Goal: Task Accomplishment & Management: Manage account settings

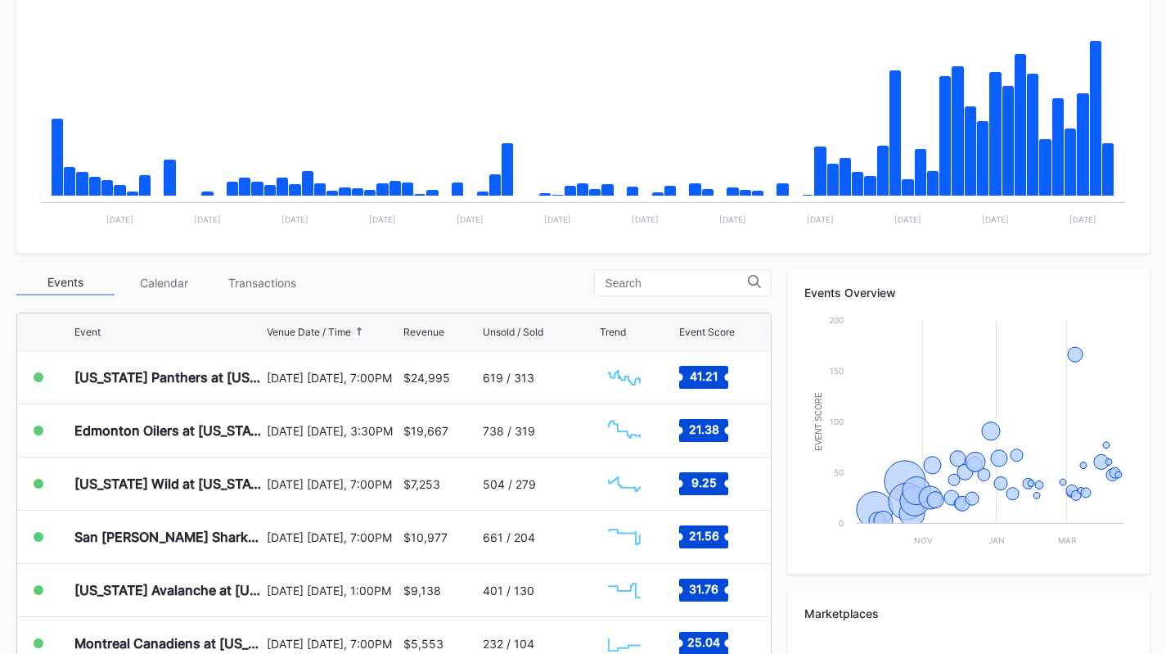
scroll to position [327, 0]
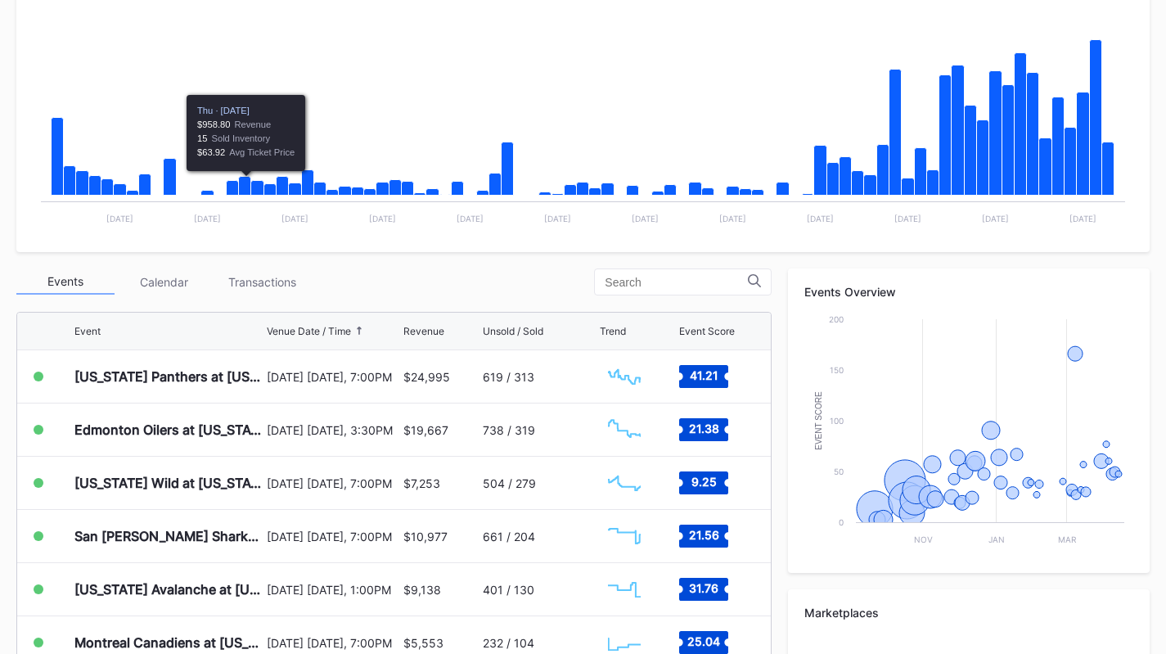
click at [243, 281] on div "Transactions" at bounding box center [262, 281] width 98 height 25
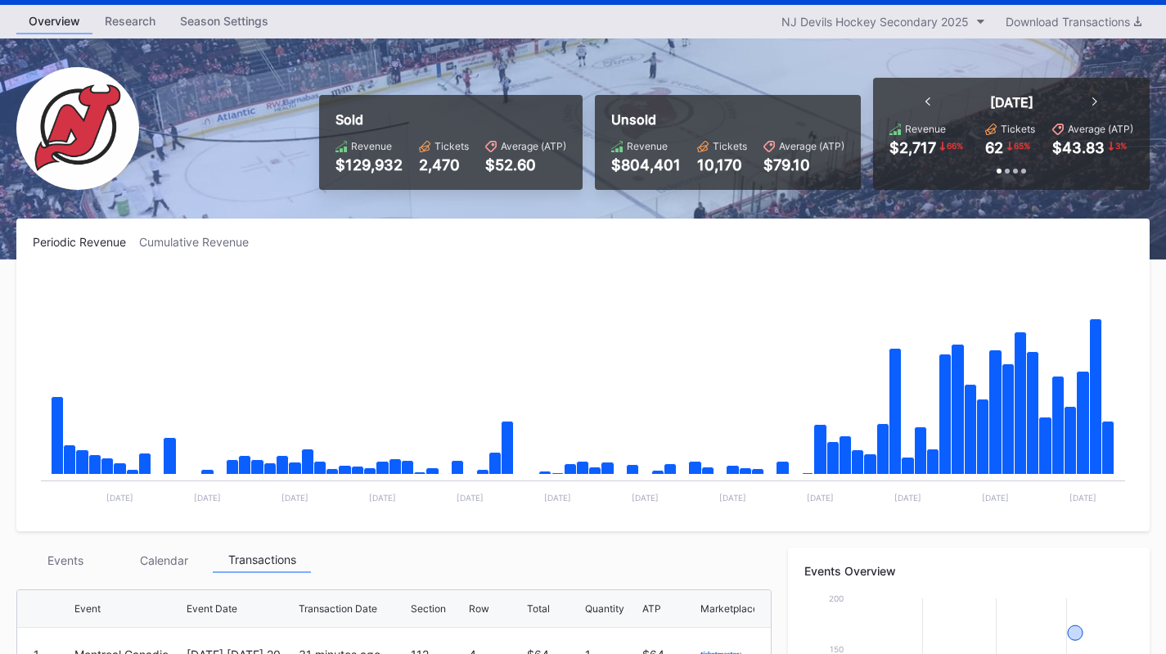
scroll to position [0, 0]
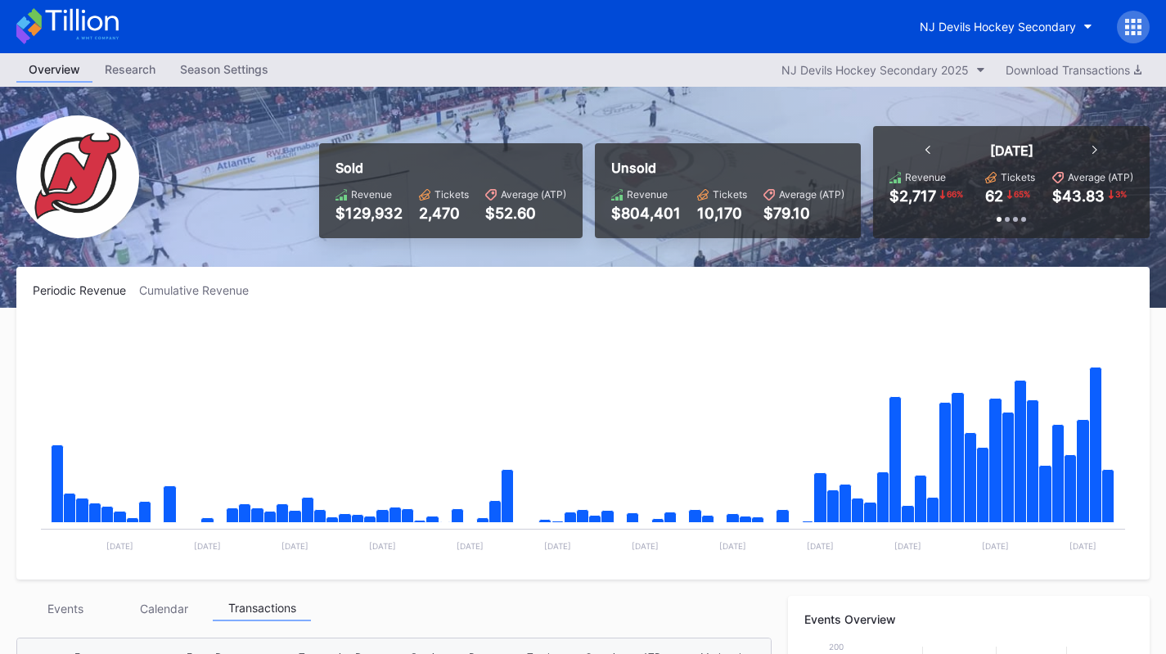
click at [981, 18] on button "NJ Devils Hockey Secondary" at bounding box center [1005, 26] width 197 height 30
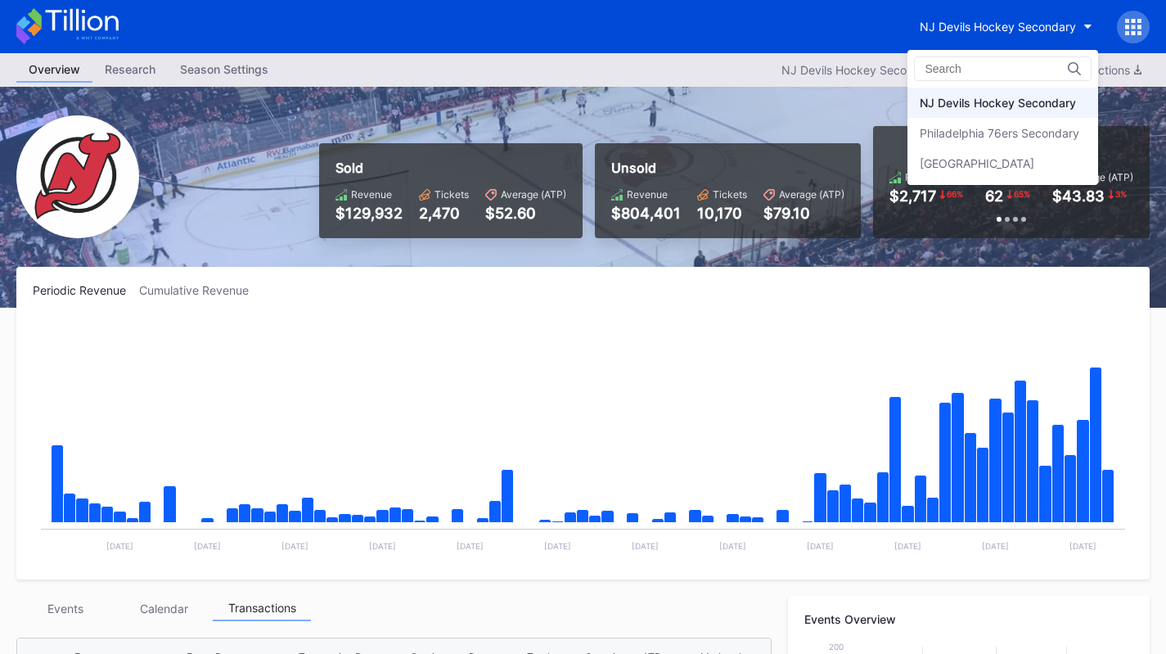
click at [989, 128] on div "Philadelphia 76ers Secondary" at bounding box center [998, 133] width 159 height 14
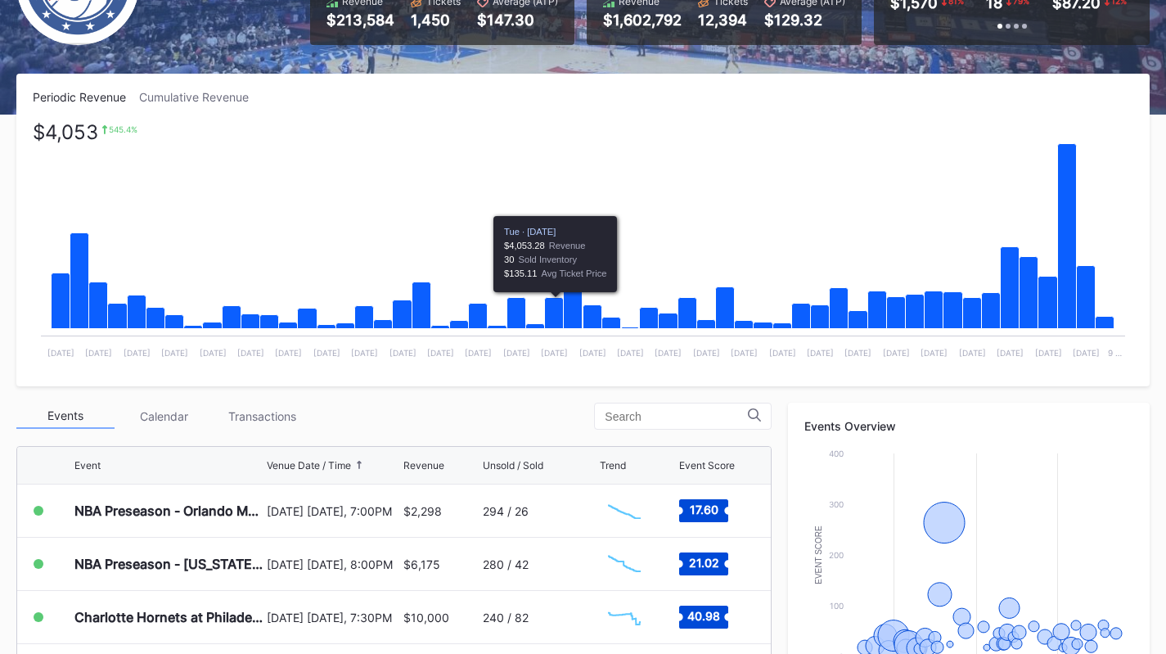
scroll to position [409, 0]
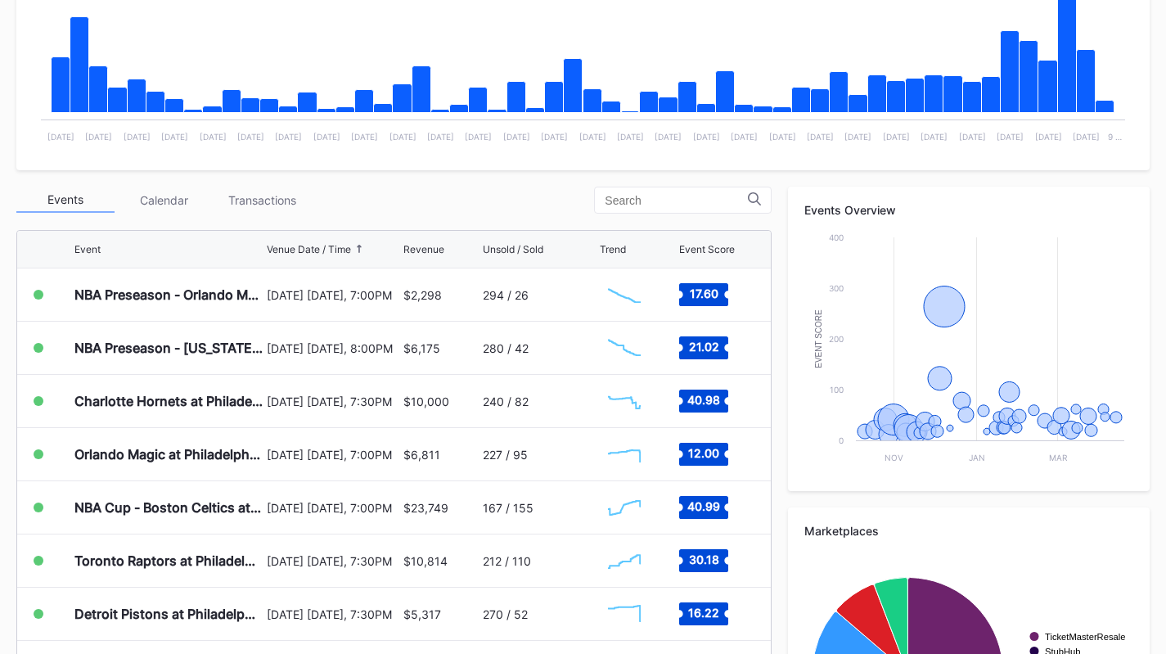
click at [240, 195] on div "Transactions" at bounding box center [262, 199] width 98 height 25
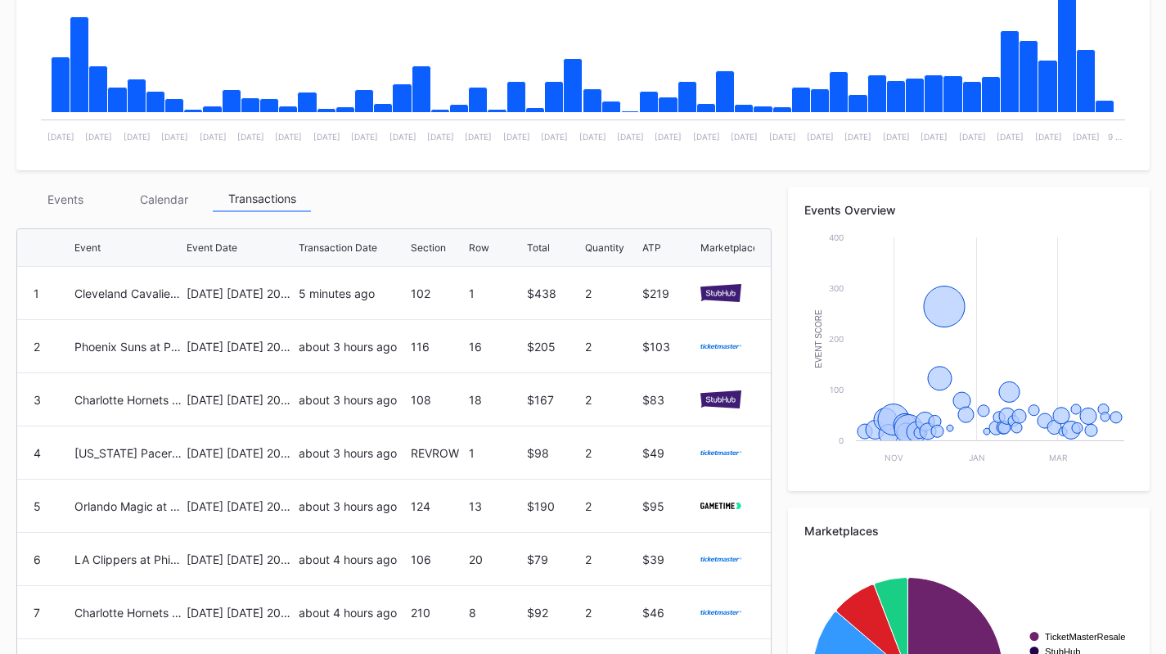
click at [88, 192] on div "Events" at bounding box center [65, 198] width 98 height 25
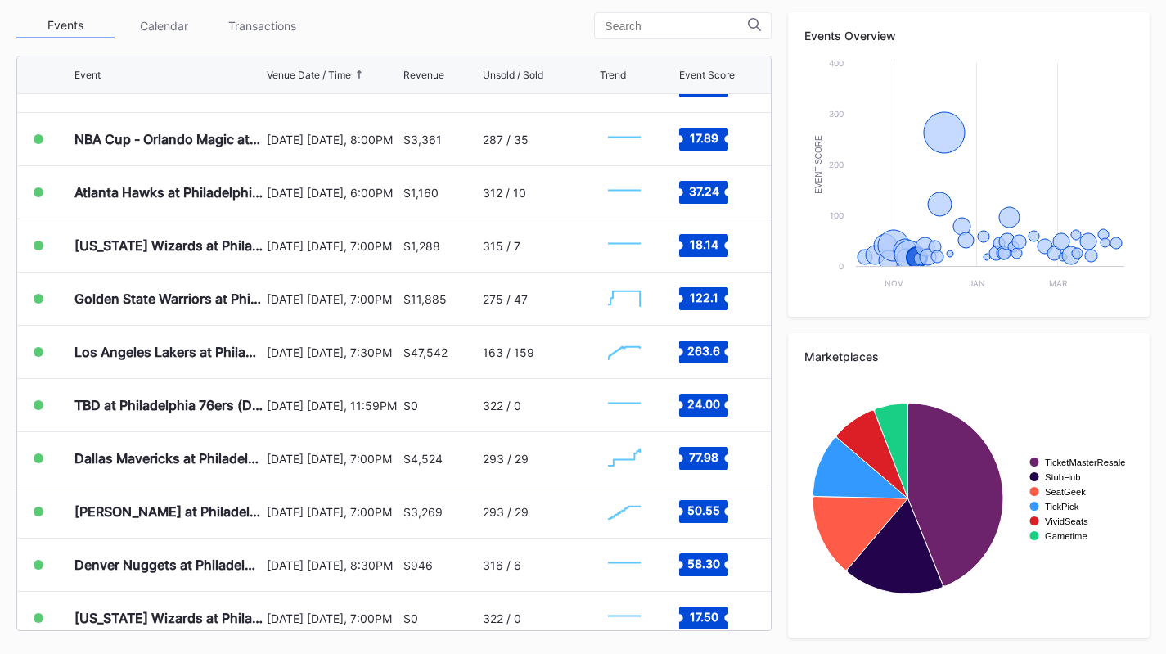
scroll to position [573, 0]
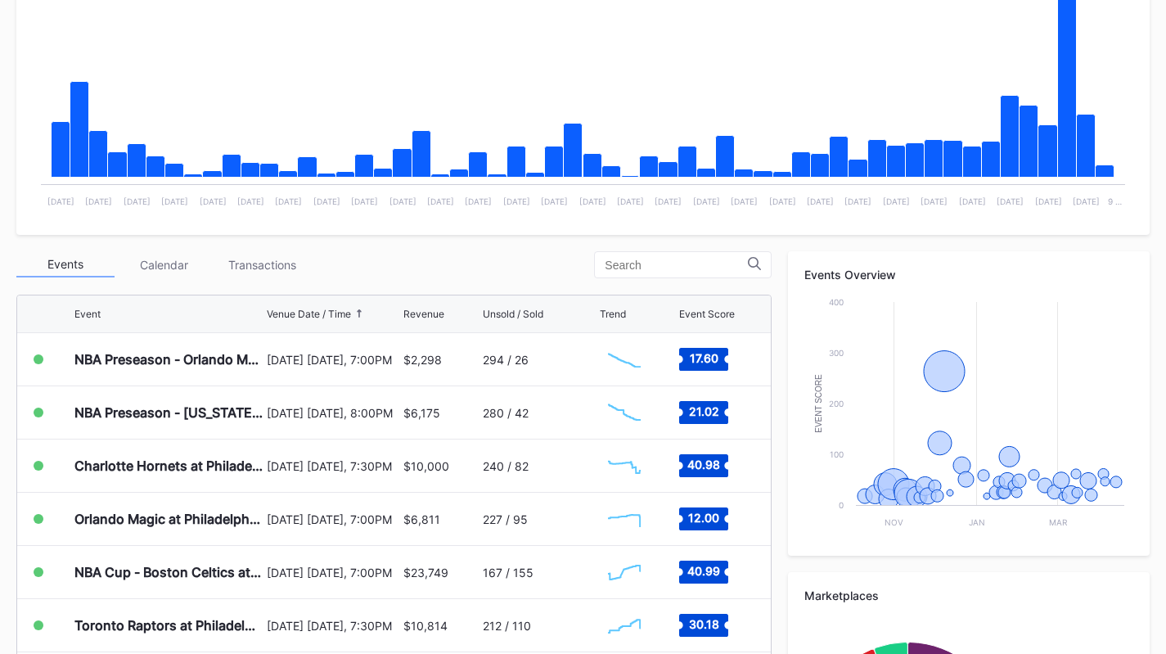
scroll to position [491, 0]
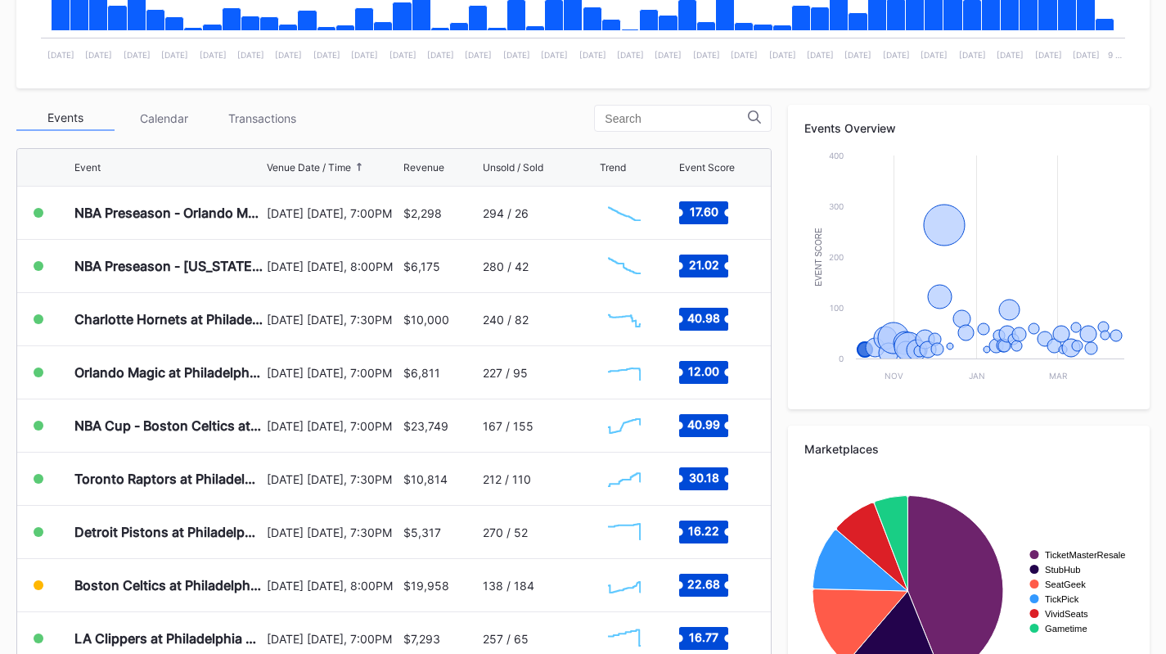
click at [298, 115] on div "Transactions" at bounding box center [262, 118] width 98 height 25
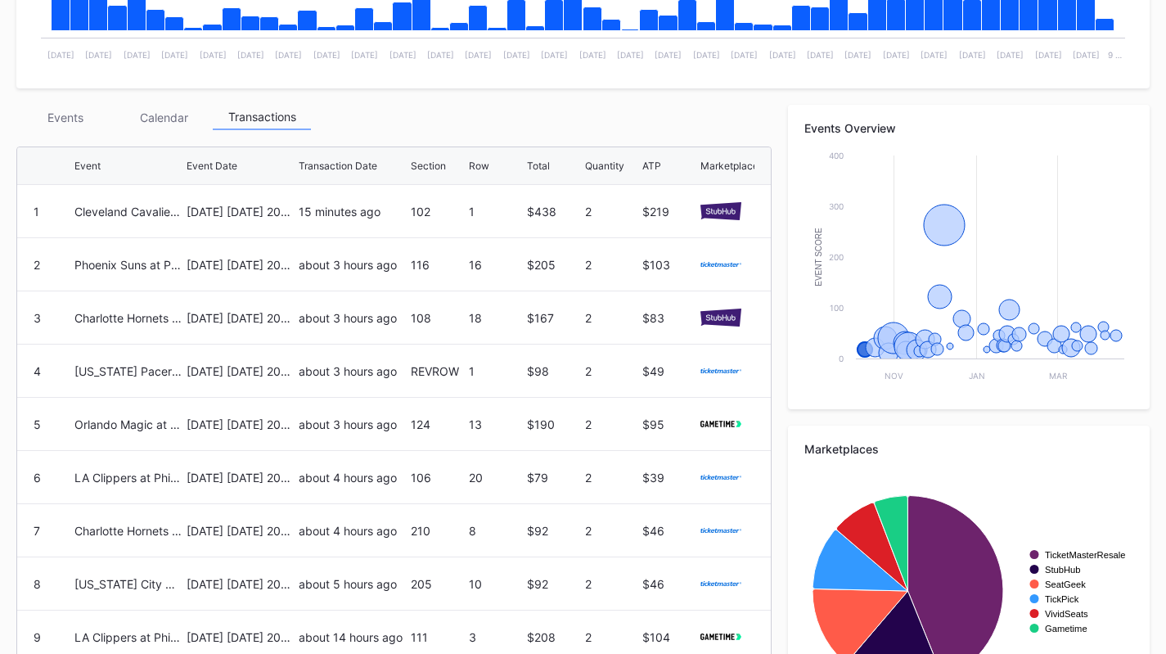
click at [62, 119] on div "Events" at bounding box center [65, 117] width 98 height 25
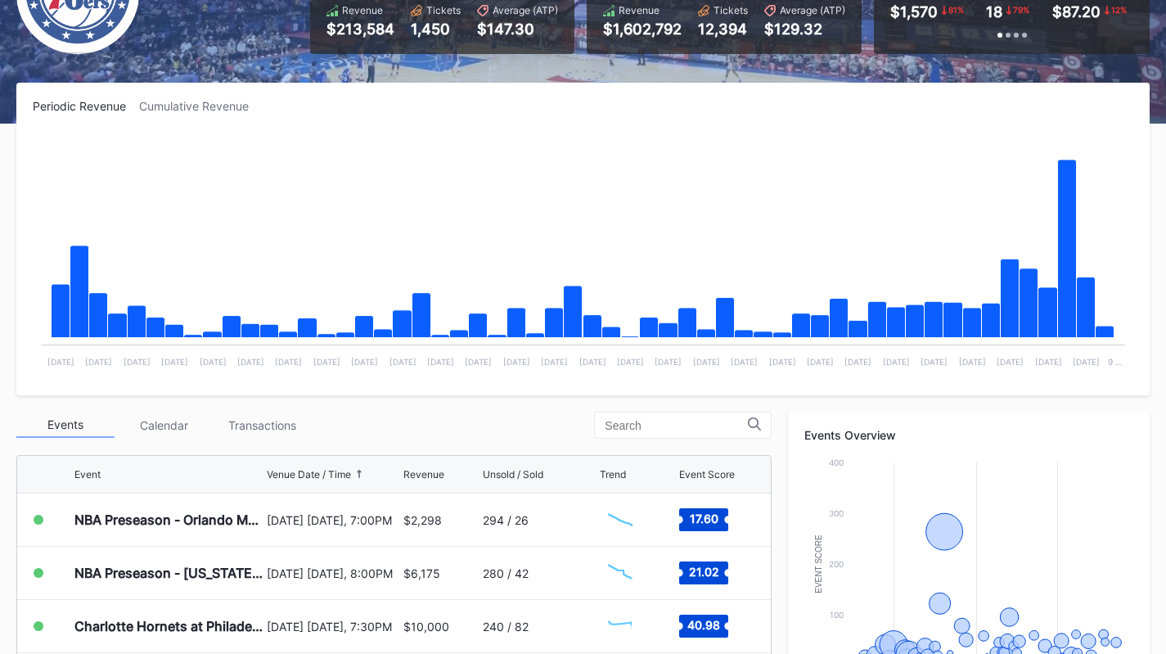
scroll to position [491, 0]
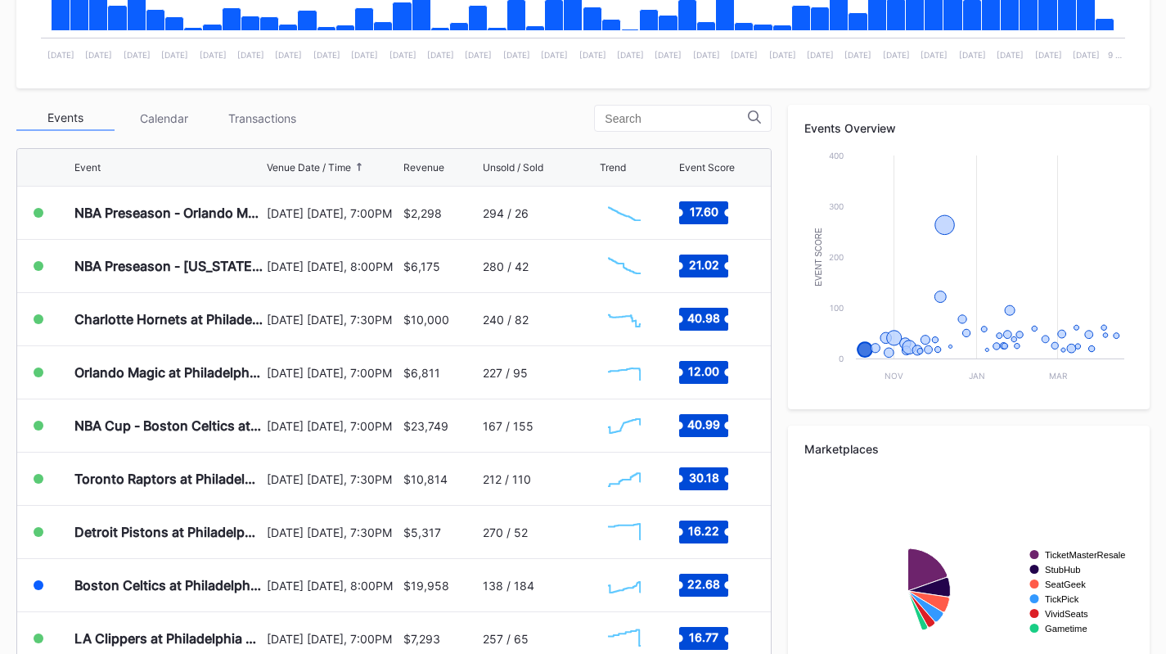
click at [229, 127] on div "Transactions" at bounding box center [262, 118] width 98 height 25
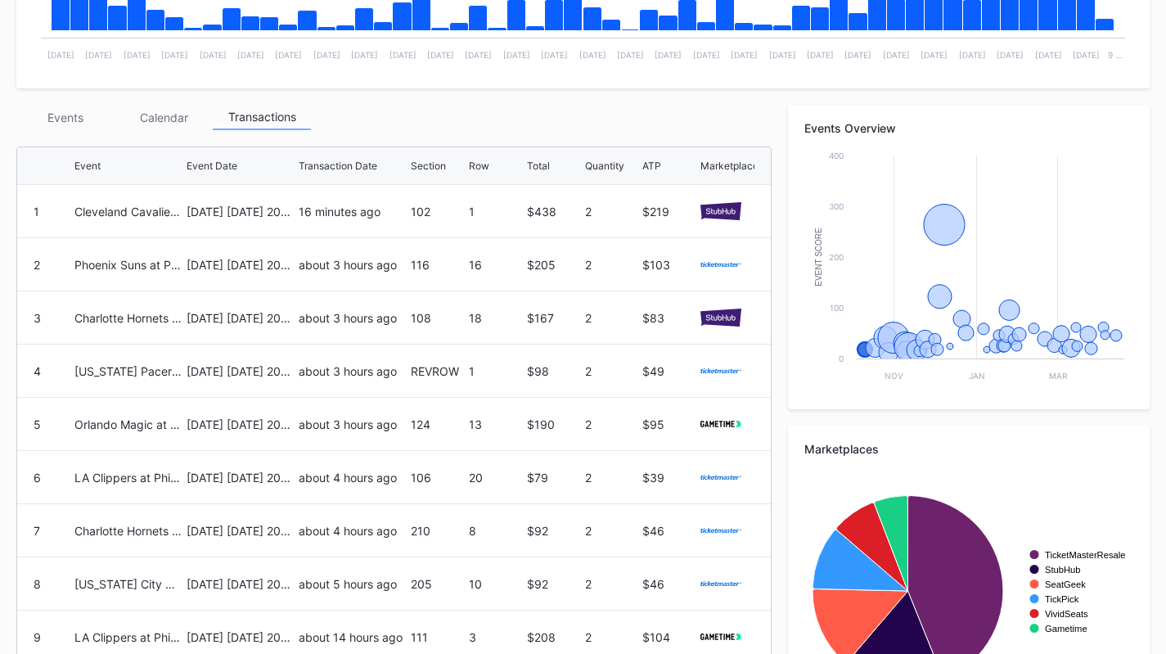
click at [229, 127] on div "Transactions" at bounding box center [262, 117] width 98 height 25
click at [82, 111] on div "Events" at bounding box center [65, 117] width 98 height 25
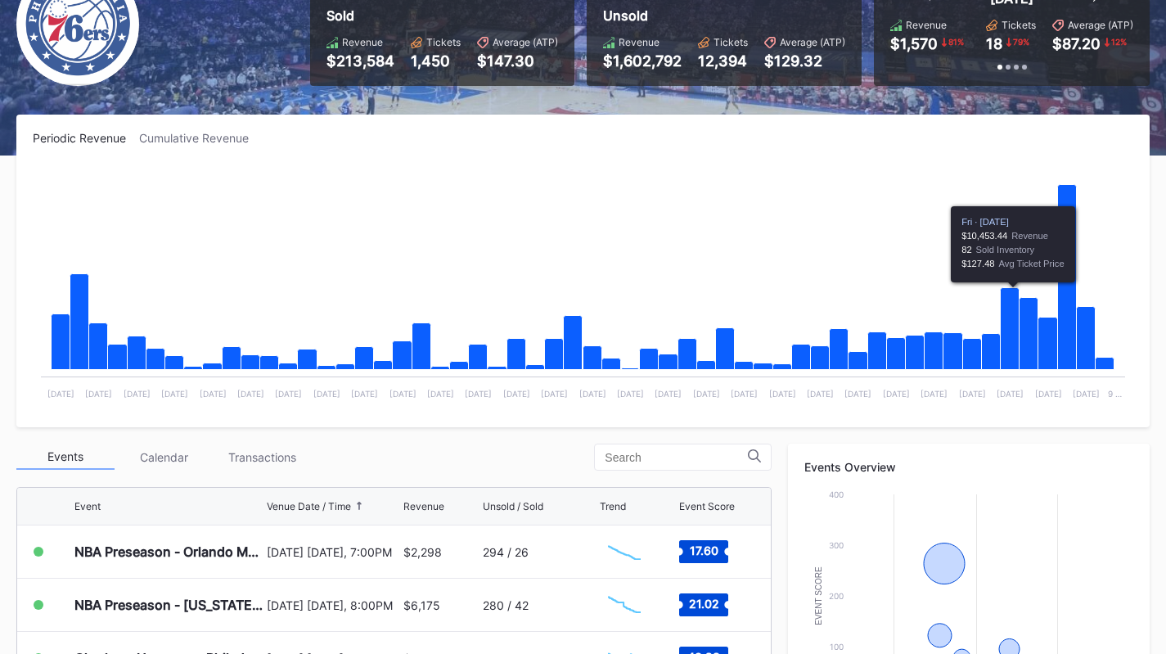
scroll to position [0, 0]
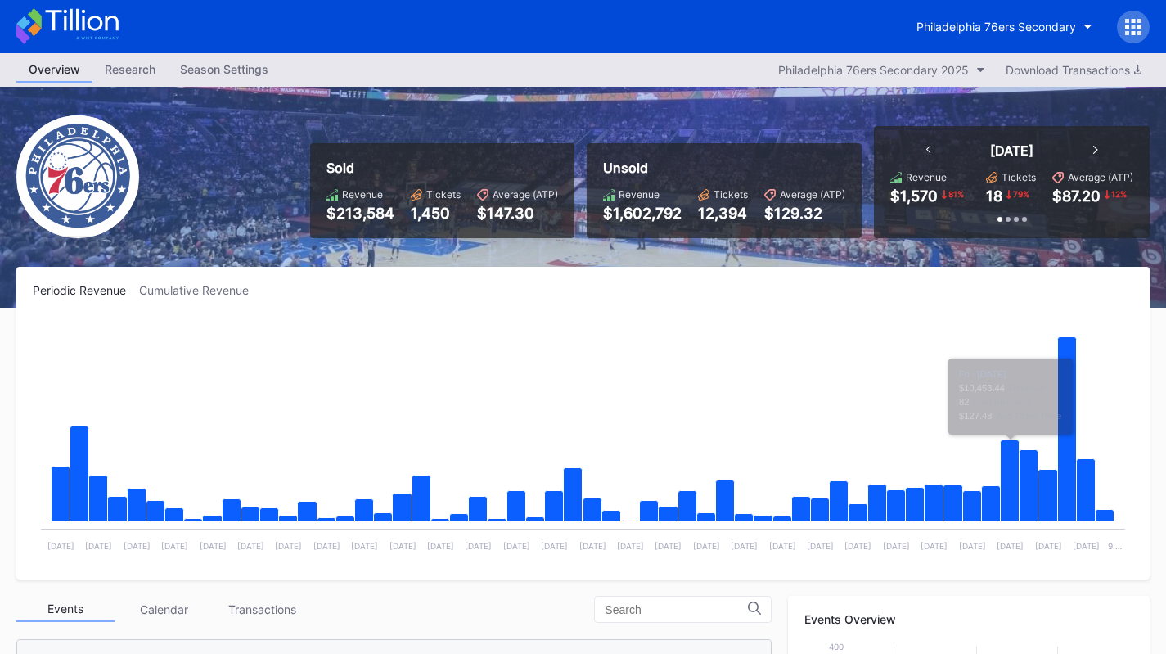
click at [1027, 24] on div "Philadelphia 76ers Secondary" at bounding box center [995, 27] width 159 height 14
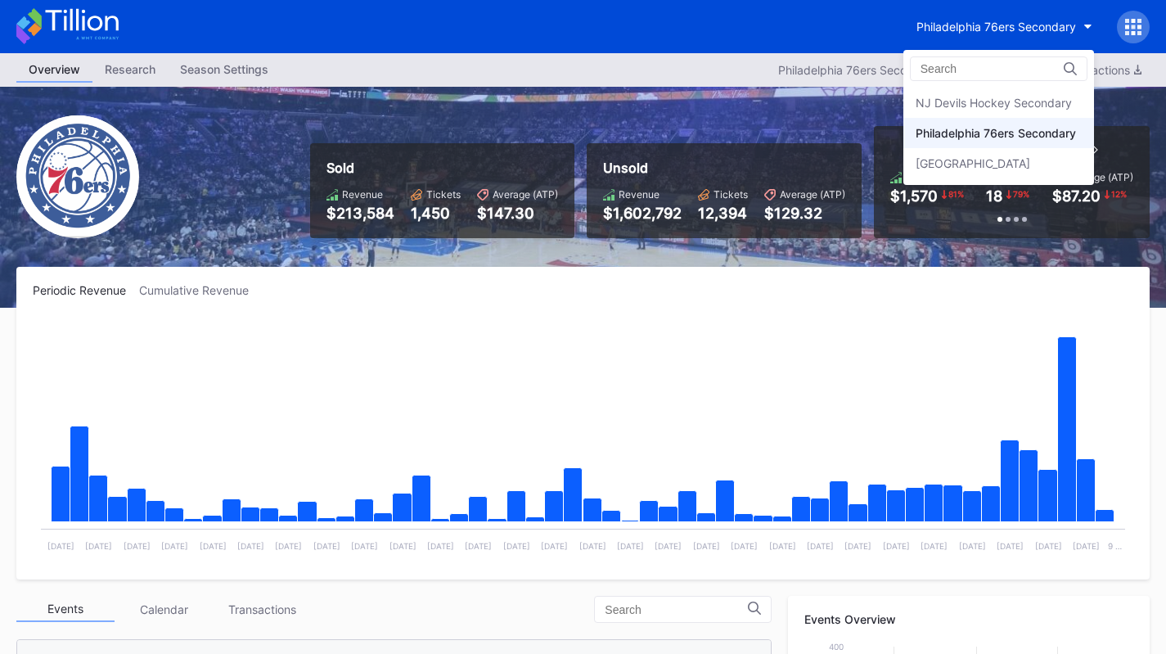
click at [1022, 105] on div "NJ Devils Hockey Secondary" at bounding box center [993, 103] width 156 height 14
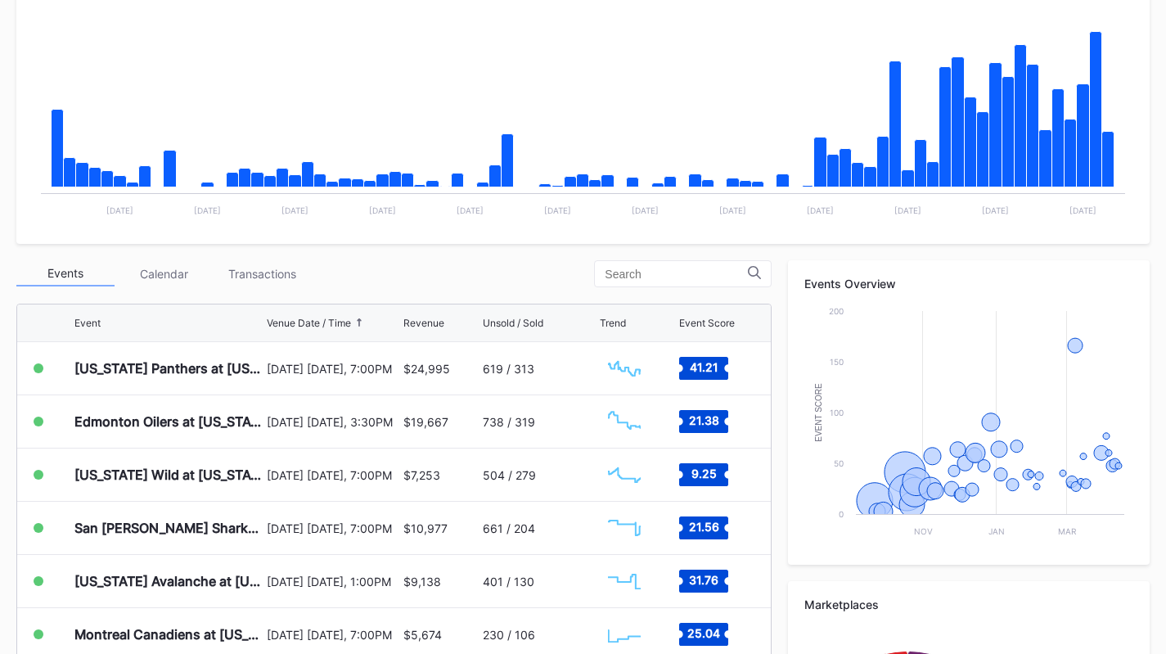
scroll to position [409, 0]
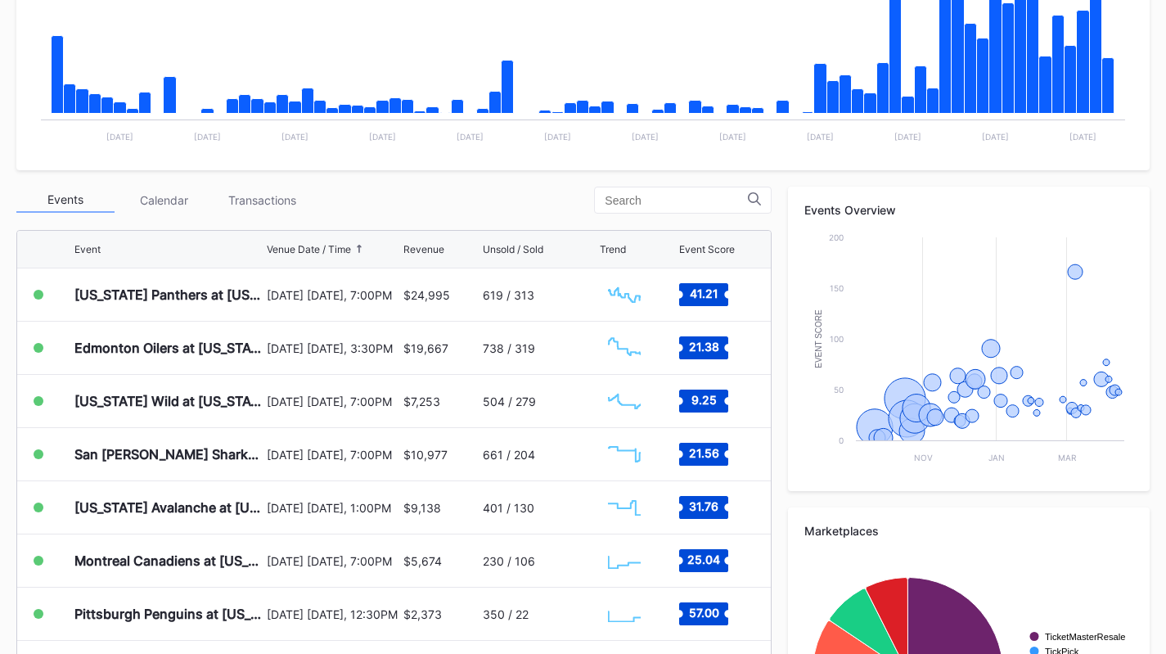
click at [249, 200] on div "Transactions" at bounding box center [262, 199] width 98 height 25
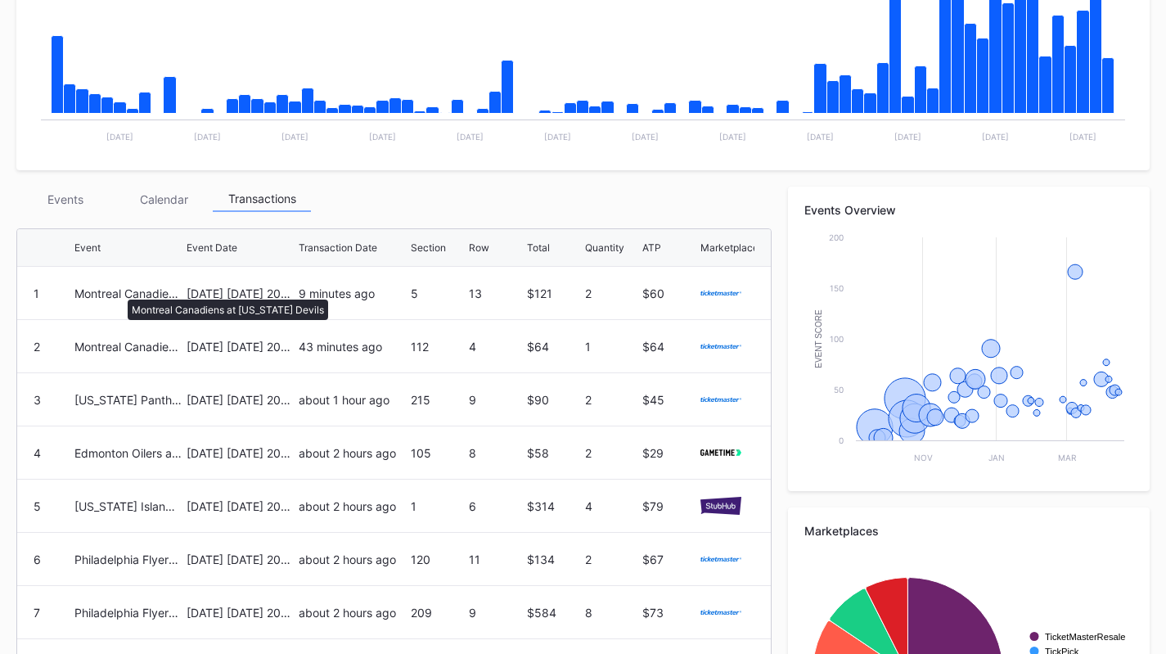
click at [119, 291] on div "Montreal Canadiens at New Jersey Devils" at bounding box center [128, 293] width 108 height 14
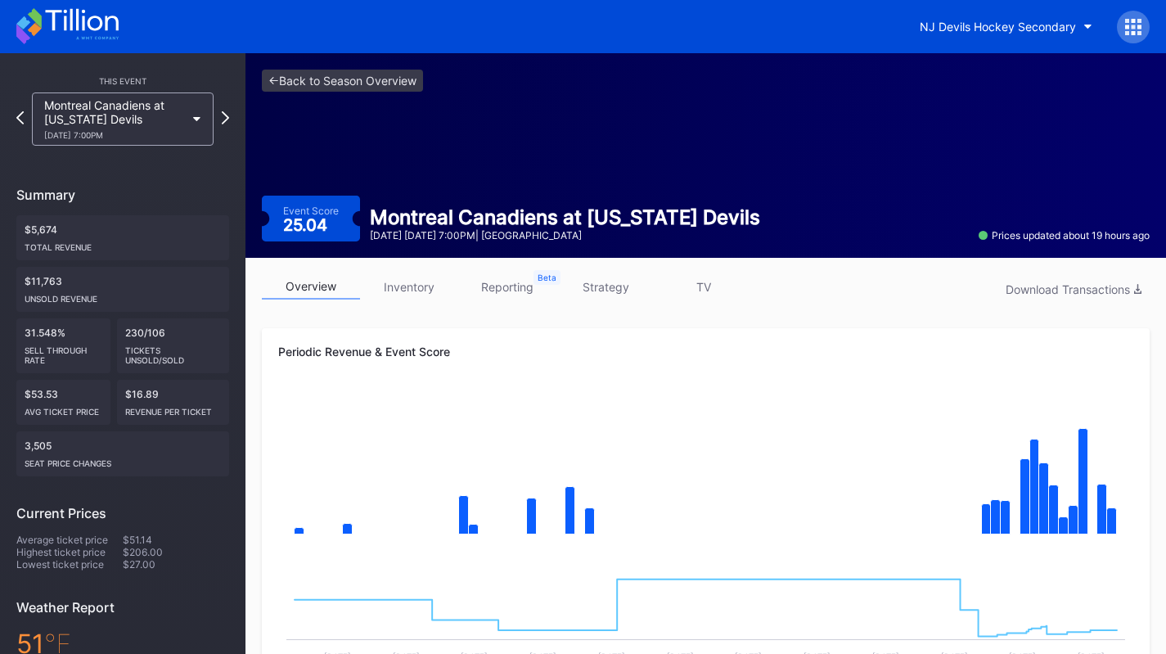
click at [94, 32] on icon at bounding box center [67, 26] width 102 height 36
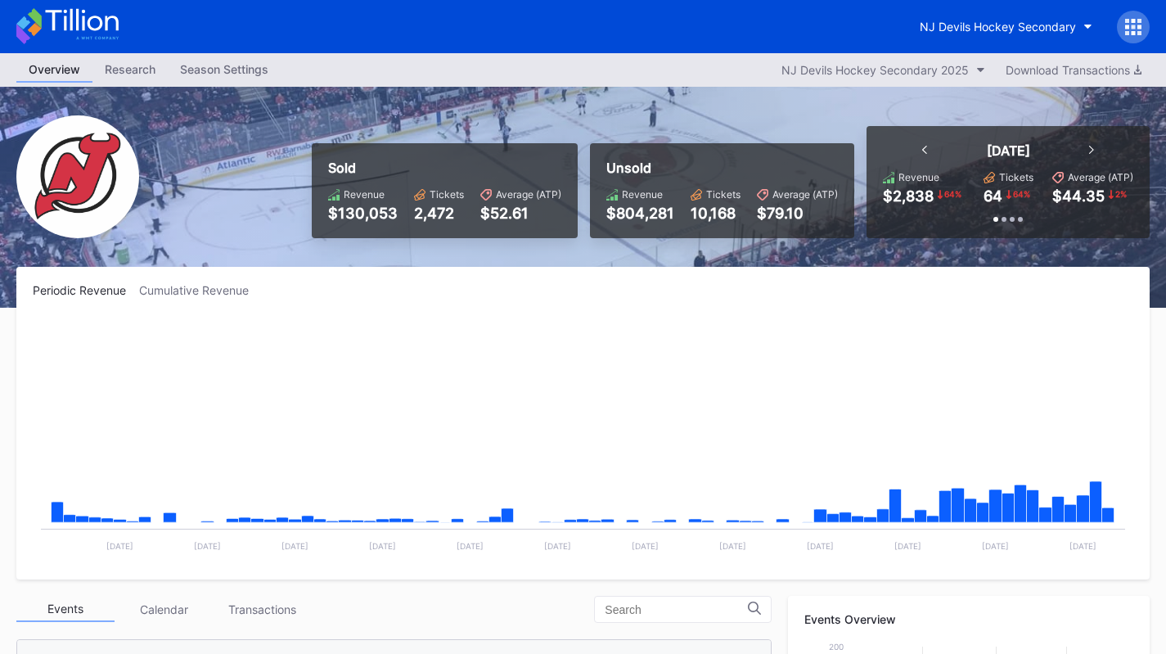
scroll to position [159, 0]
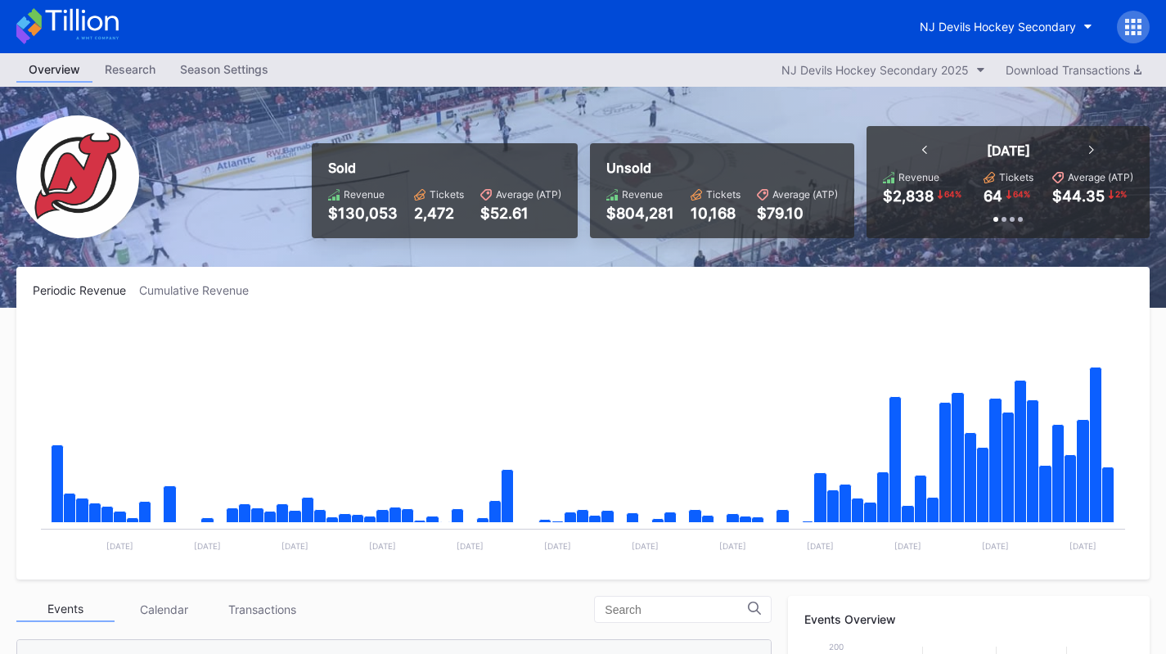
click at [1006, 13] on button "NJ Devils Hockey Secondary" at bounding box center [1005, 26] width 197 height 30
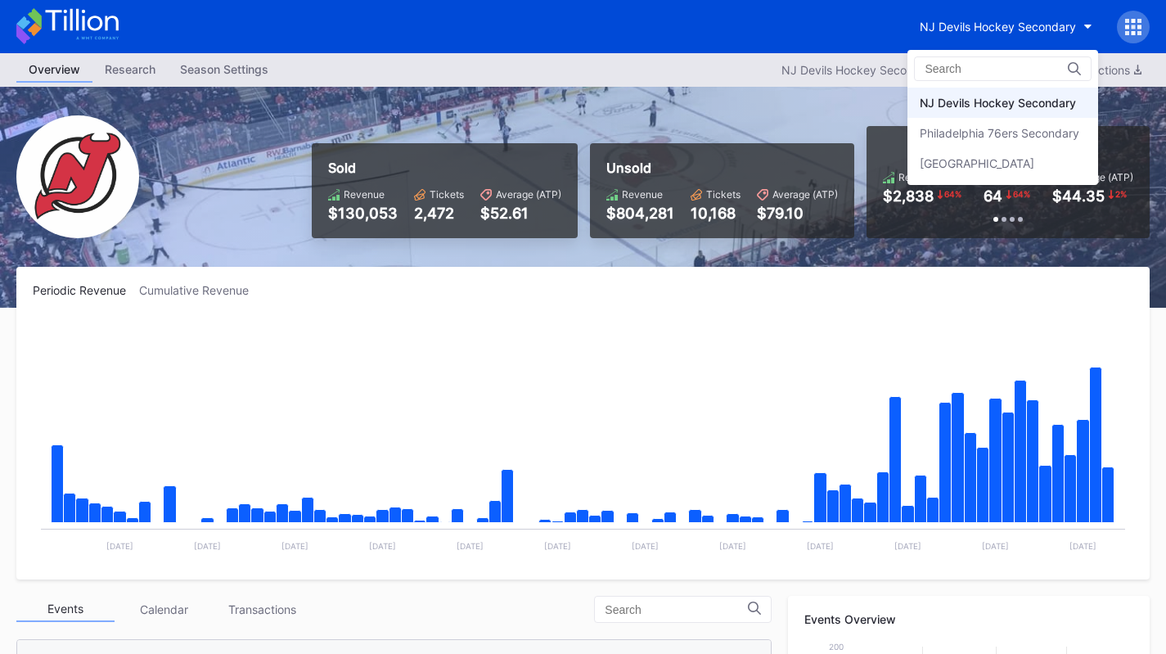
click at [1026, 121] on div "Philadelphia 76ers Secondary" at bounding box center [1002, 133] width 191 height 30
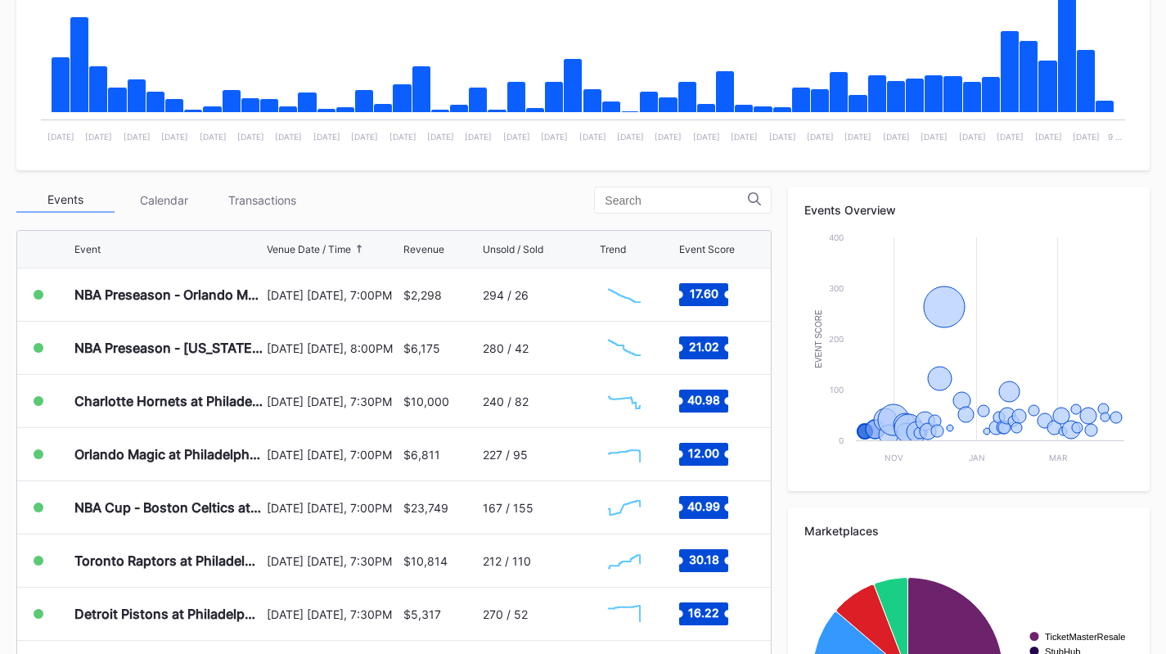
scroll to position [409, 0]
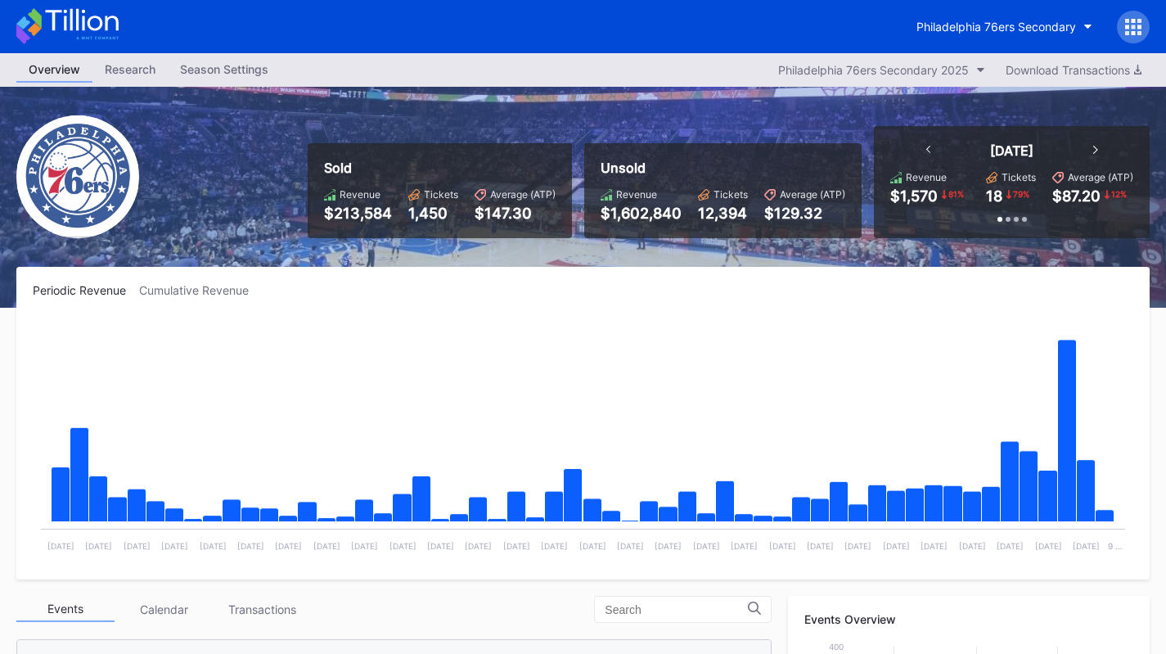
click at [999, 25] on div "Philadelphia 76ers Secondary" at bounding box center [995, 27] width 159 height 14
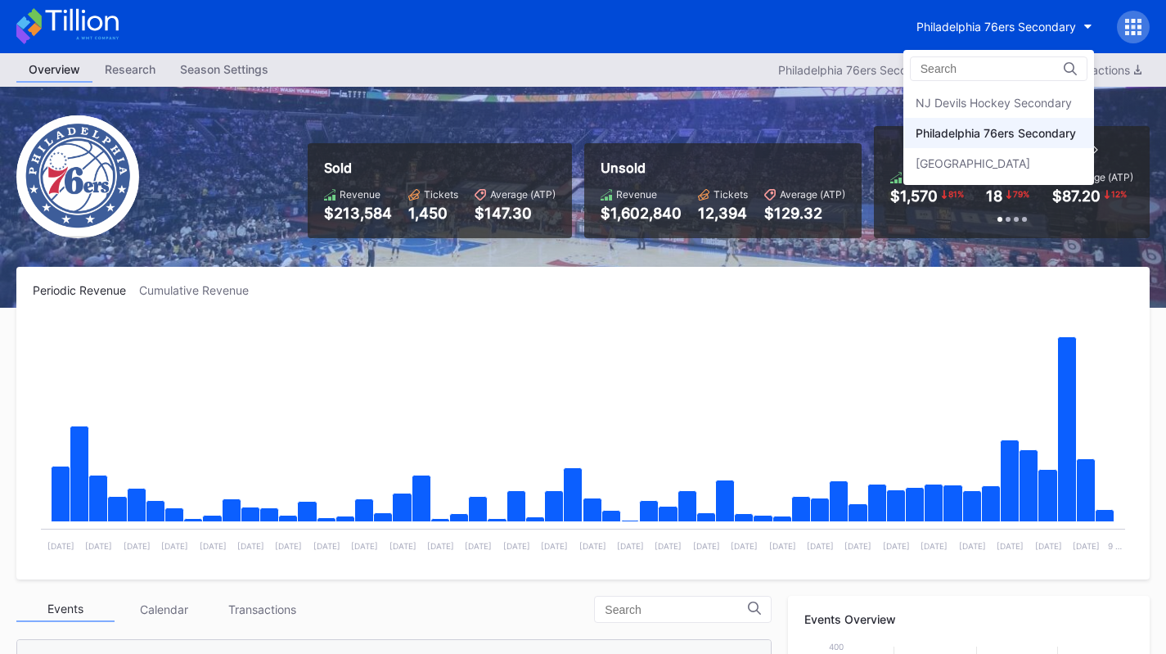
click at [981, 167] on div "Prudential Center Secondary" at bounding box center [972, 163] width 115 height 14
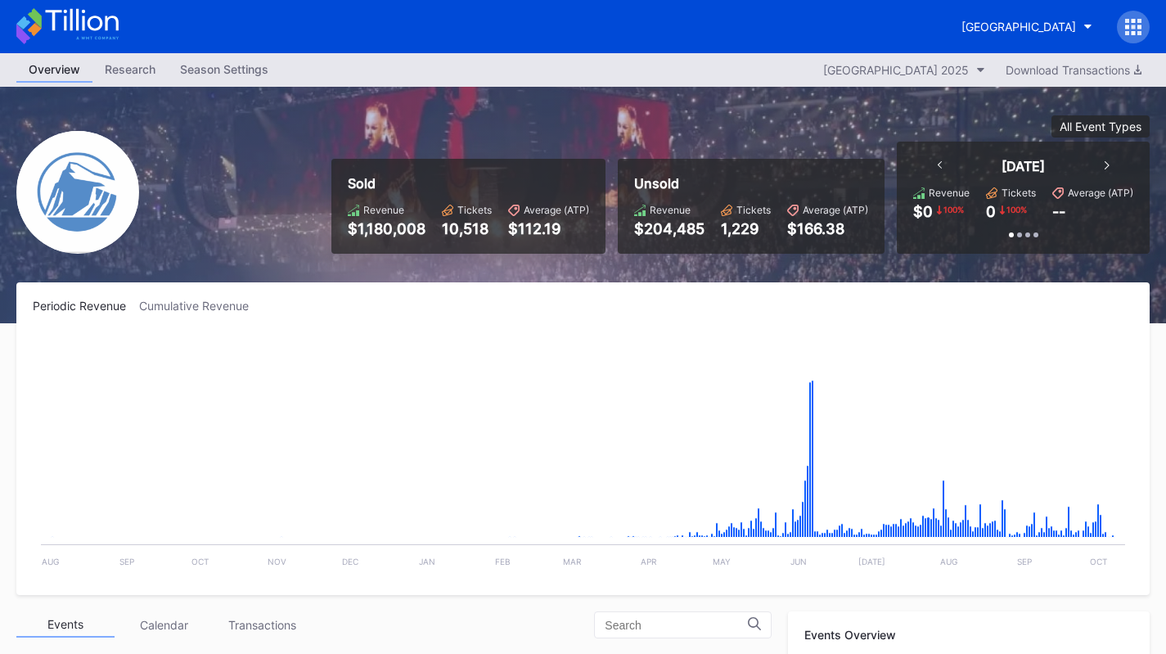
scroll to position [327, 0]
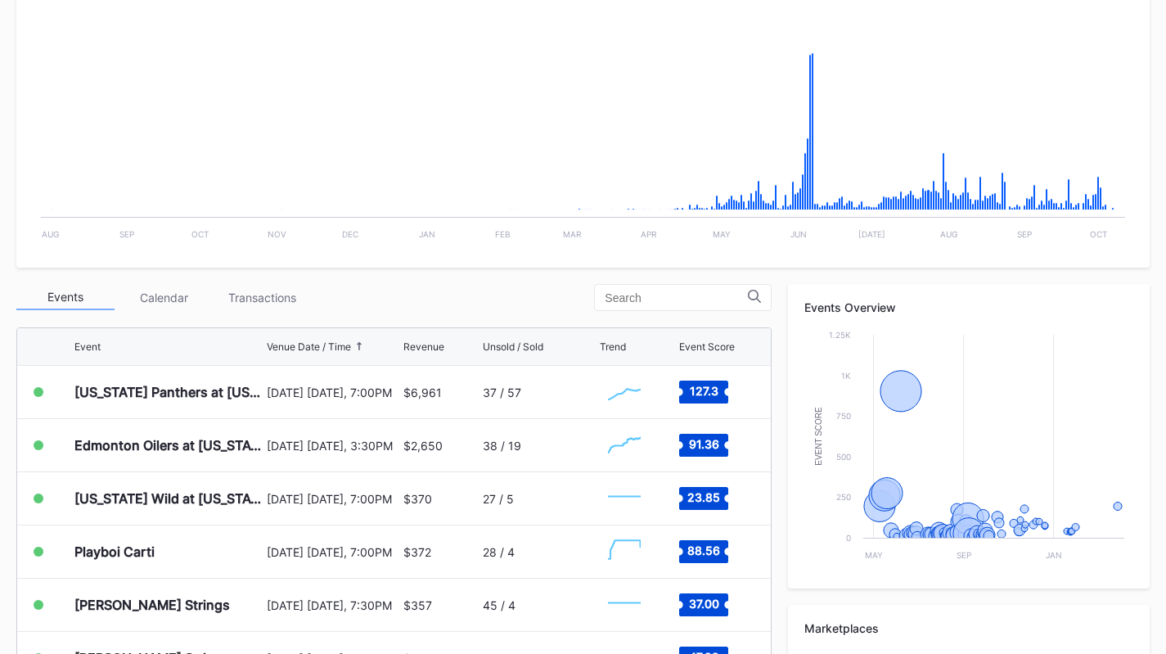
click at [266, 292] on div "Transactions" at bounding box center [262, 297] width 98 height 25
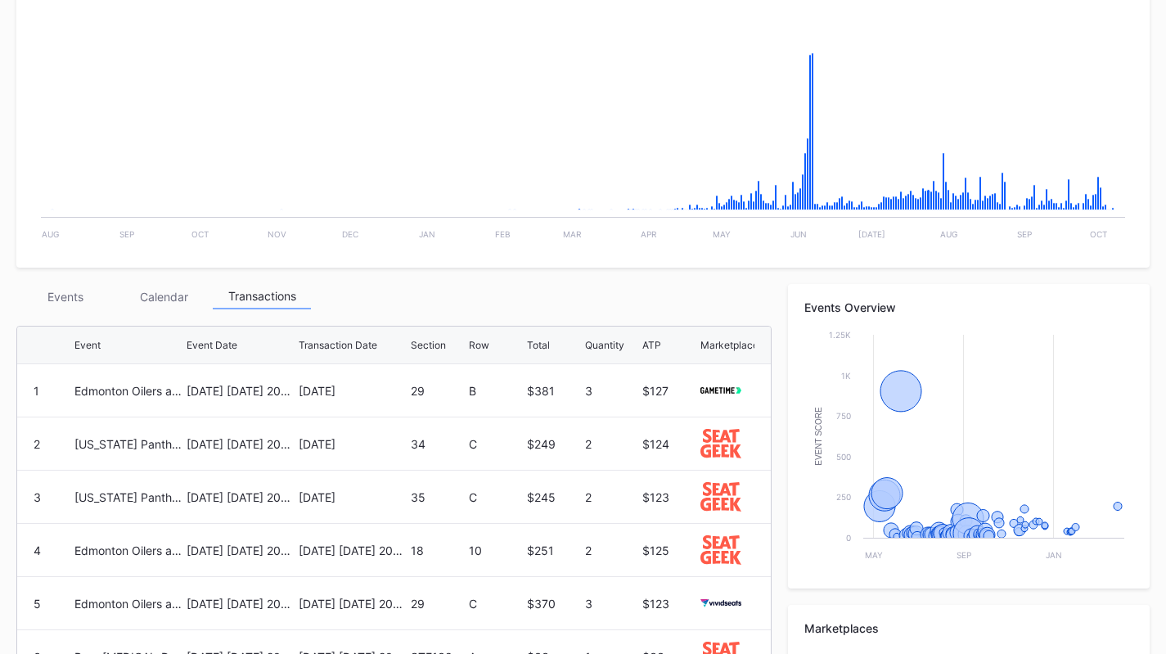
click at [75, 293] on div "Events" at bounding box center [65, 296] width 98 height 25
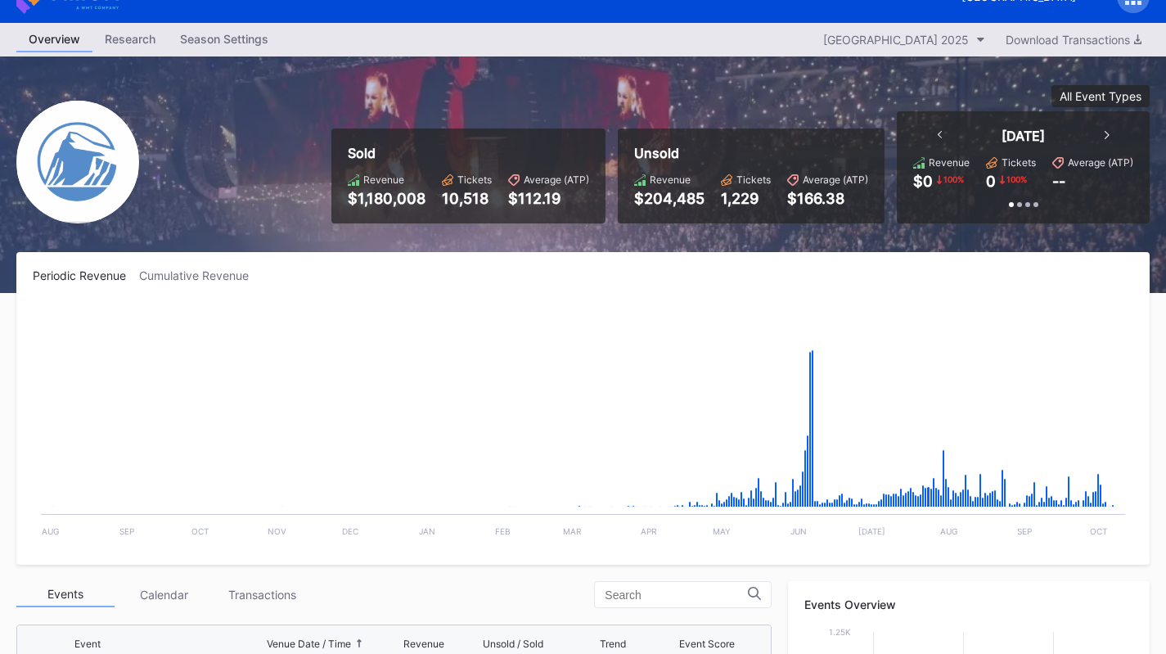
scroll to position [0, 0]
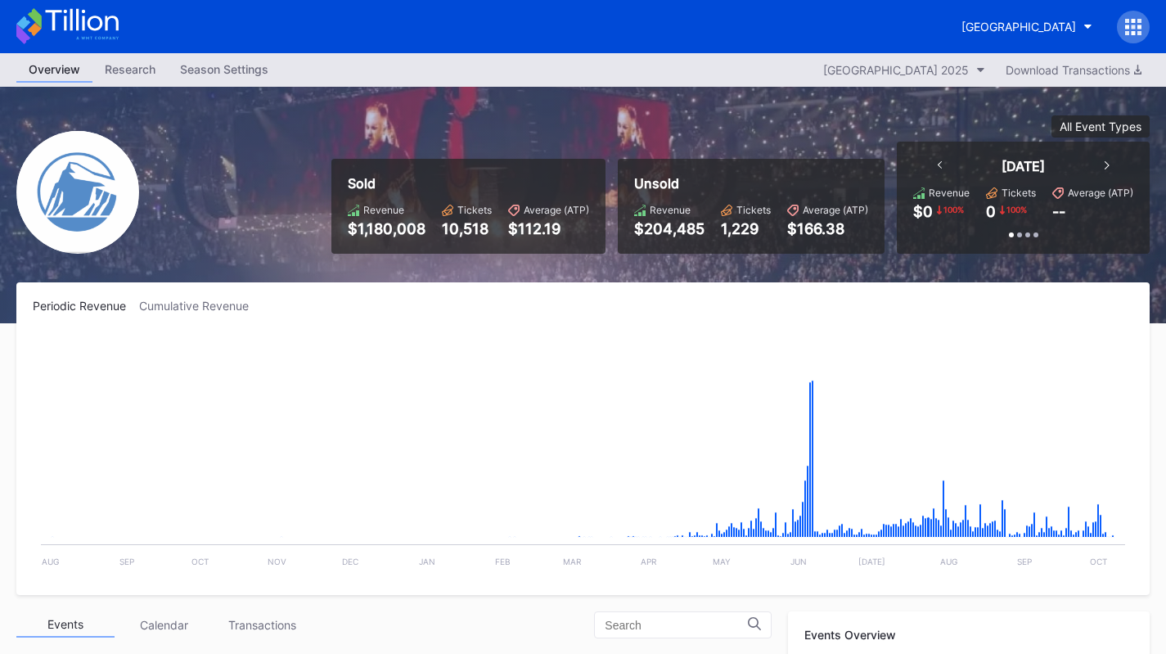
click at [1054, 26] on div "[GEOGRAPHIC_DATA]" at bounding box center [1018, 27] width 115 height 14
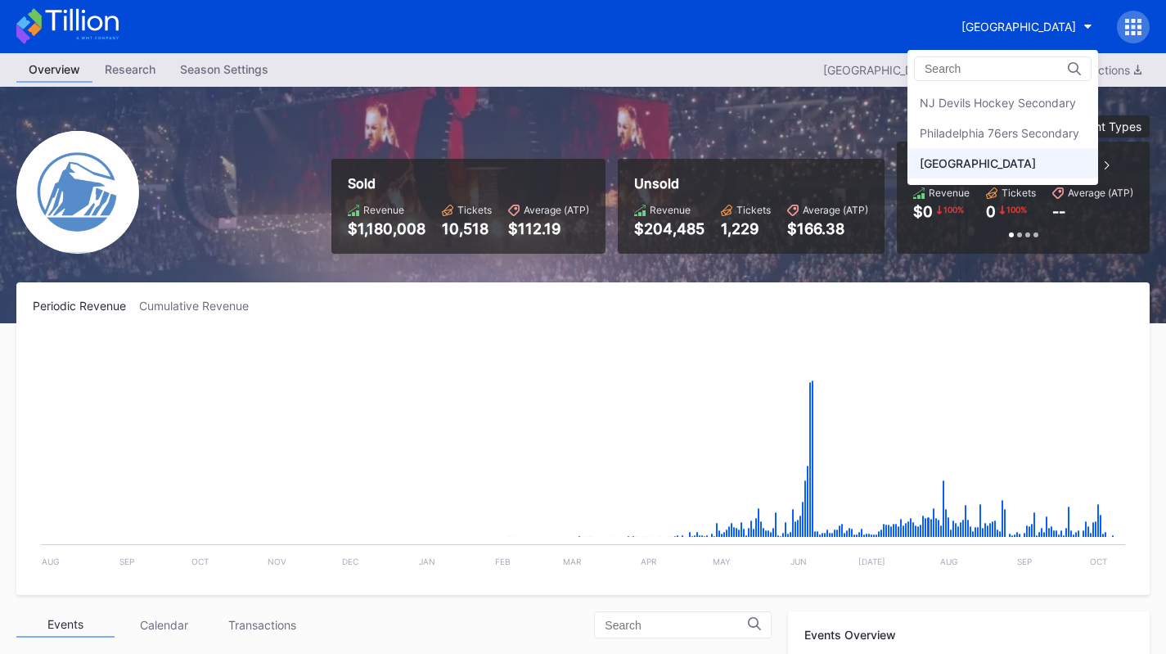
click at [1052, 134] on div "Philadelphia 76ers Secondary" at bounding box center [998, 133] width 159 height 14
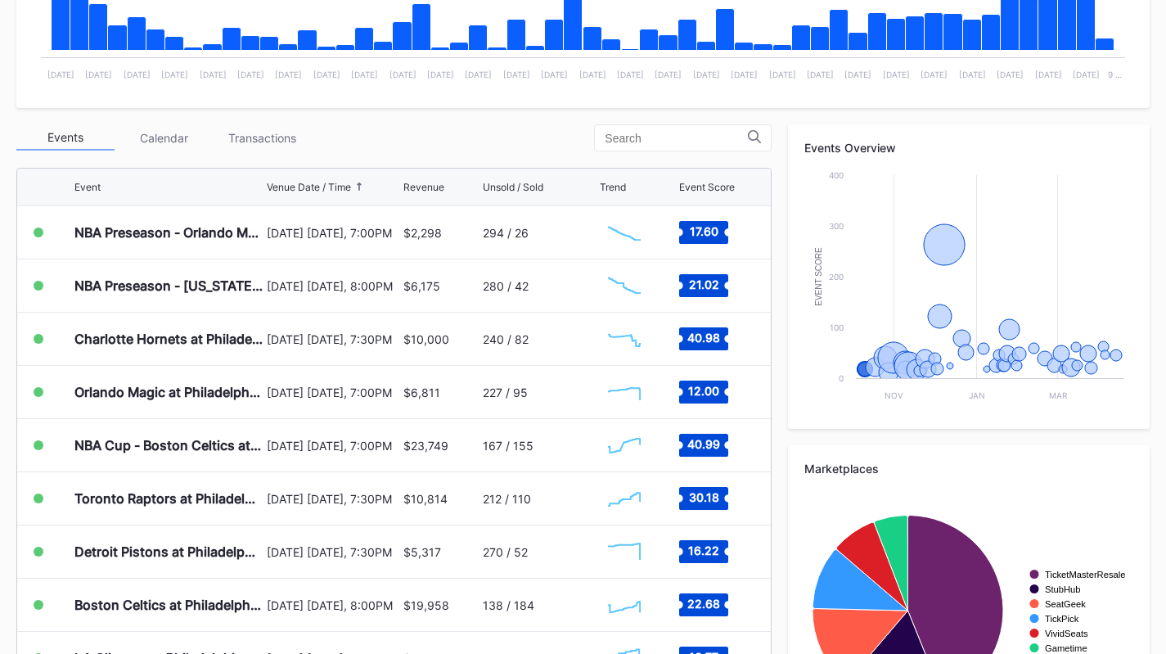
scroll to position [491, 0]
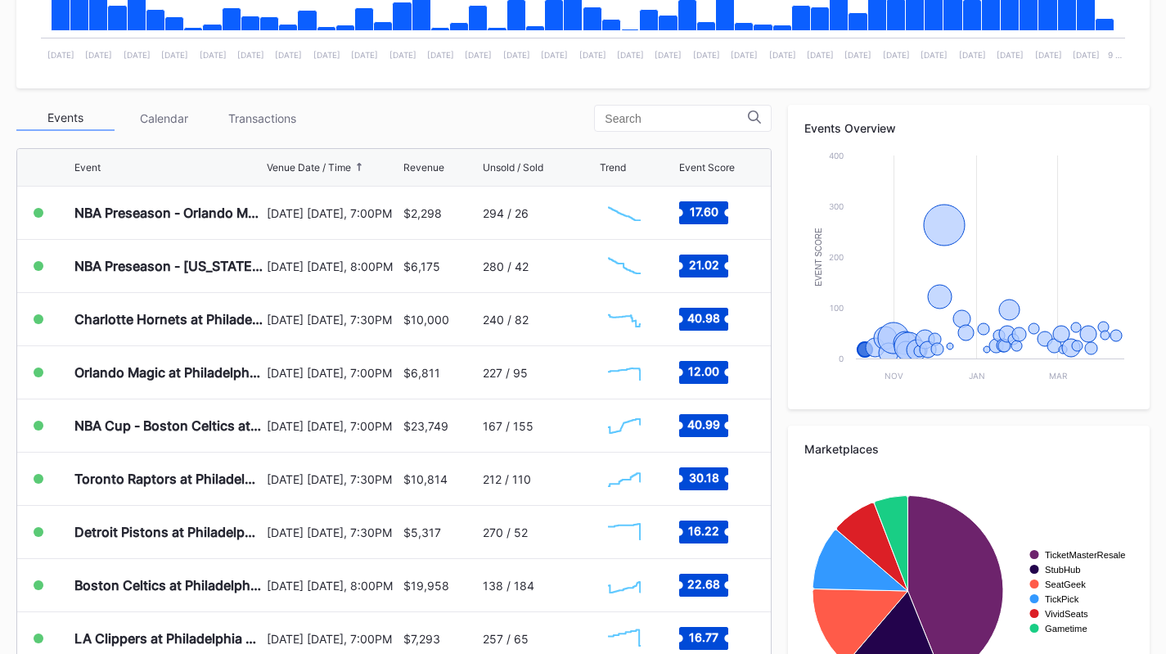
click at [294, 117] on div "Transactions" at bounding box center [262, 118] width 98 height 25
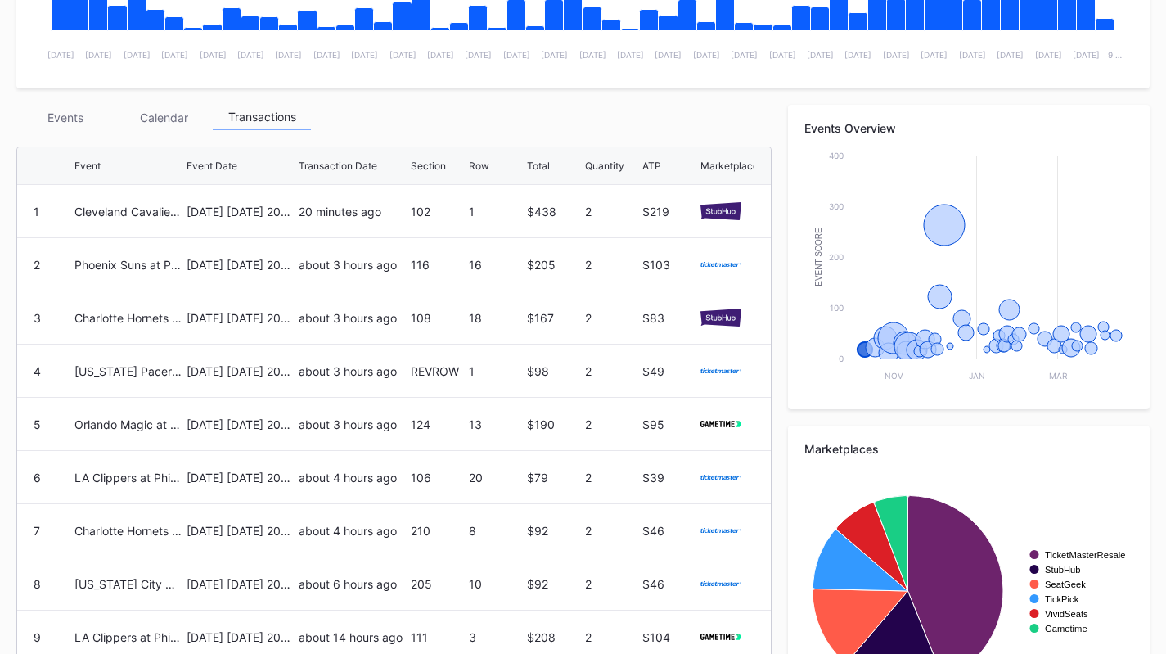
click at [76, 112] on div "Events" at bounding box center [65, 117] width 98 height 25
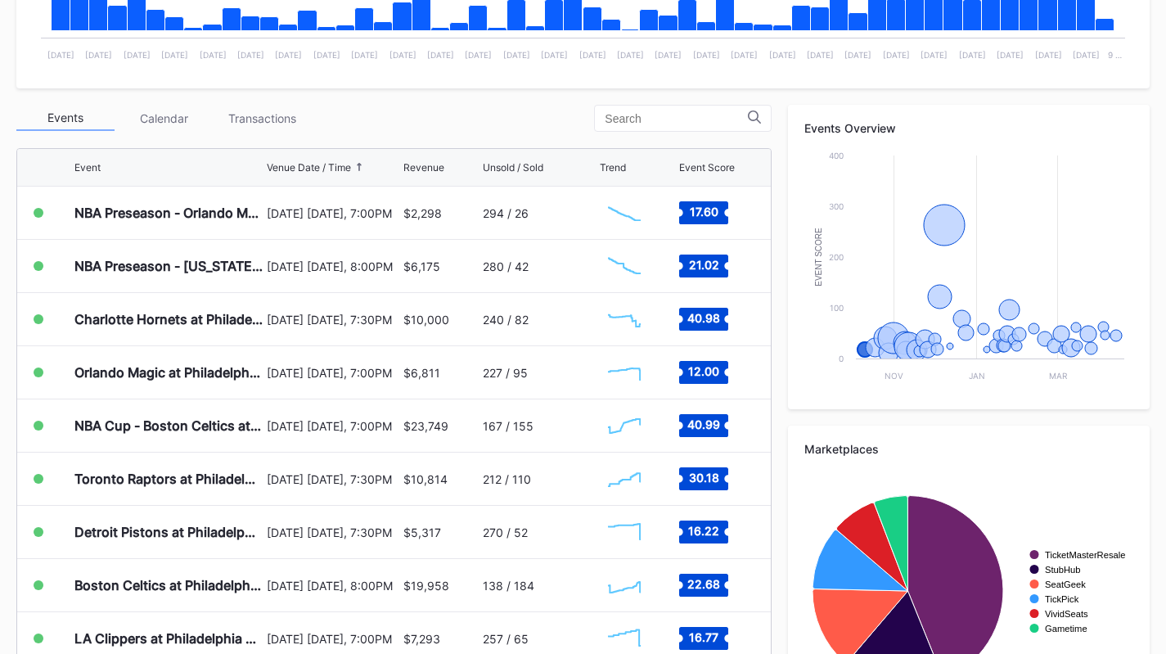
click at [244, 115] on div "Transactions" at bounding box center [262, 118] width 98 height 25
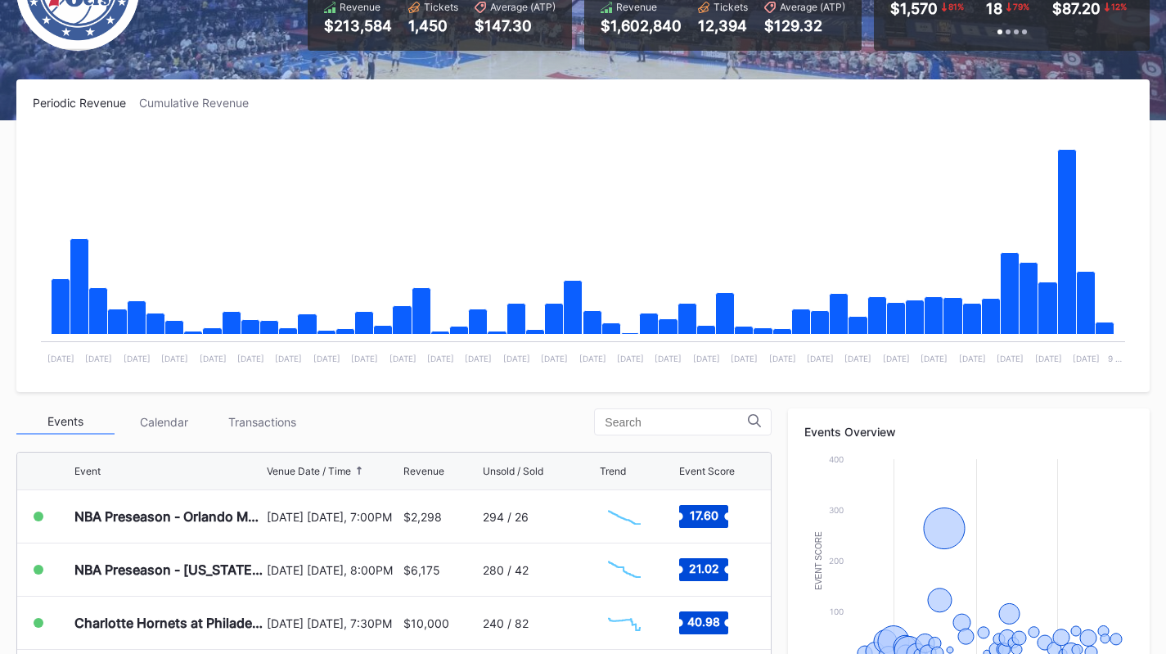
scroll to position [327, 0]
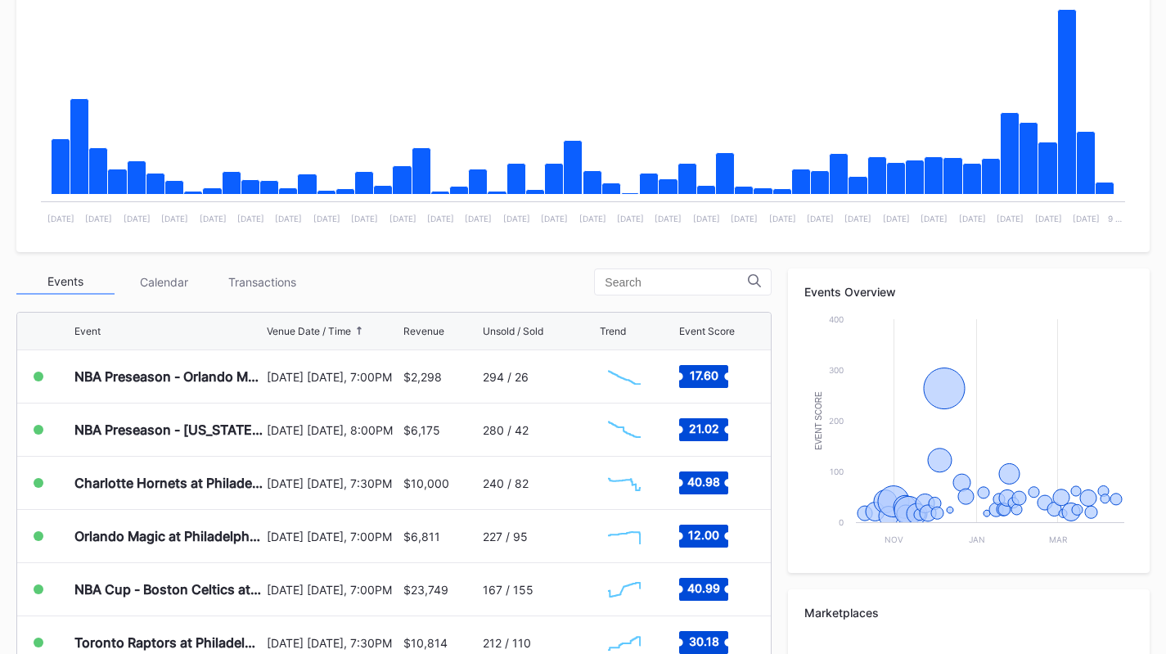
click at [264, 277] on div "Transactions" at bounding box center [262, 281] width 98 height 25
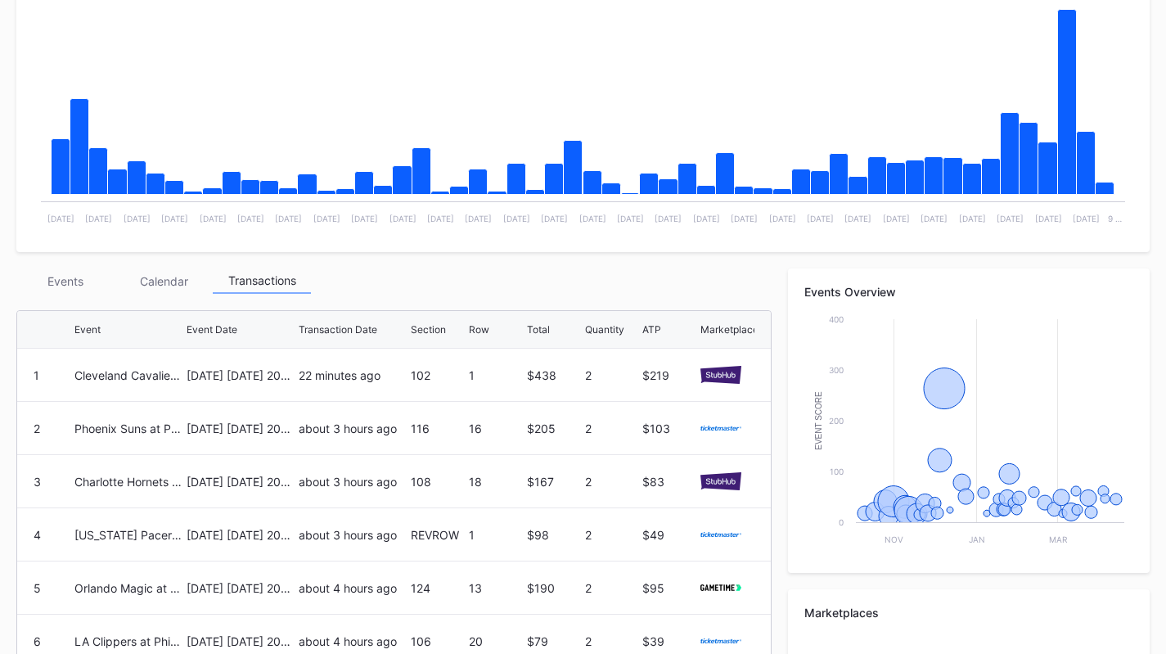
click at [411, 256] on div "Periodic Revenue Cumulative Revenue Created with Highcharts 11.2.0 Chart title …" at bounding box center [583, 438] width 1166 height 998
click at [63, 279] on div "Events" at bounding box center [65, 280] width 98 height 25
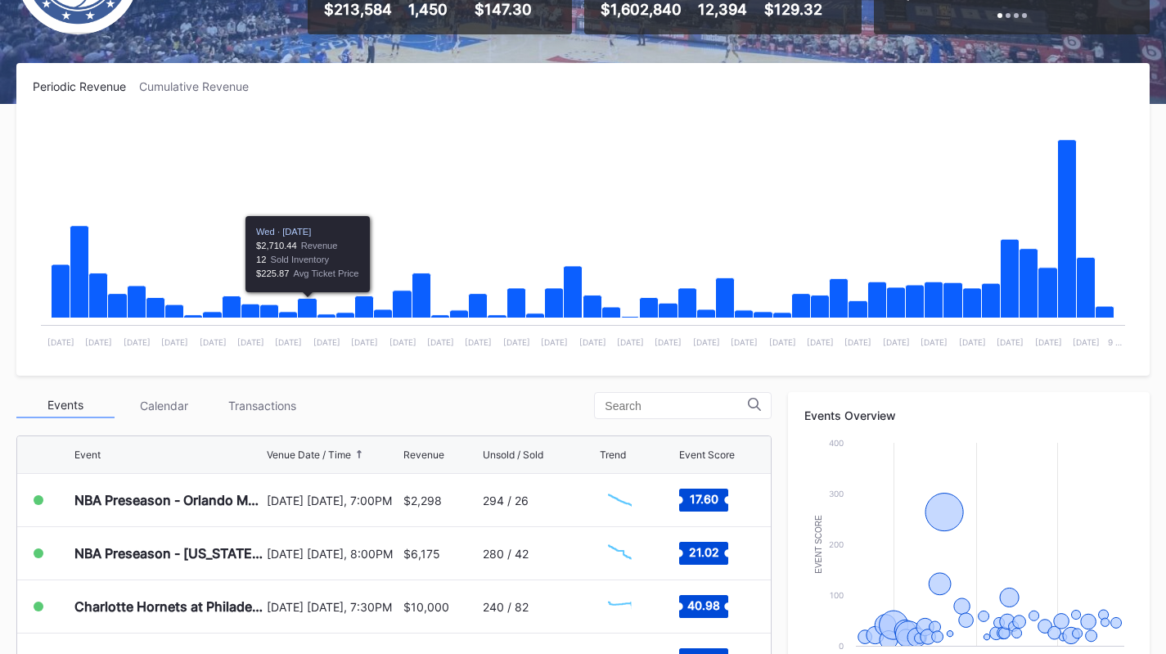
scroll to position [409, 0]
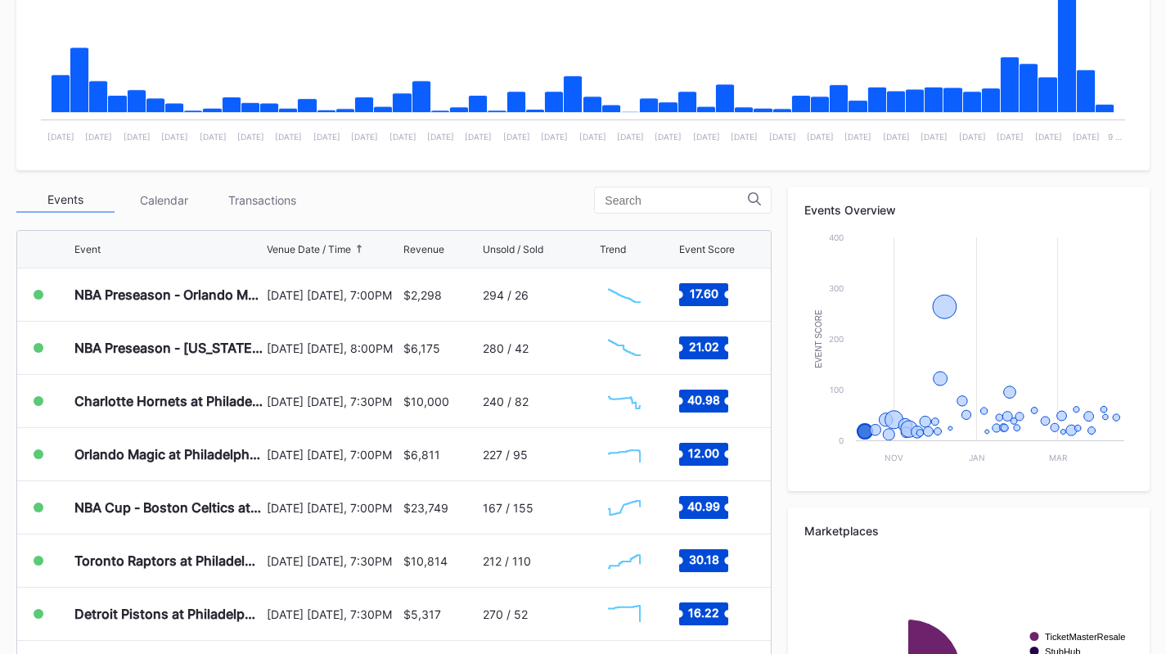
click at [287, 207] on div "Transactions" at bounding box center [262, 199] width 98 height 25
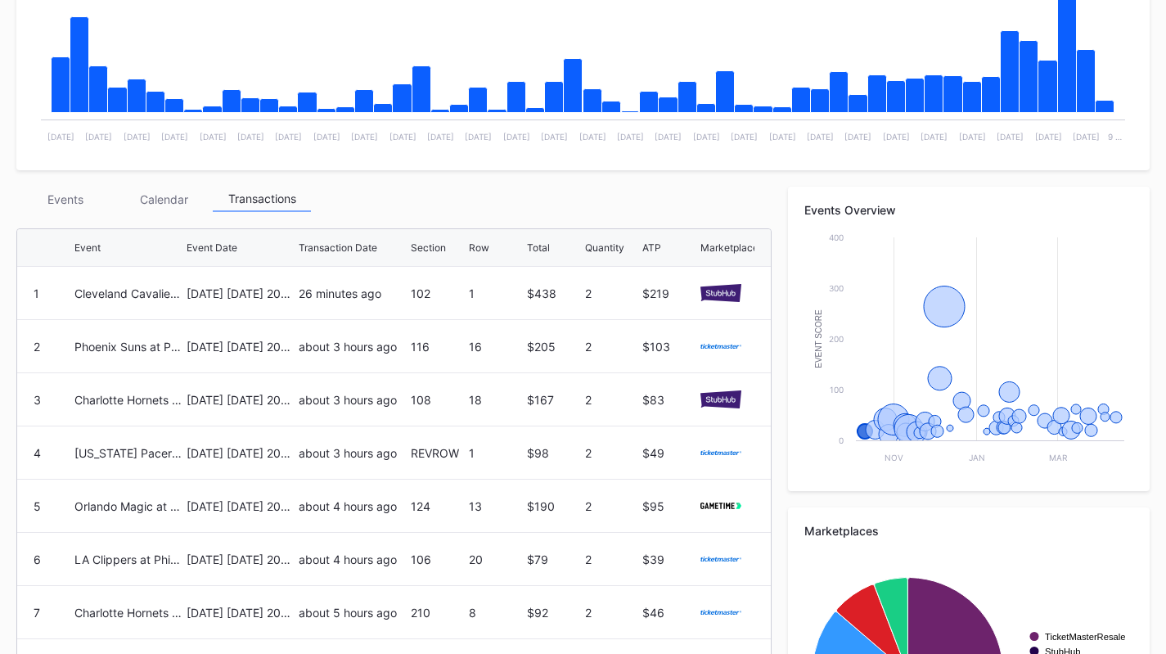
click at [288, 207] on div "Transactions" at bounding box center [262, 198] width 98 height 25
click at [288, 208] on div "Transactions" at bounding box center [262, 198] width 98 height 25
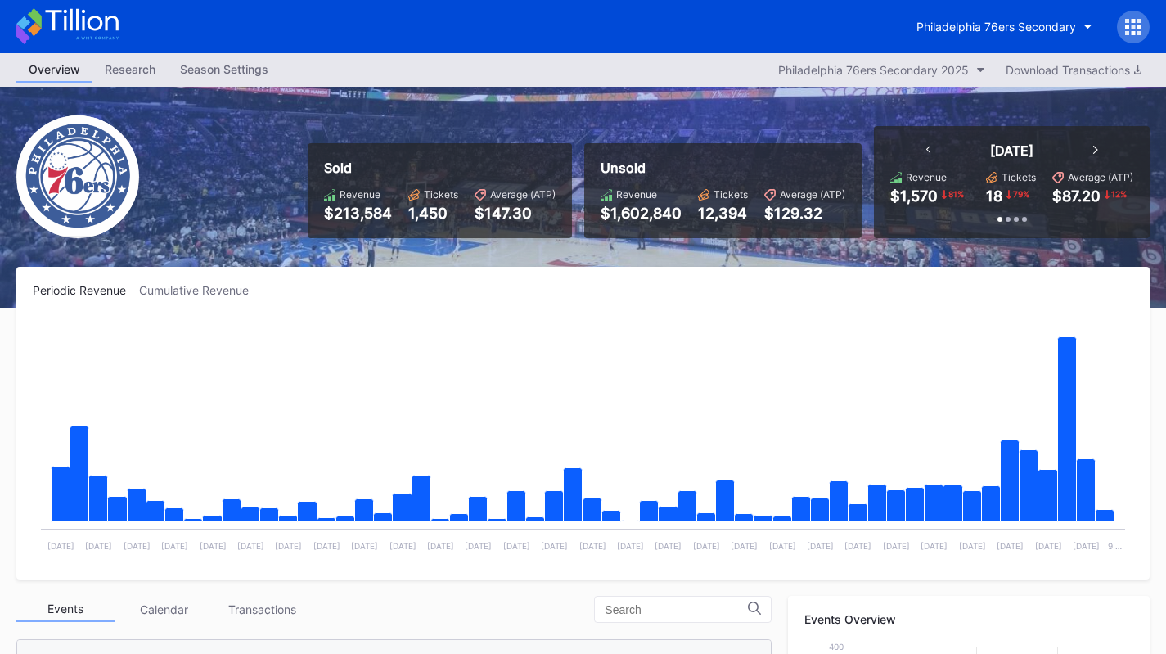
click at [1042, 34] on button "Philadelphia 76ers Secondary" at bounding box center [1004, 26] width 200 height 30
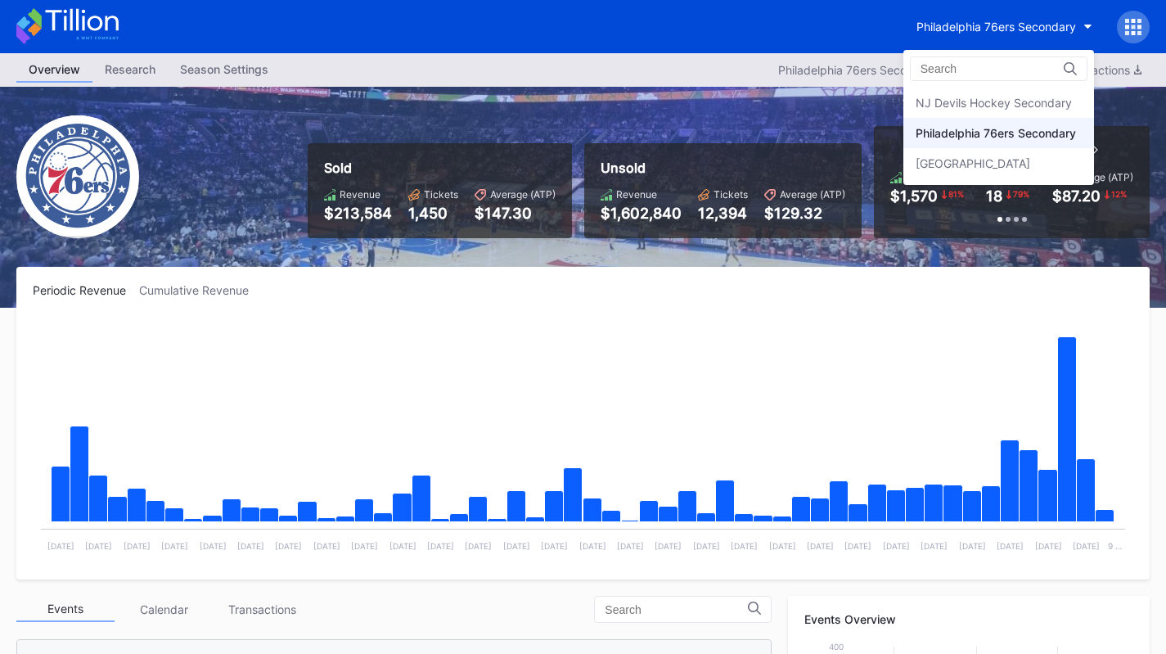
click at [1022, 104] on div "NJ Devils Hockey Secondary" at bounding box center [993, 103] width 156 height 14
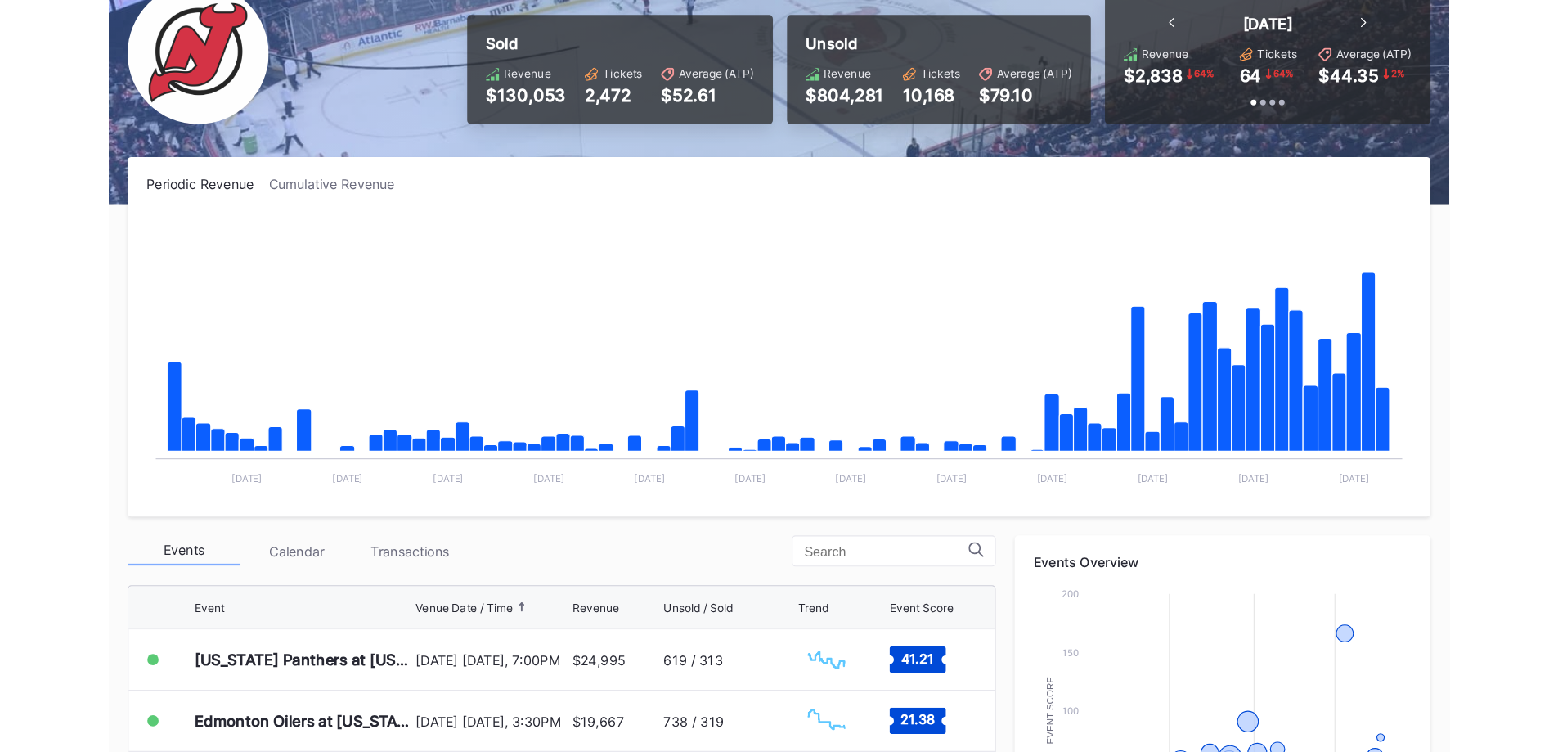
scroll to position [245, 0]
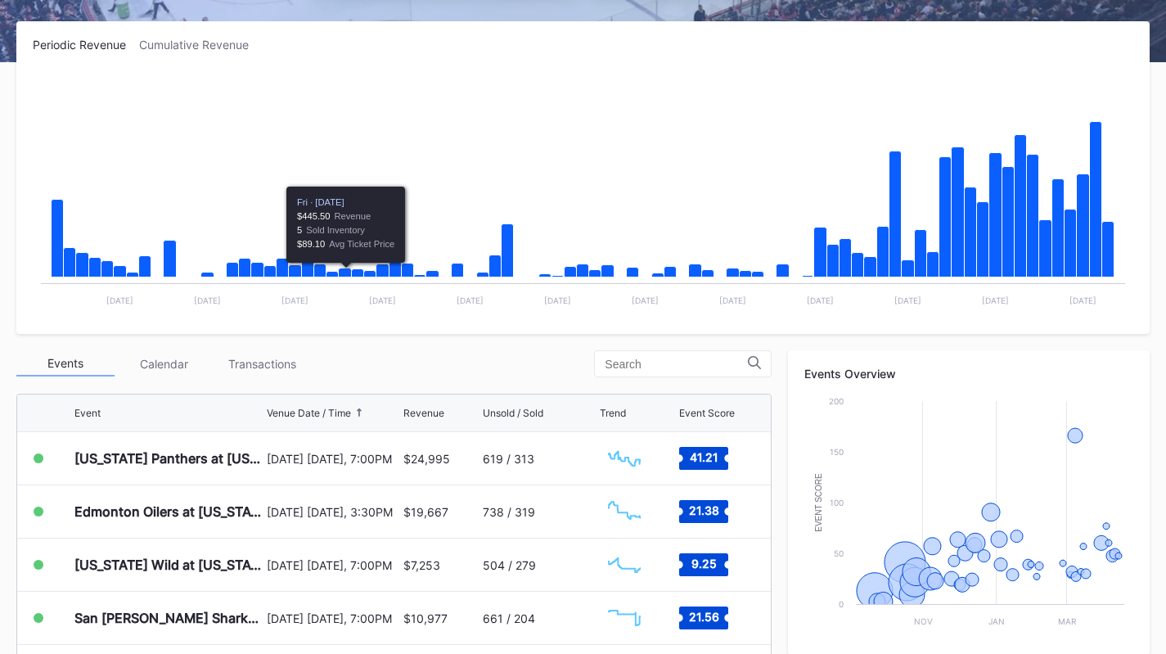
click at [248, 369] on div "Transactions" at bounding box center [262, 363] width 98 height 25
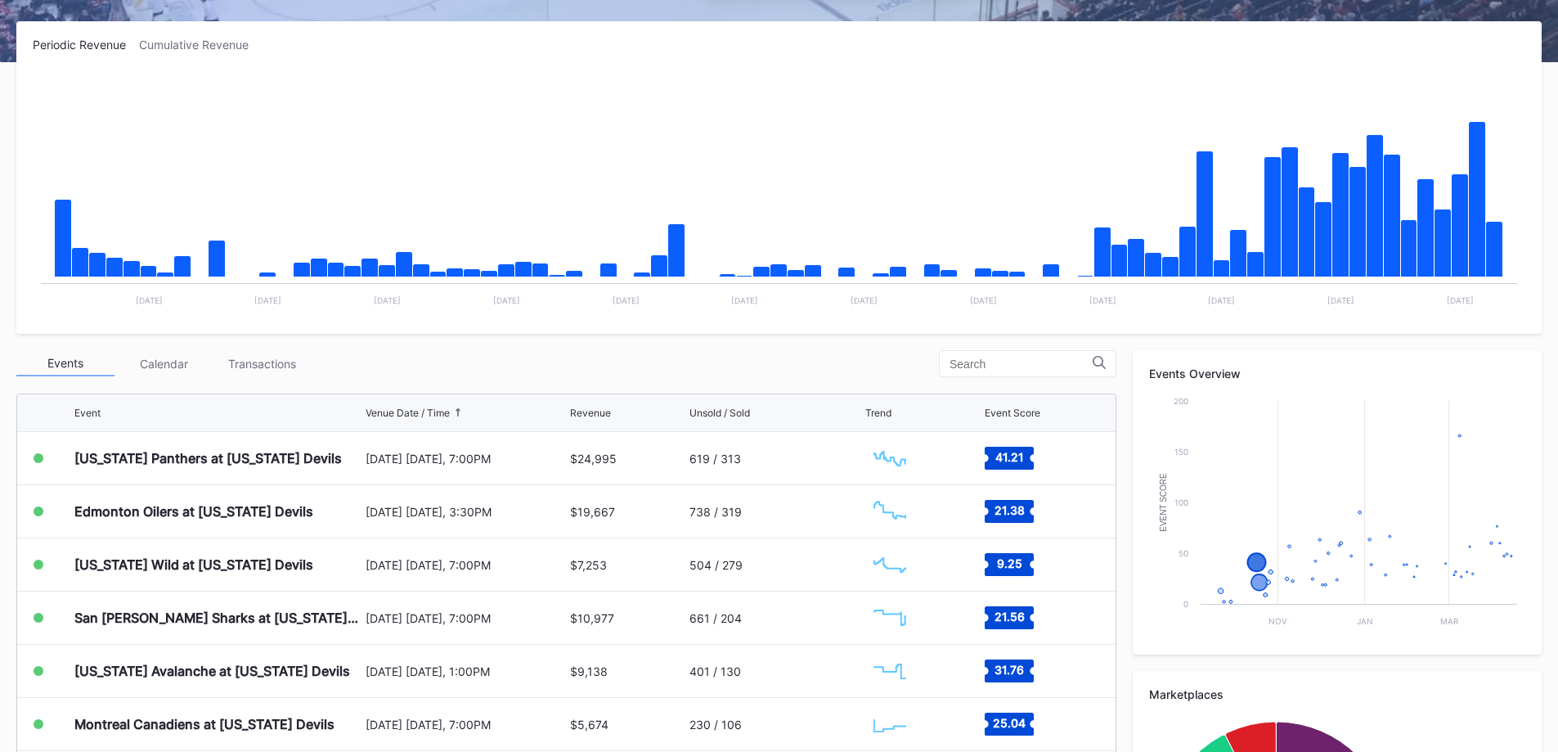
scroll to position [327, 0]
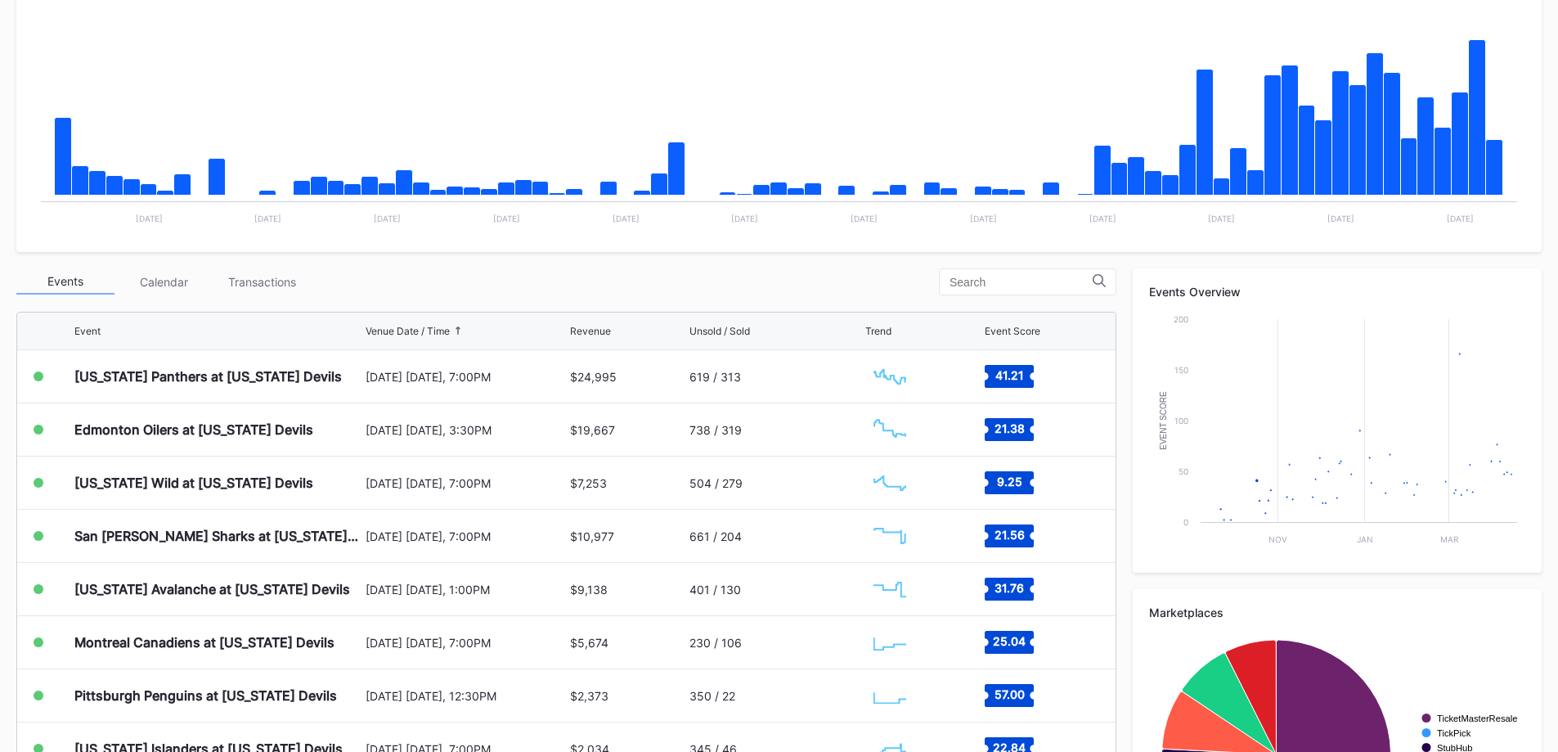
click at [245, 311] on div "Event Venue Date / Time Revenue Unsold / Sold Trend Event Score NHL Preseason -…" at bounding box center [566, 594] width 1100 height 583
drag, startPoint x: 268, startPoint y: 252, endPoint x: 254, endPoint y: 278, distance: 30.0
click at [268, 256] on div "Periodic Revenue Cumulative Revenue Created with Highcharts 11.2.0 Chart title …" at bounding box center [779, 424] width 1558 height 970
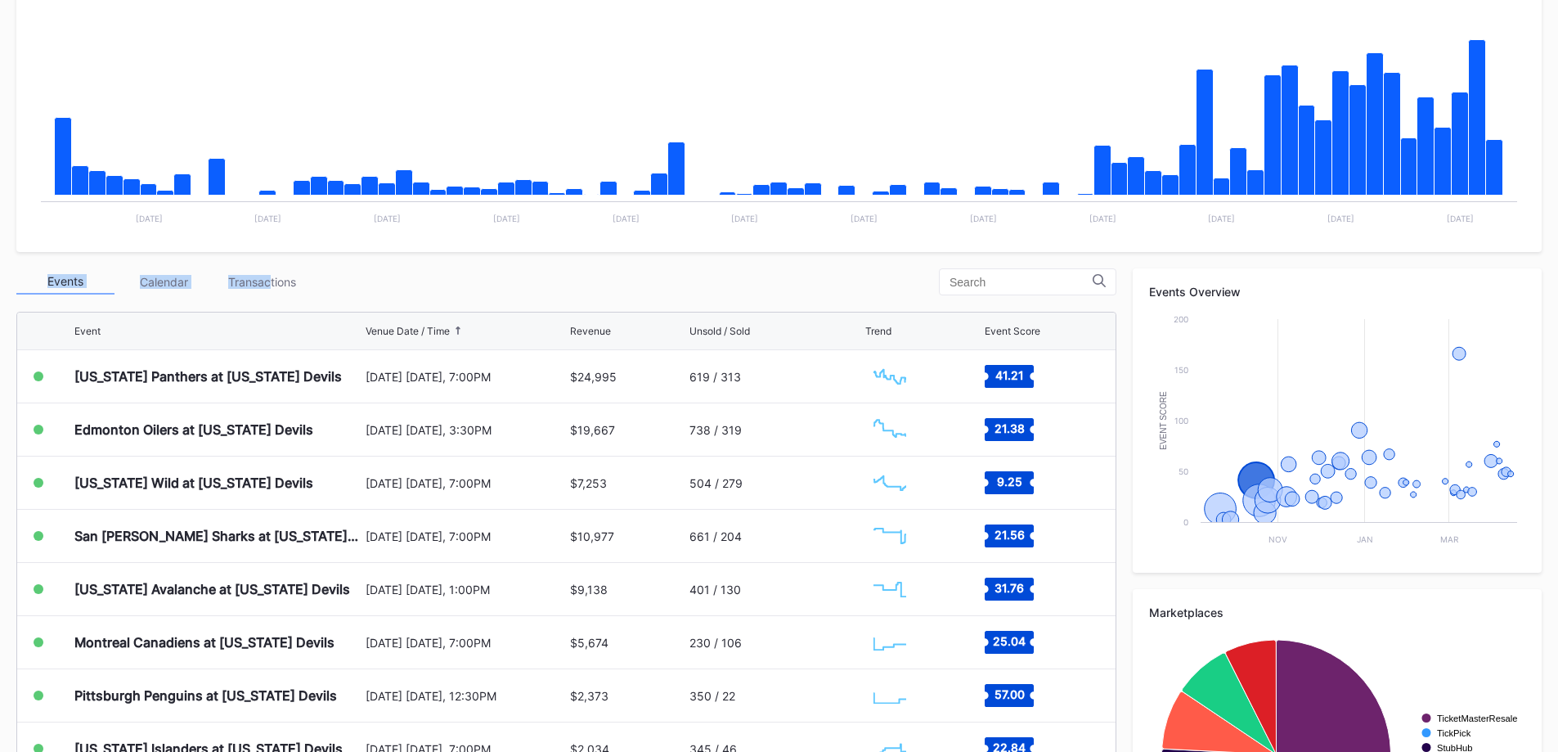
click at [254, 278] on div "Transactions" at bounding box center [262, 281] width 98 height 25
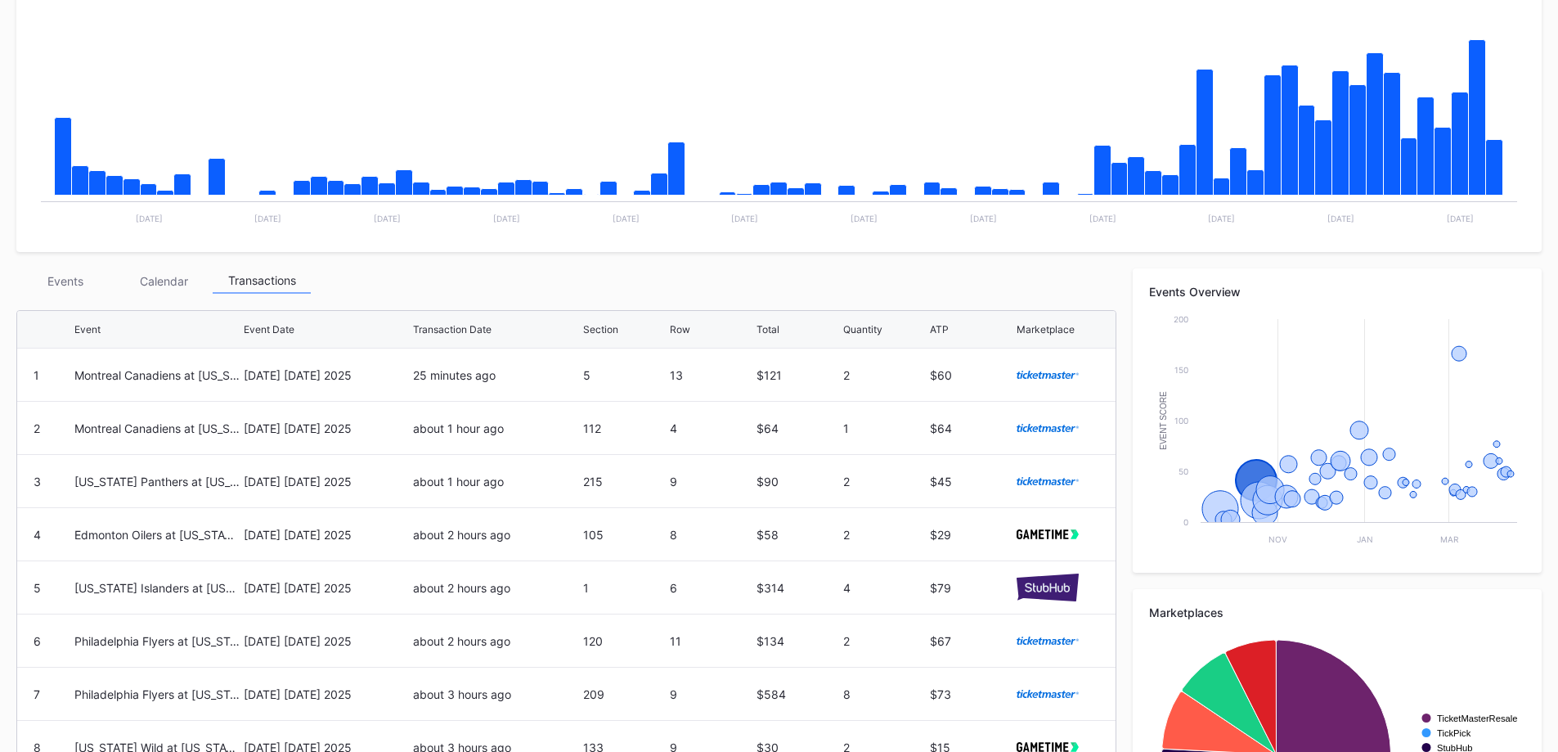
click at [65, 281] on div "Events" at bounding box center [65, 280] width 98 height 25
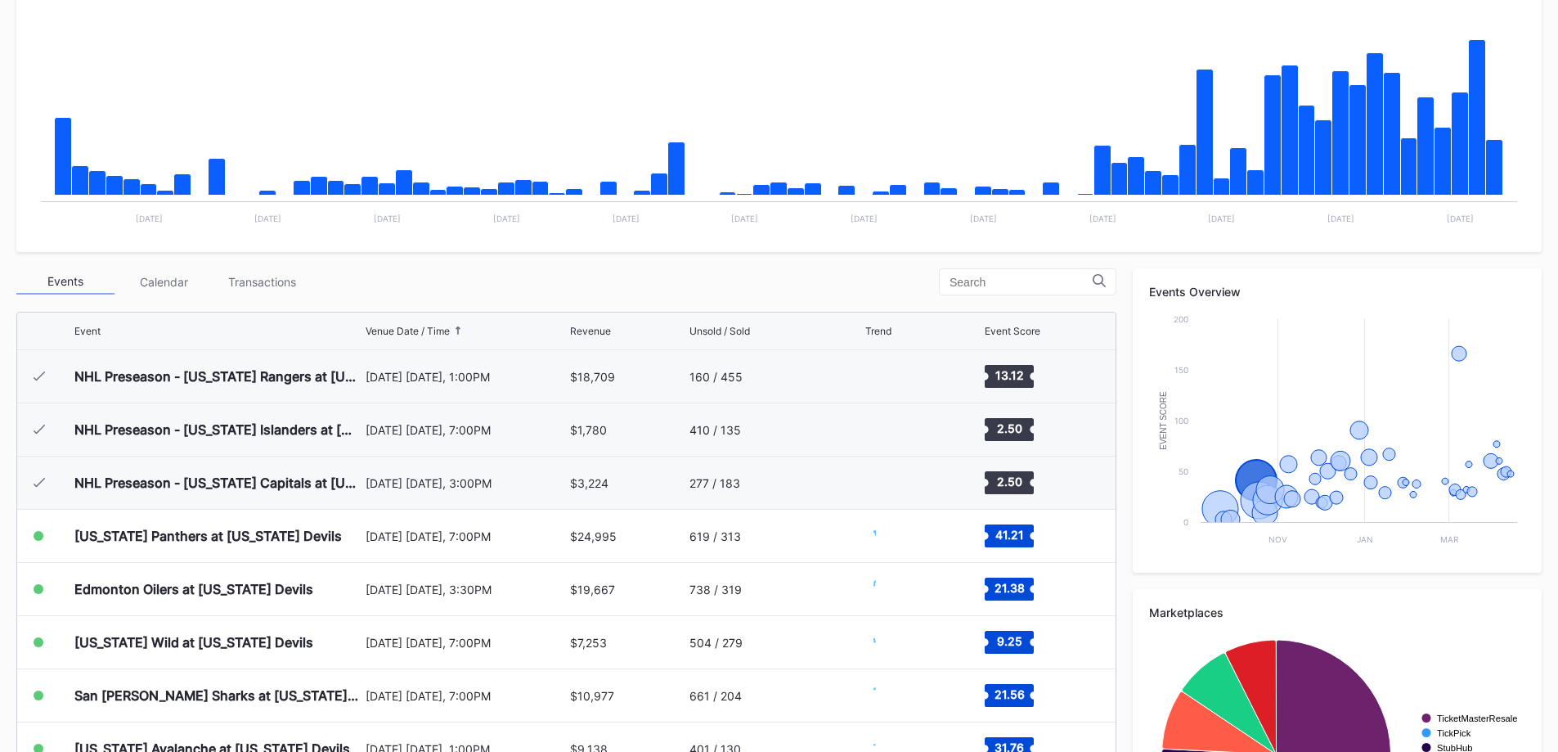
scroll to position [159, 0]
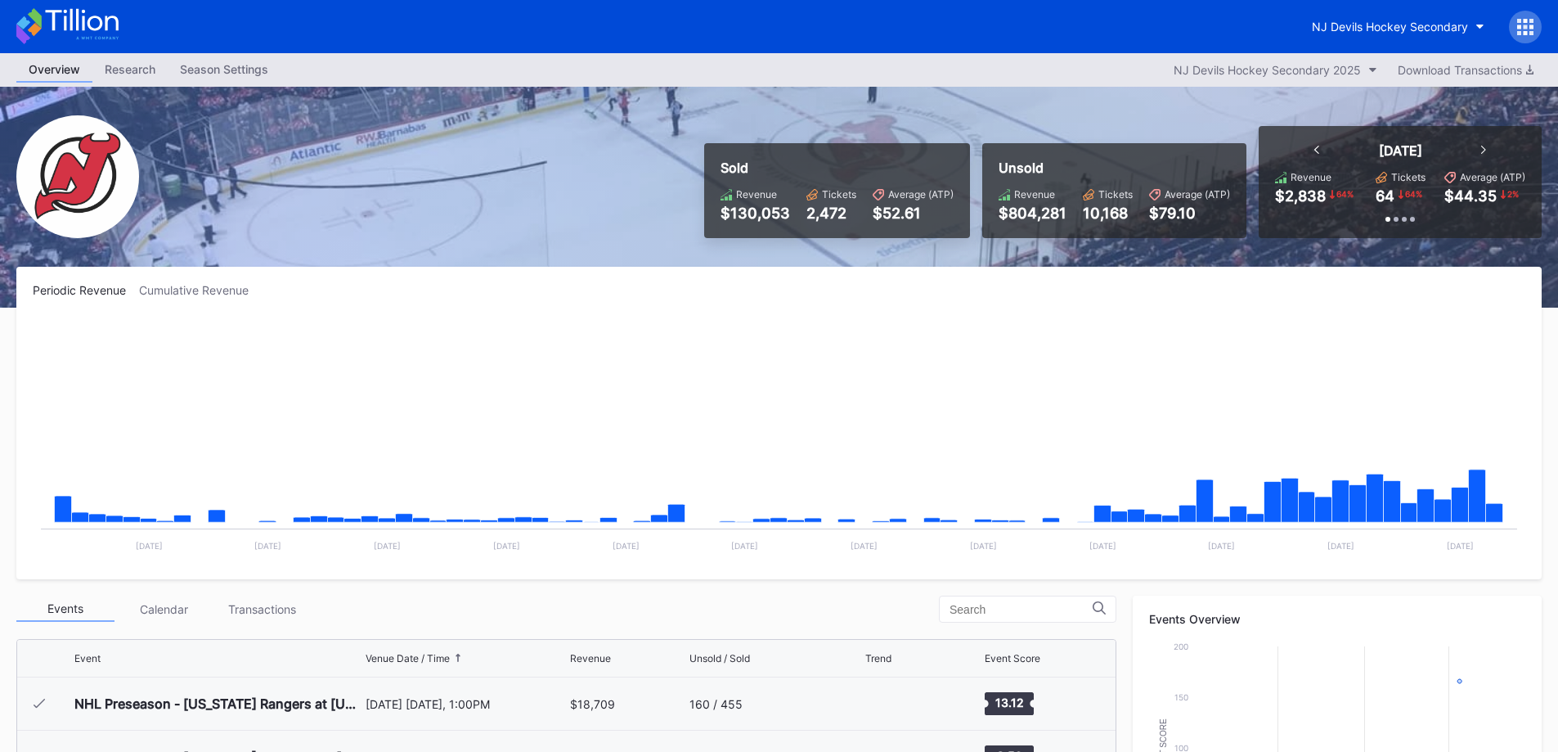
scroll to position [159, 0]
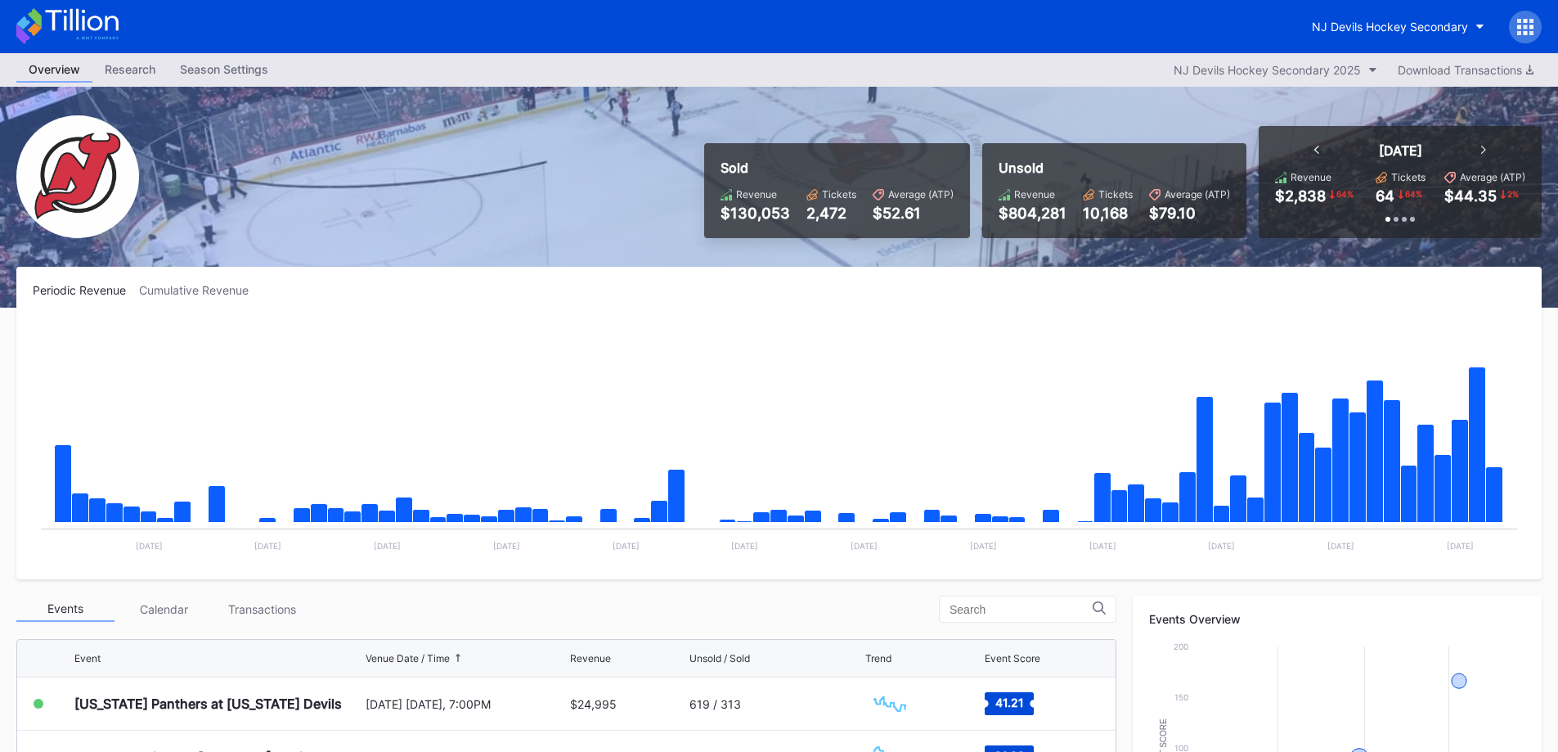
click at [1345, 15] on button "NJ Devils Hockey Secondary" at bounding box center [1398, 26] width 197 height 30
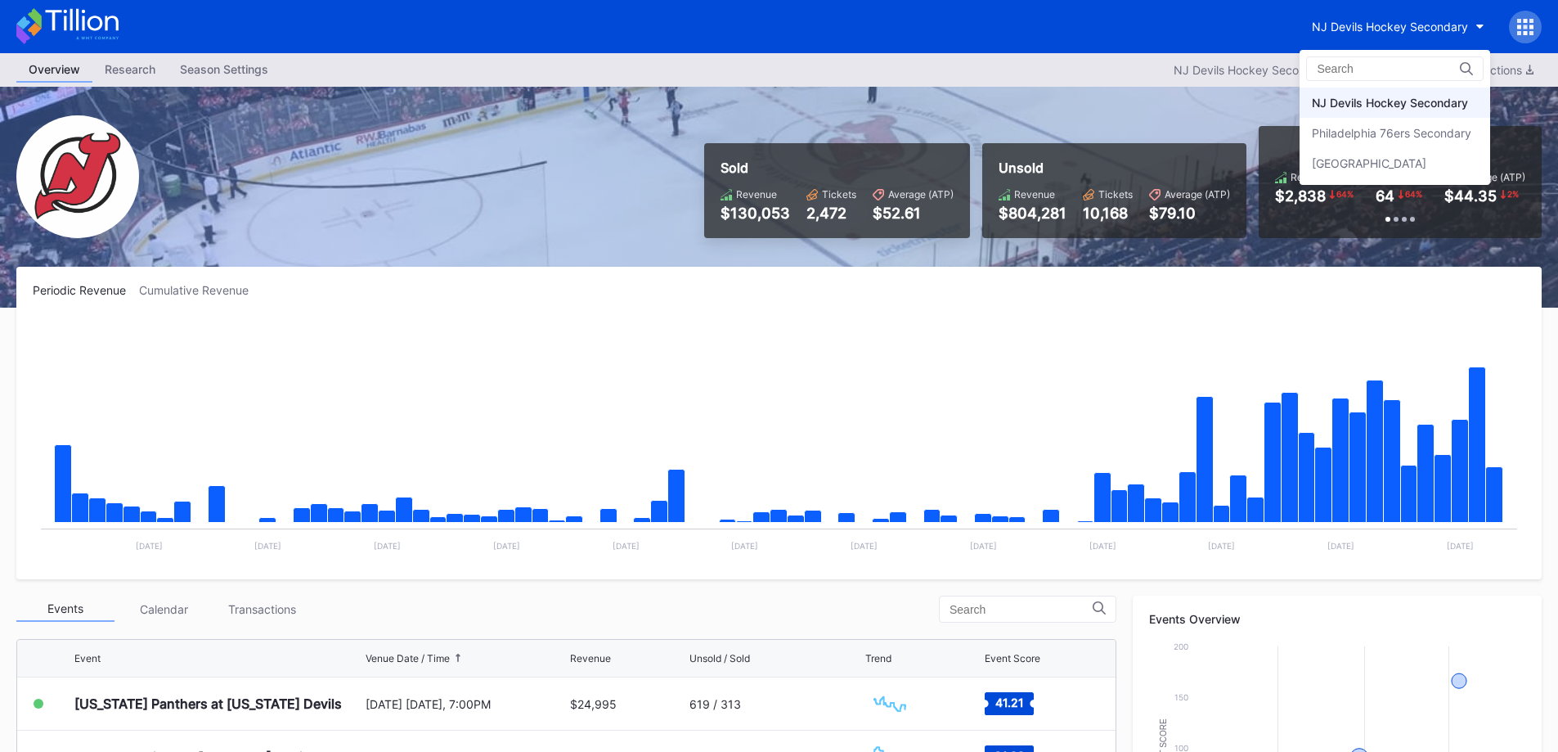
click at [1380, 119] on div "Philadelphia 76ers Secondary" at bounding box center [1395, 133] width 191 height 30
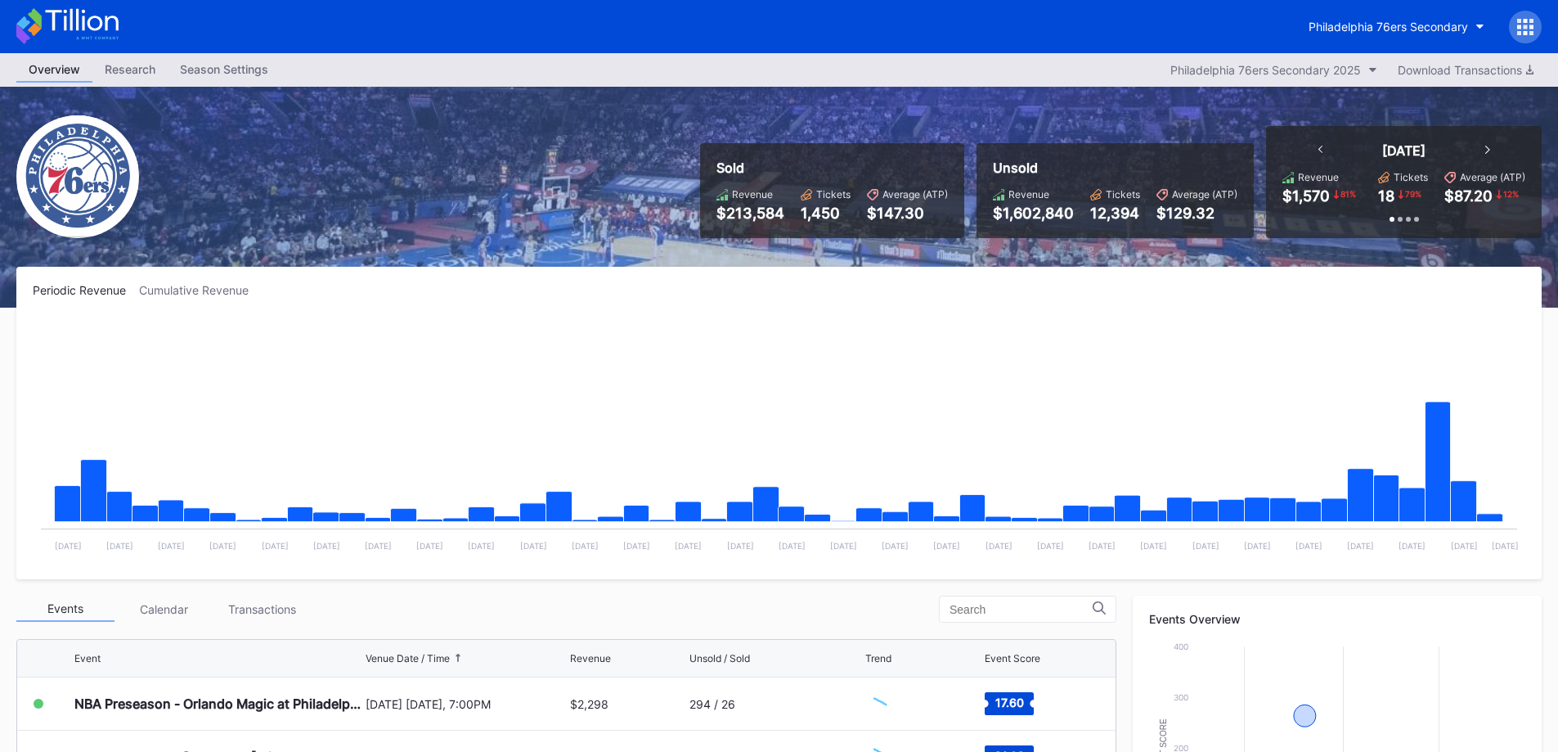
scroll to position [409, 0]
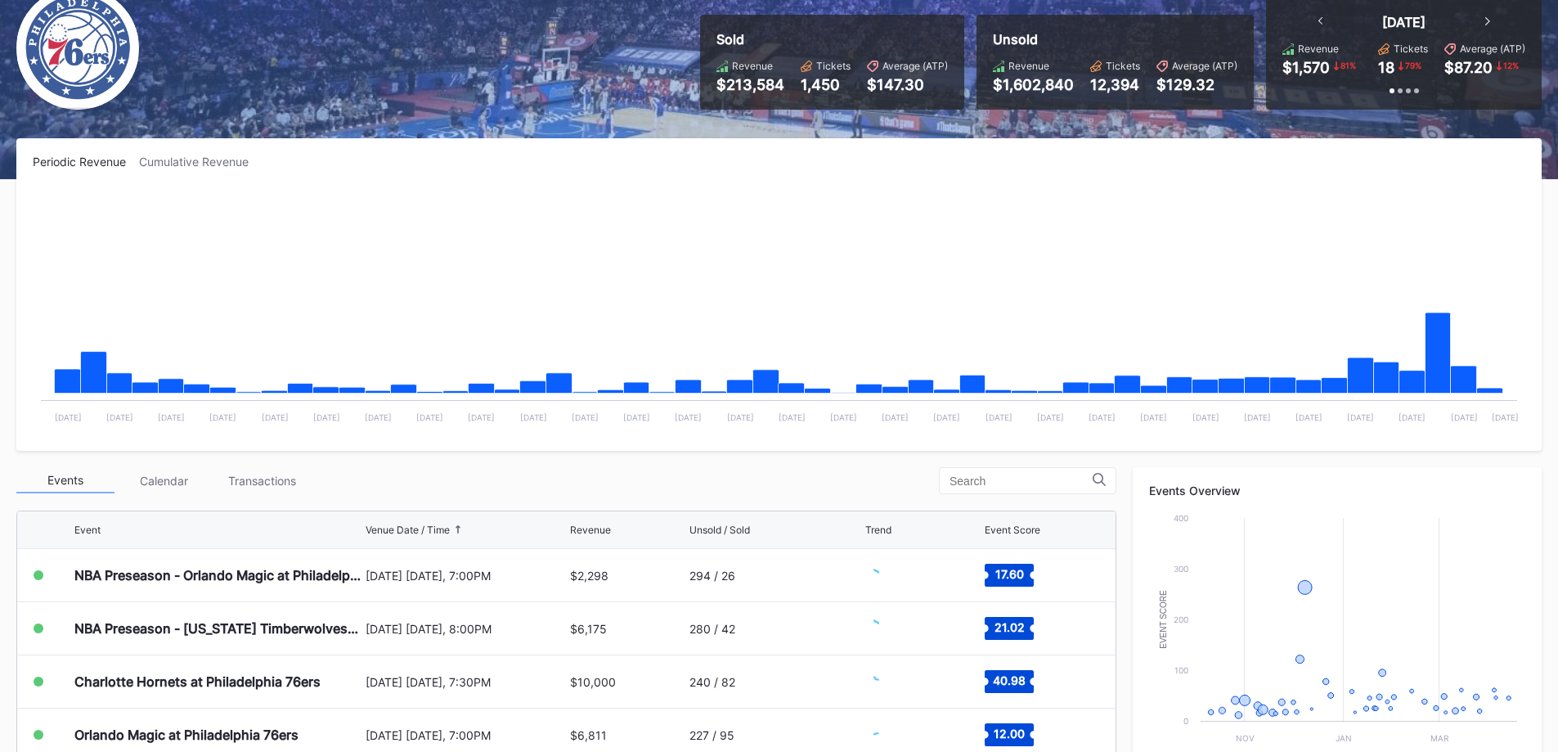
scroll to position [327, 0]
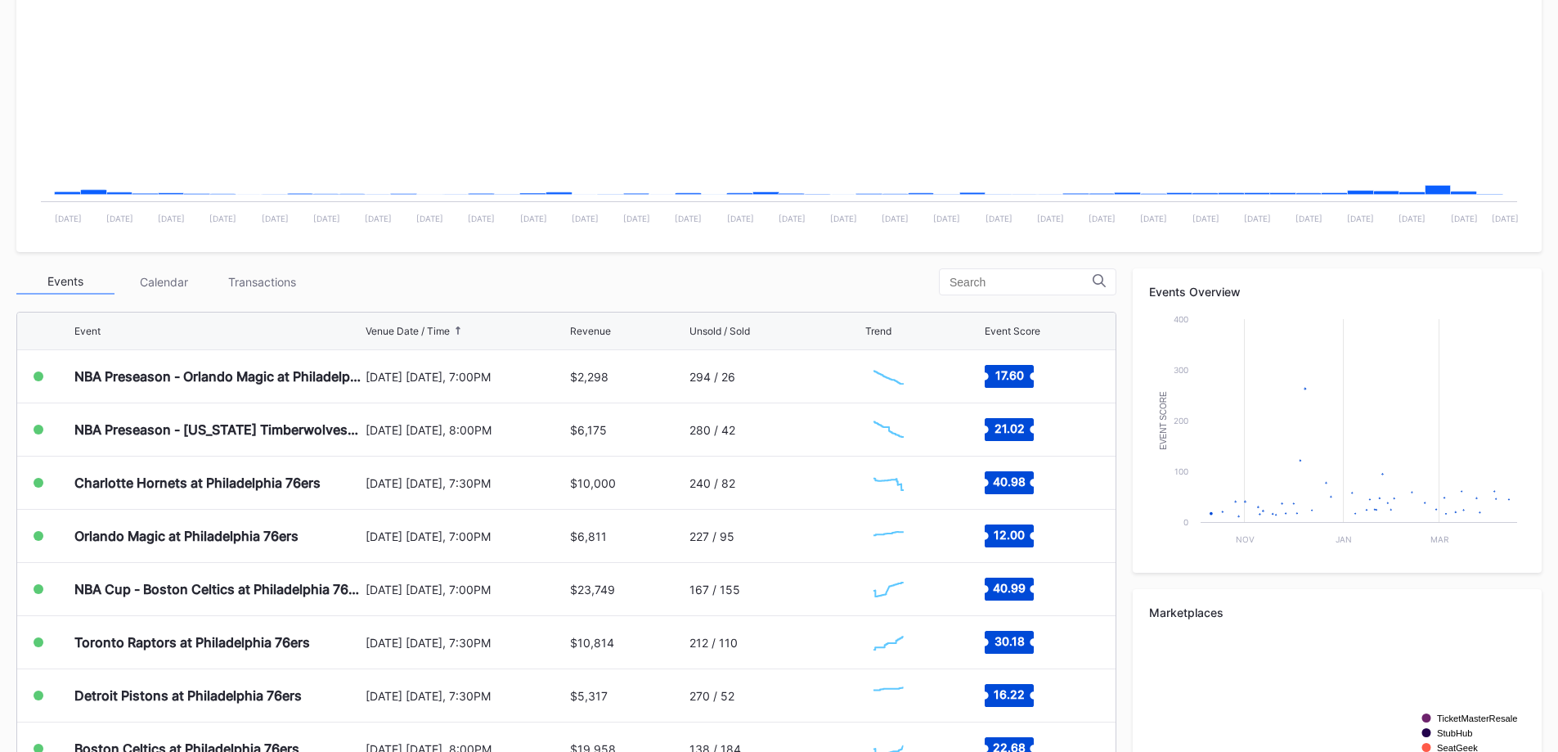
click at [246, 308] on div "Event Venue Date / Time Revenue Unsold / Sold Trend Event Score NBA Preseason -…" at bounding box center [566, 594] width 1100 height 583
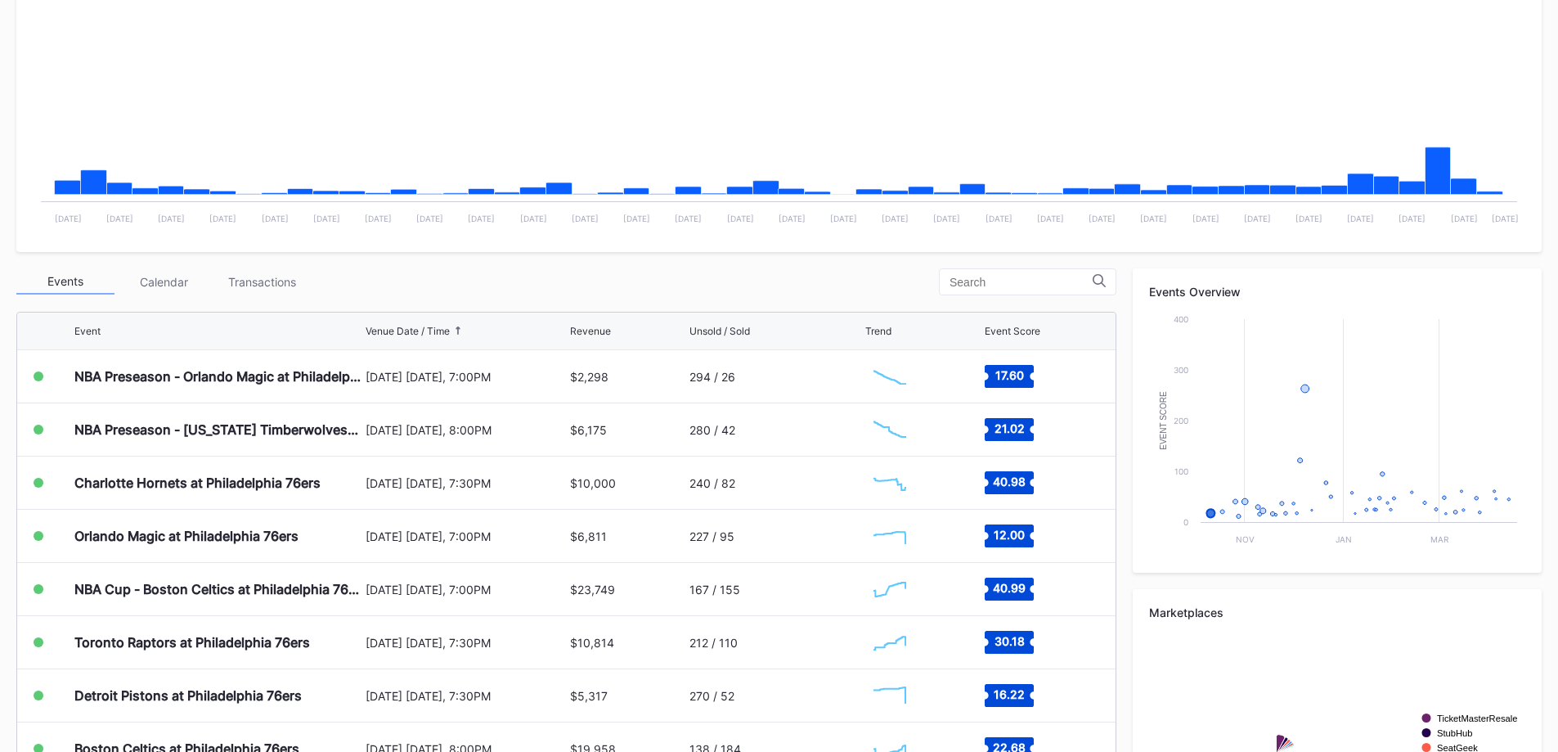
click at [247, 290] on div "Transactions" at bounding box center [262, 281] width 98 height 25
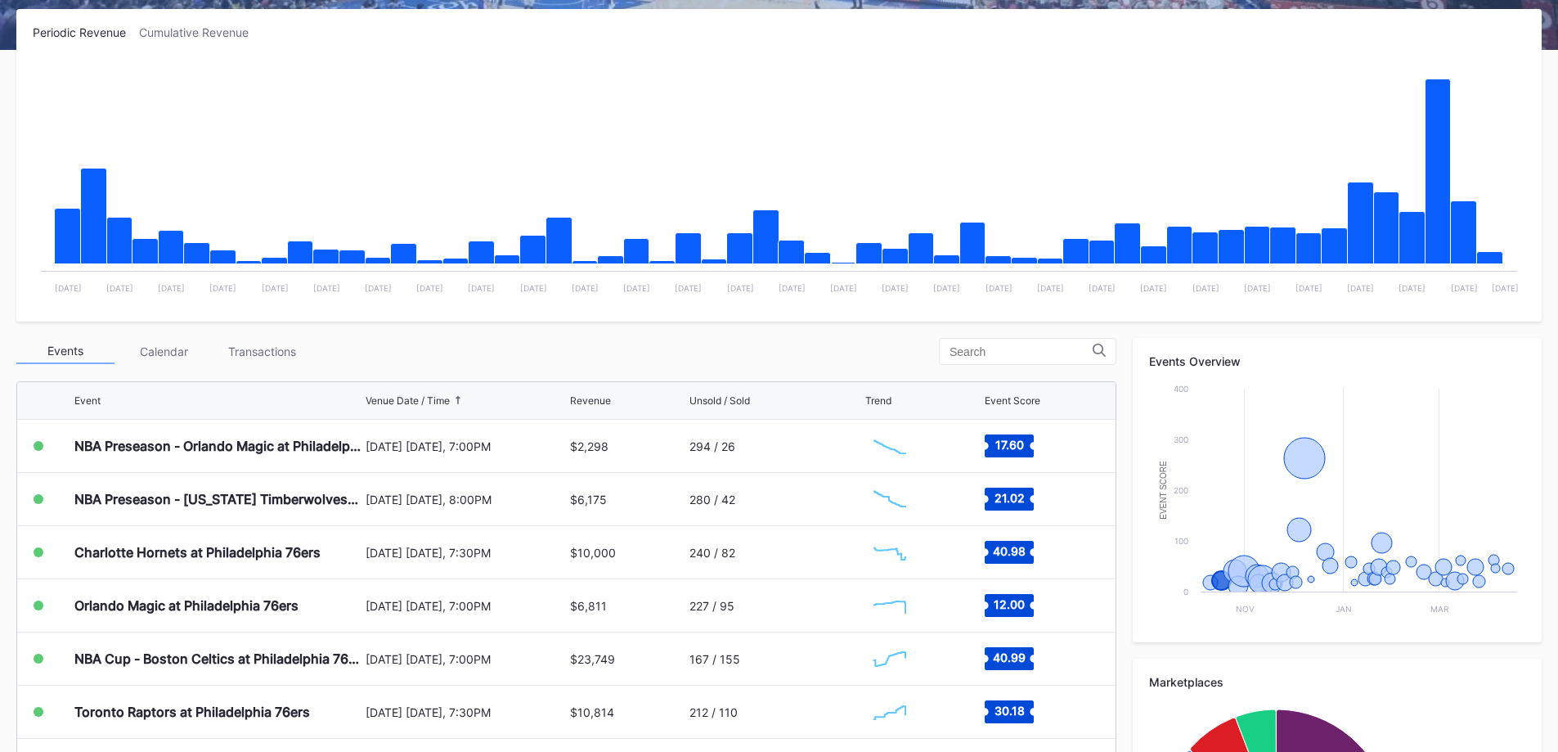
scroll to position [485, 0]
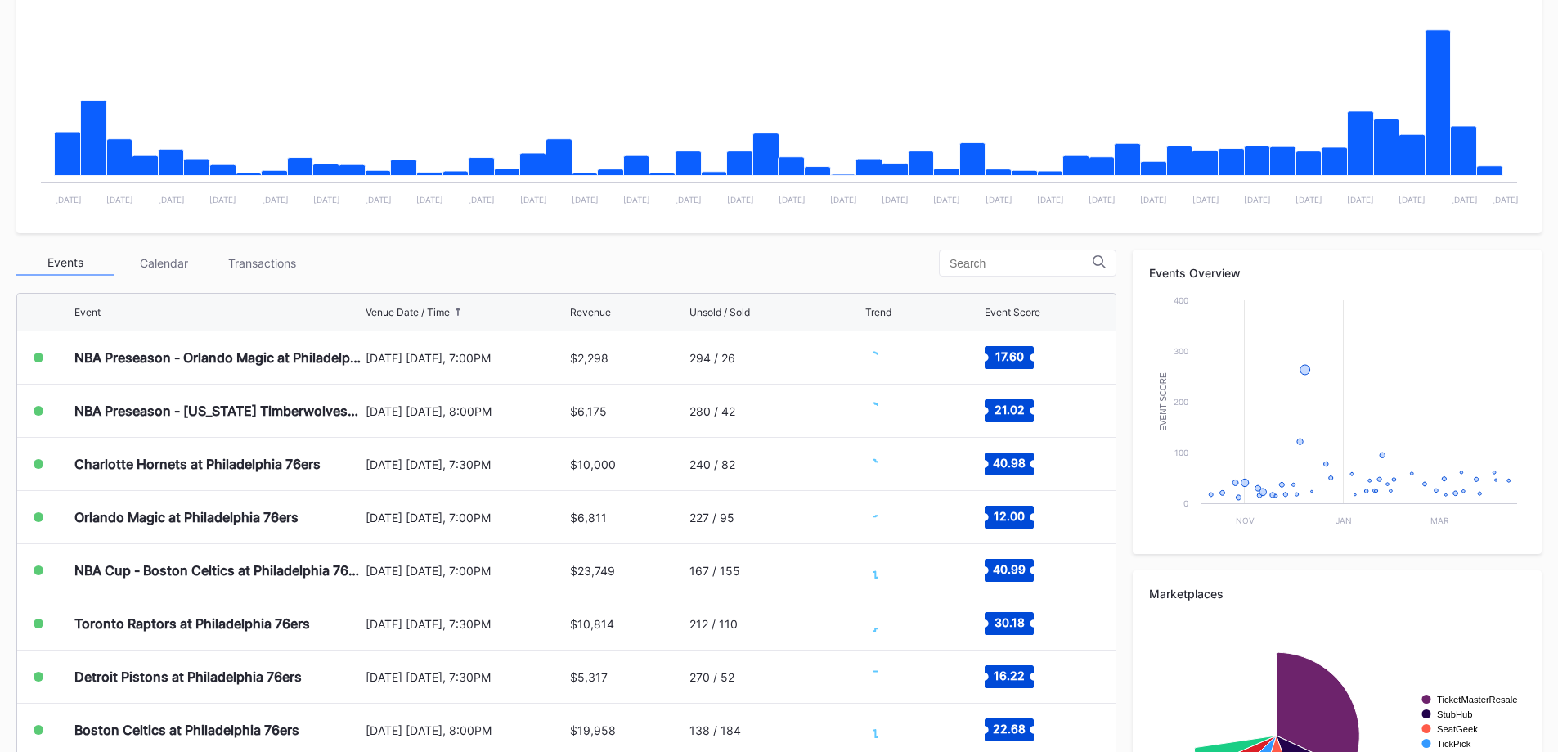
scroll to position [485, 0]
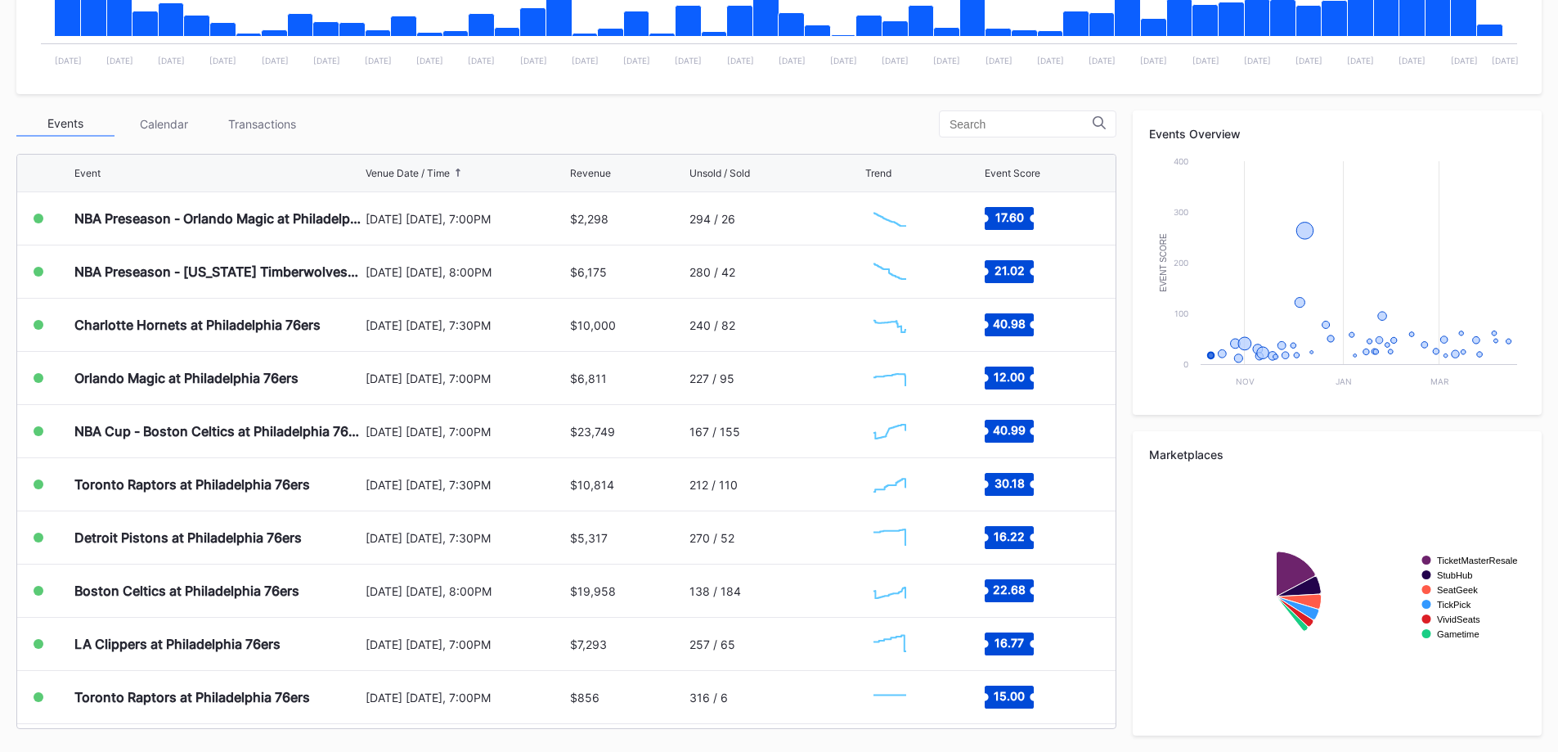
click at [280, 138] on div "Events Calendar Transactions Event Venue Date / Time Revenue Unsold / Sold Tren…" at bounding box center [566, 419] width 1100 height 618
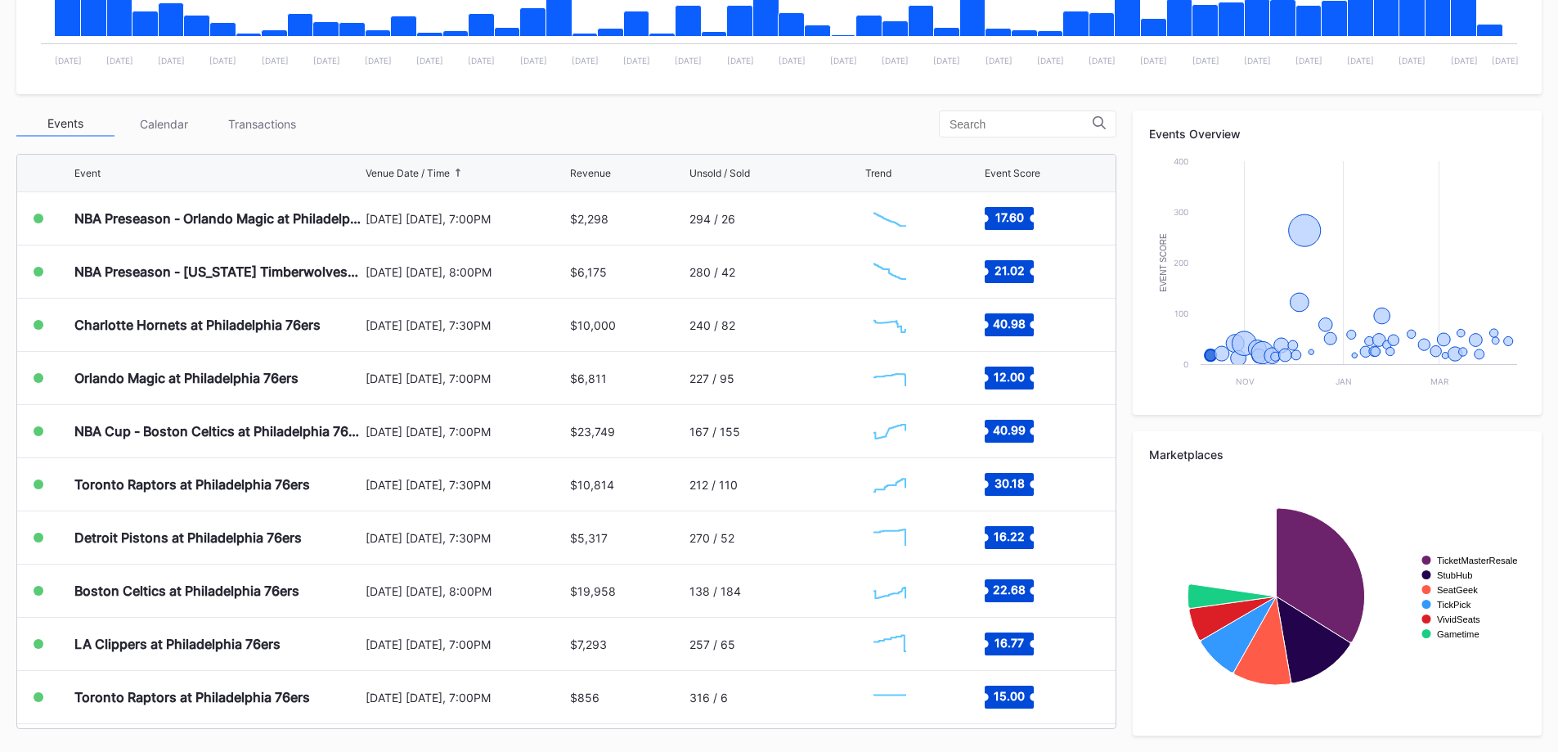
click at [273, 127] on div "Transactions" at bounding box center [262, 123] width 98 height 25
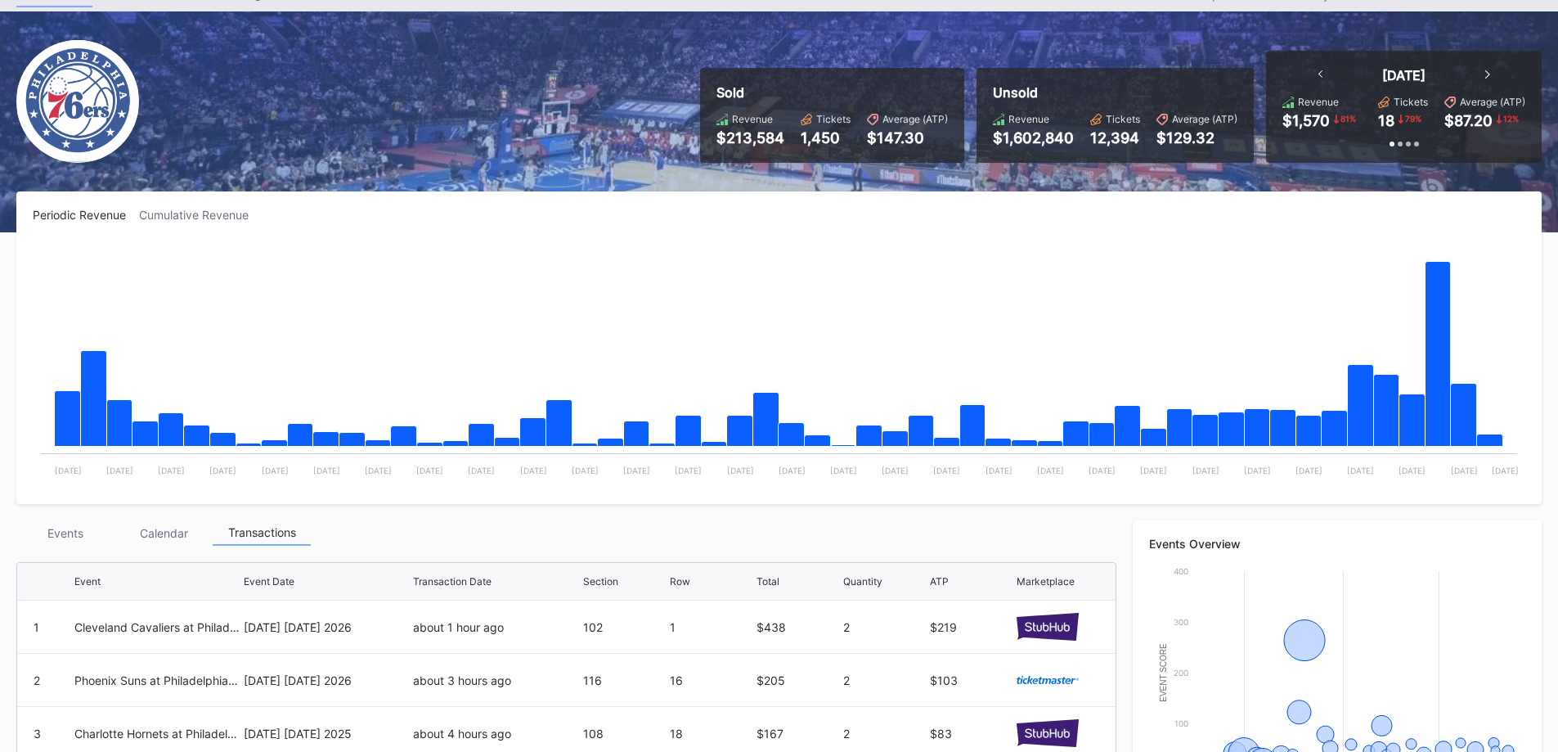
scroll to position [0, 0]
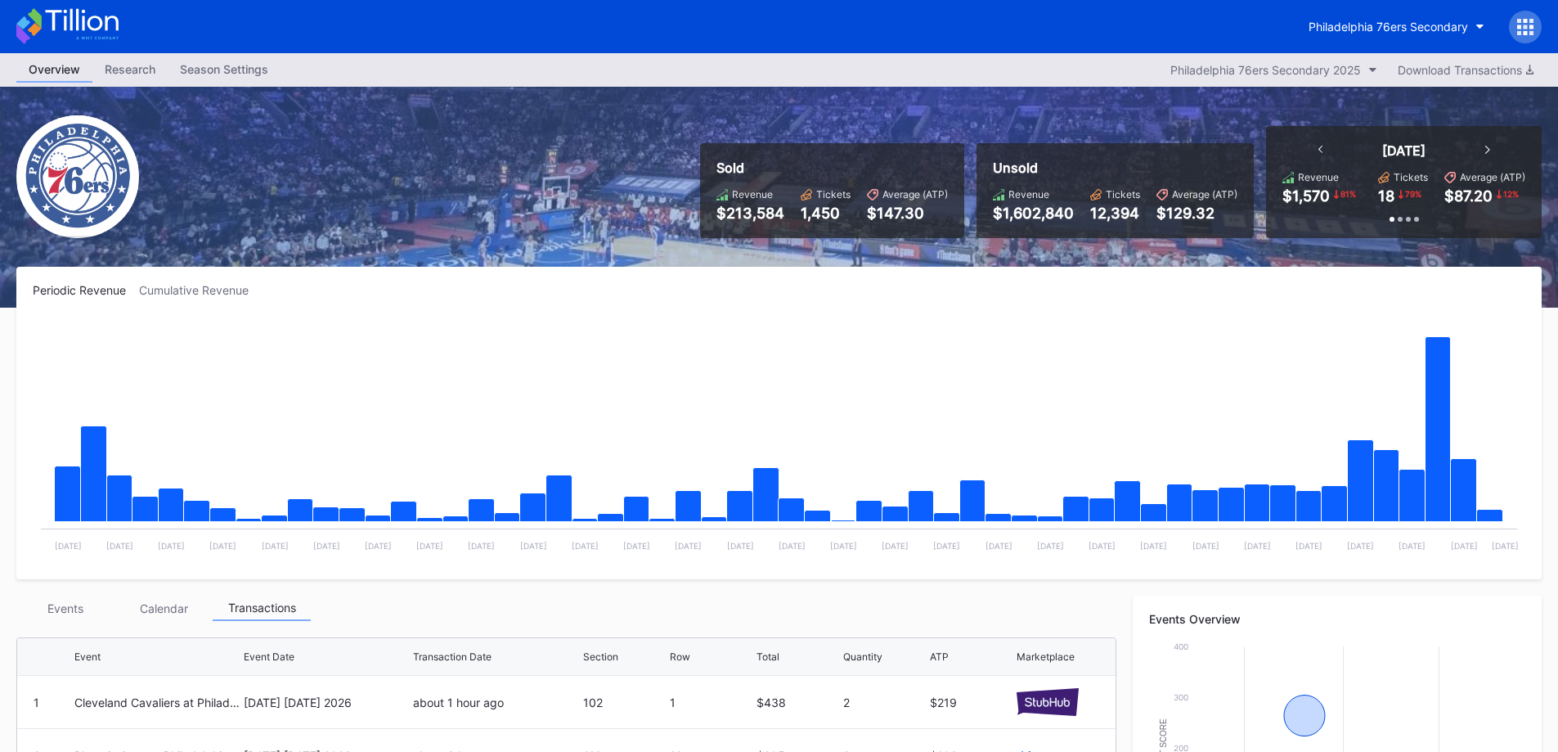
click at [1393, 35] on button "Philadelphia 76ers Secondary" at bounding box center [1396, 26] width 200 height 30
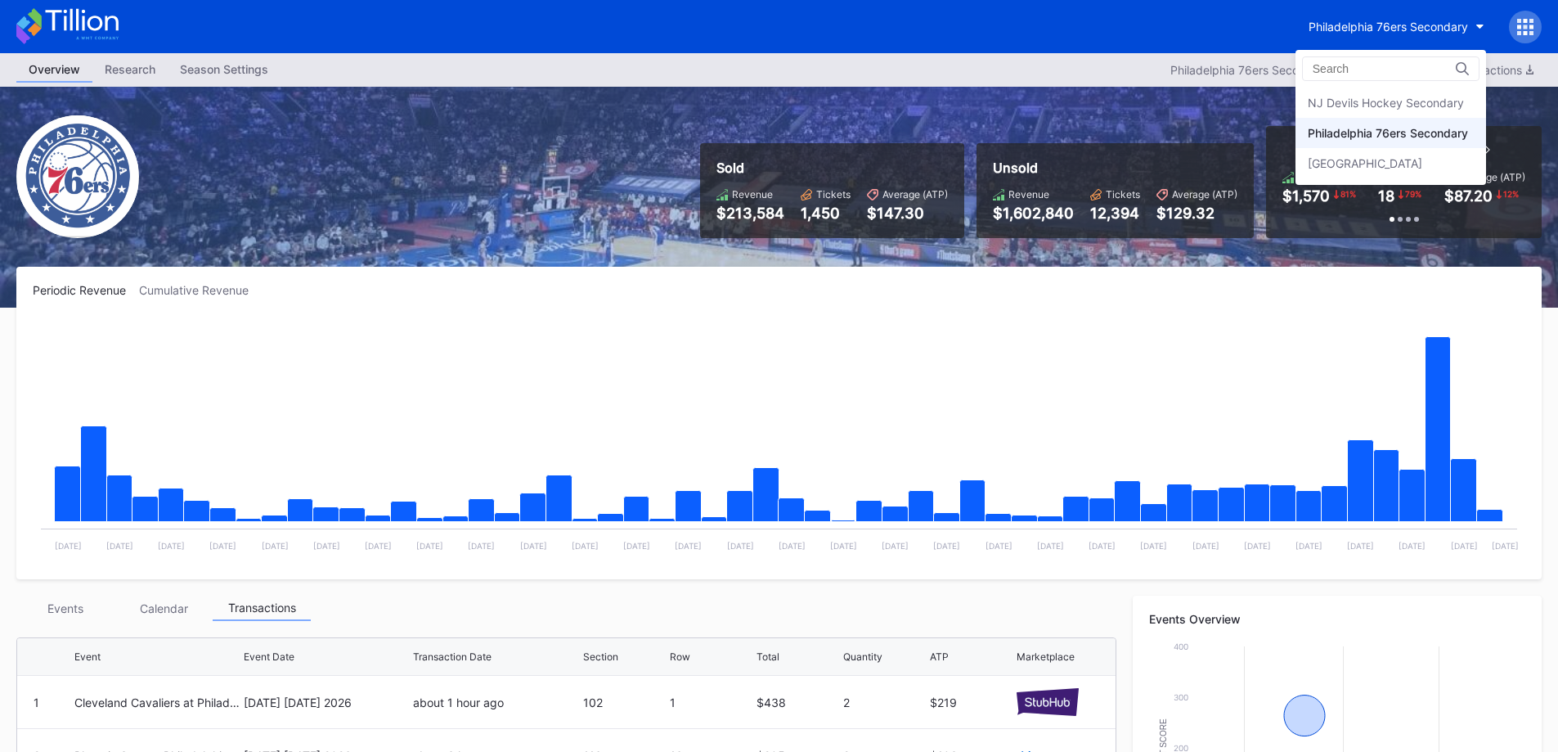
click at [1381, 104] on div "NJ Devils Hockey Secondary" at bounding box center [1386, 103] width 156 height 14
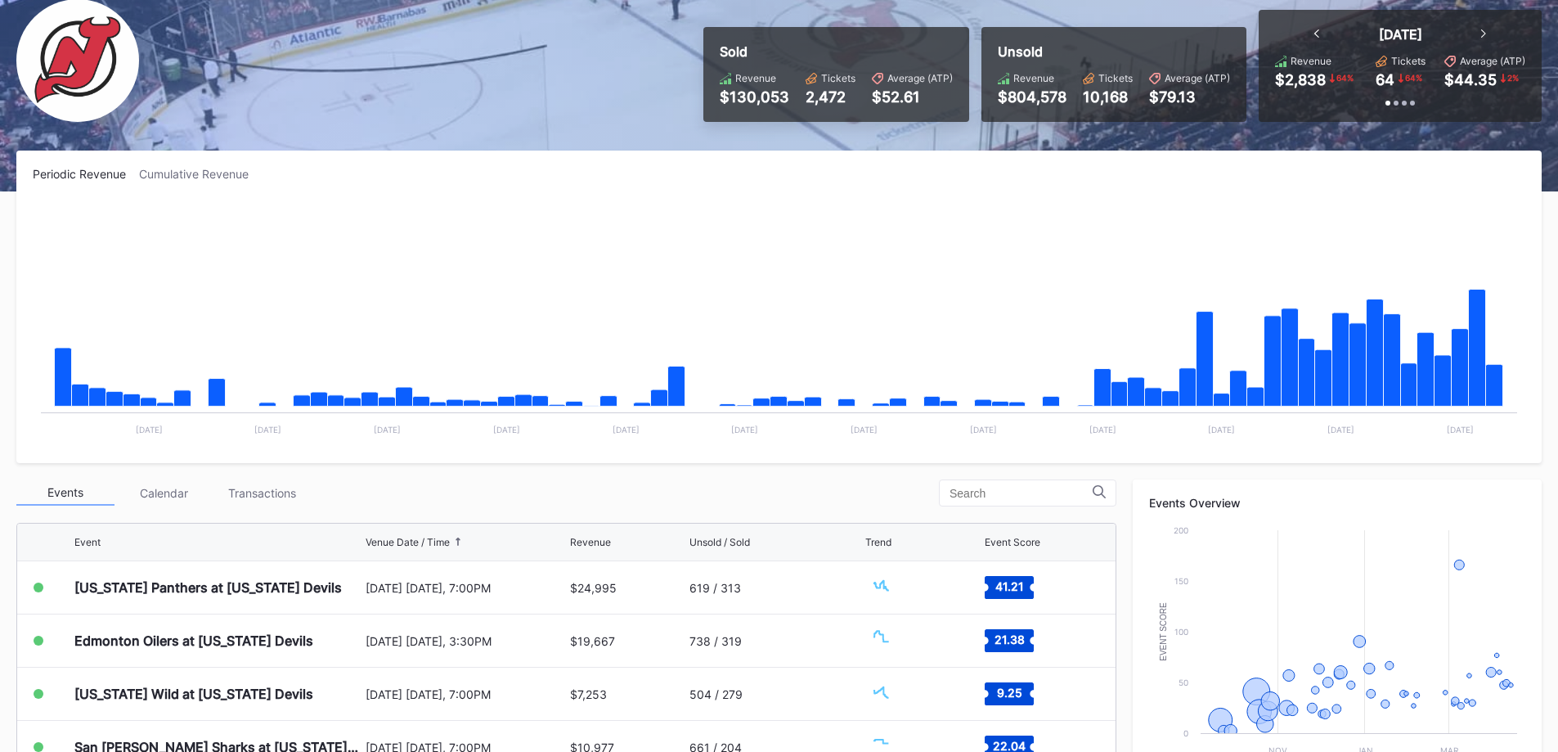
scroll to position [485, 0]
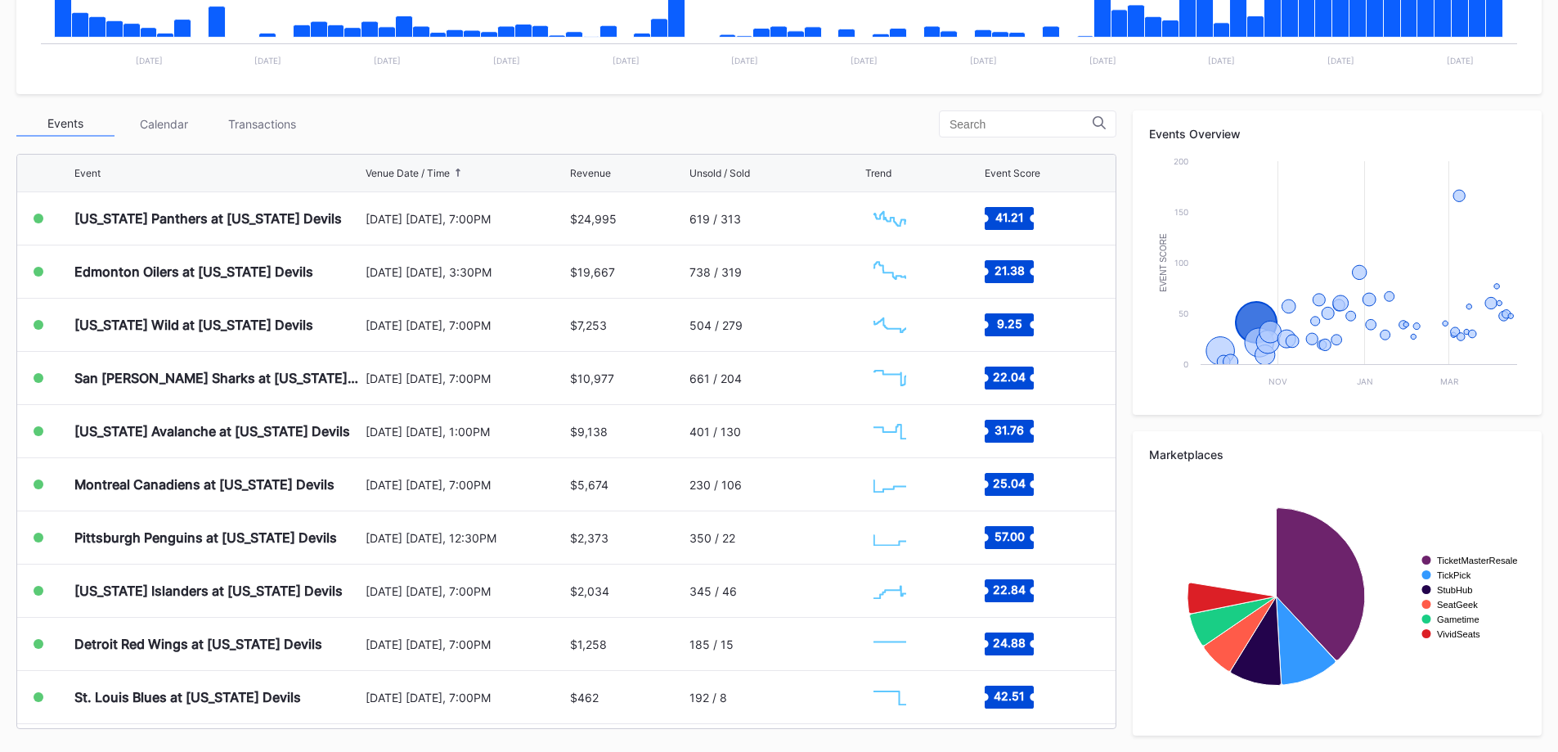
click at [258, 128] on div "Transactions" at bounding box center [262, 123] width 98 height 25
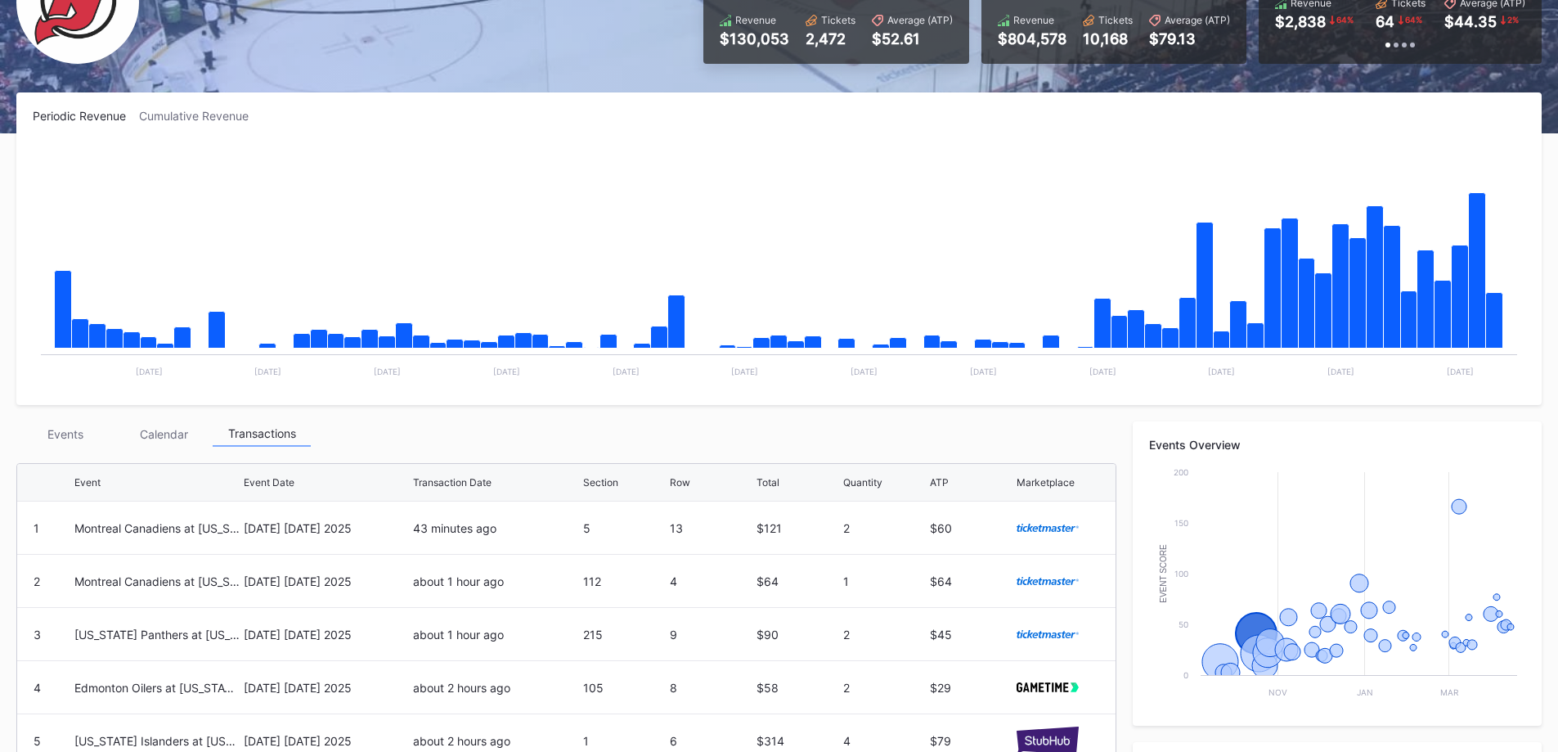
scroll to position [0, 0]
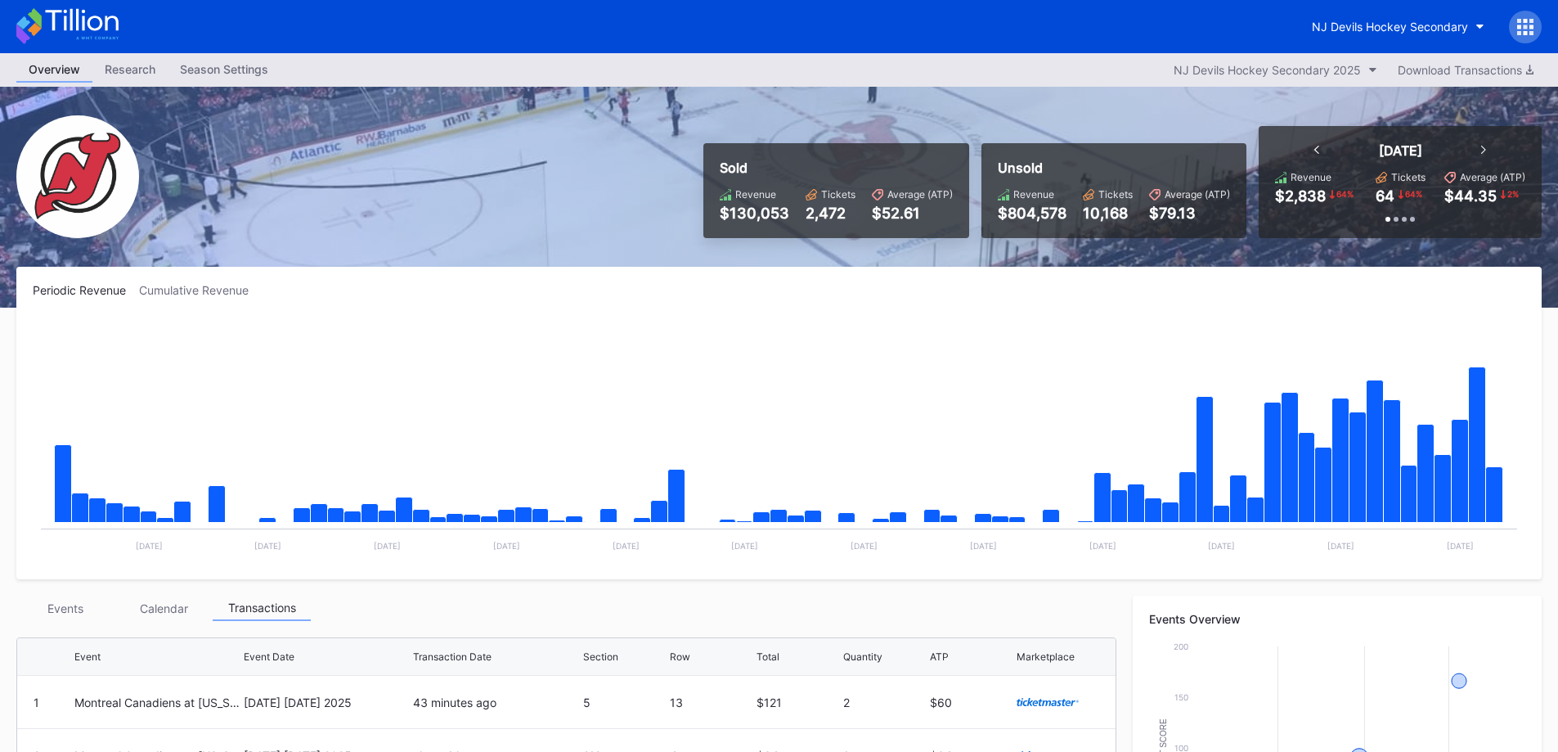
click at [1407, 20] on div "NJ Devils Hockey Secondary" at bounding box center [1390, 27] width 156 height 14
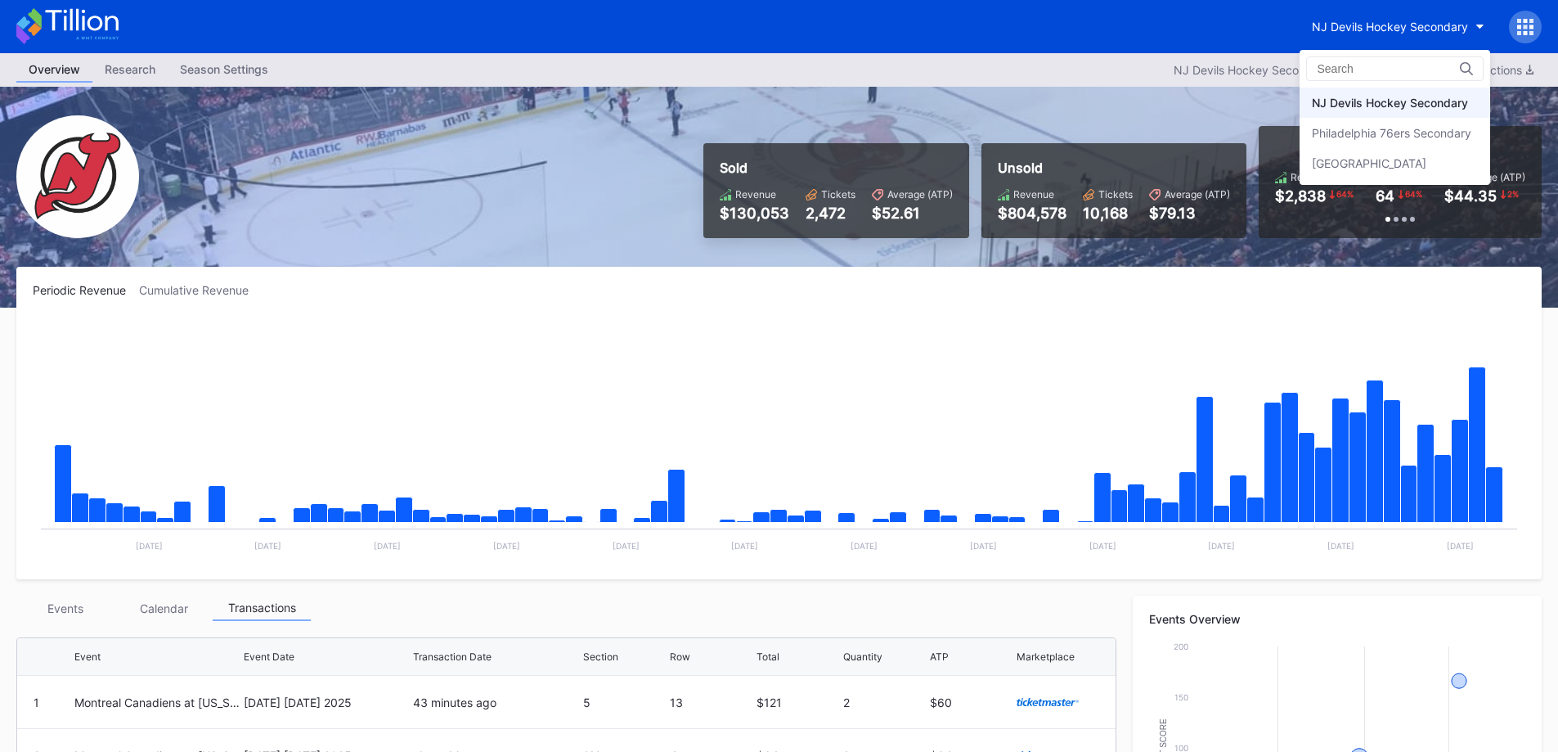
click at [1396, 131] on div "Philadelphia 76ers Secondary" at bounding box center [1391, 133] width 159 height 14
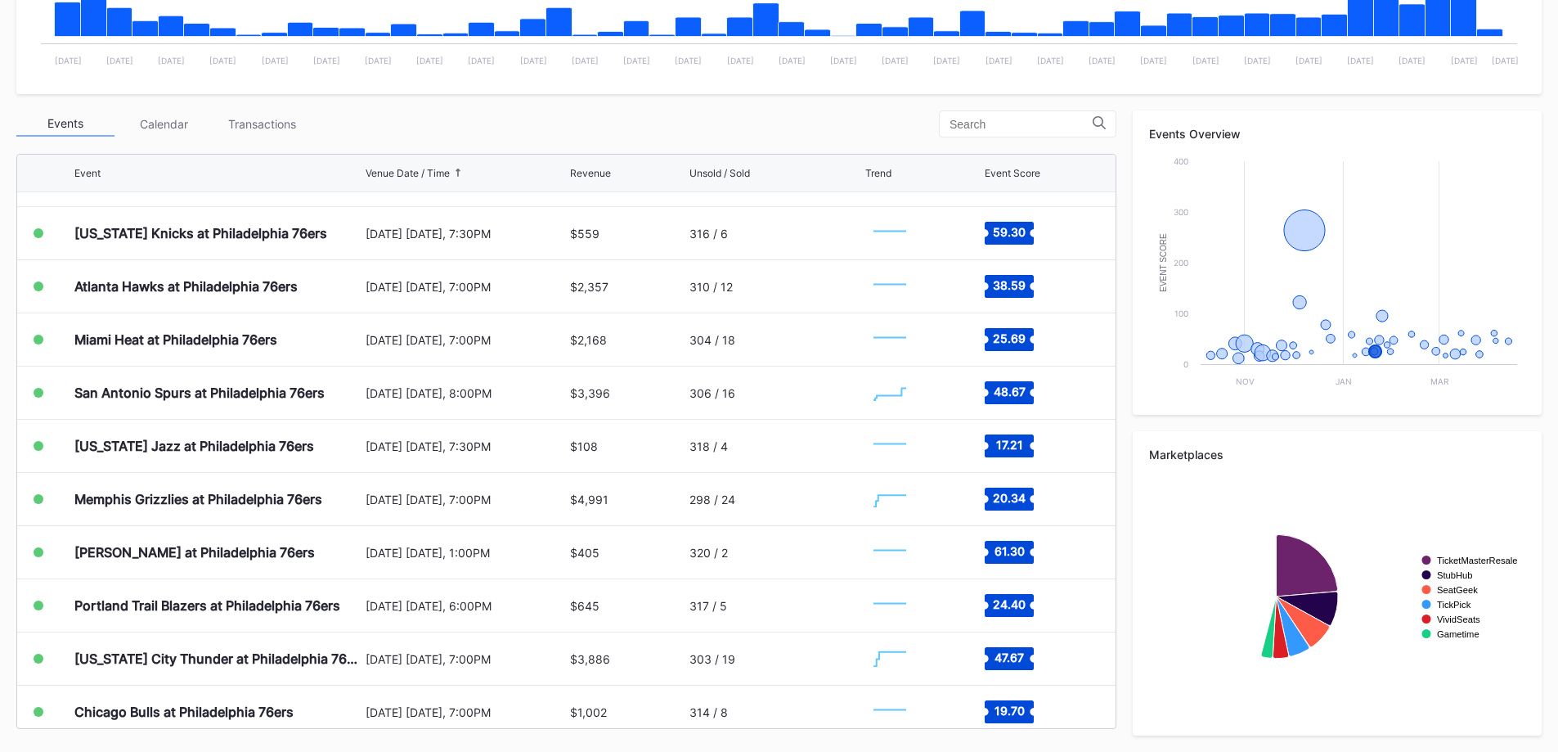
scroll to position [1750, 0]
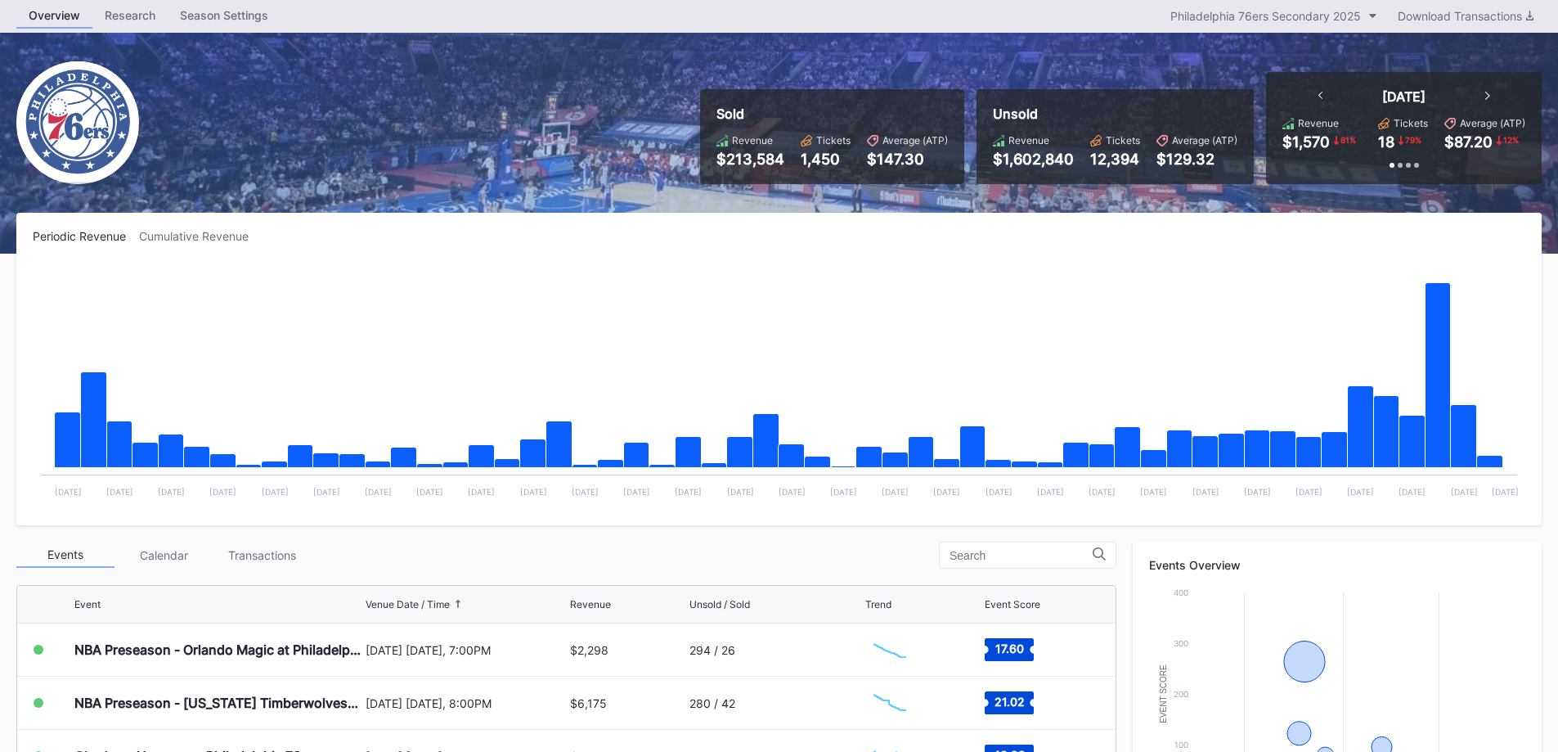
scroll to position [82, 0]
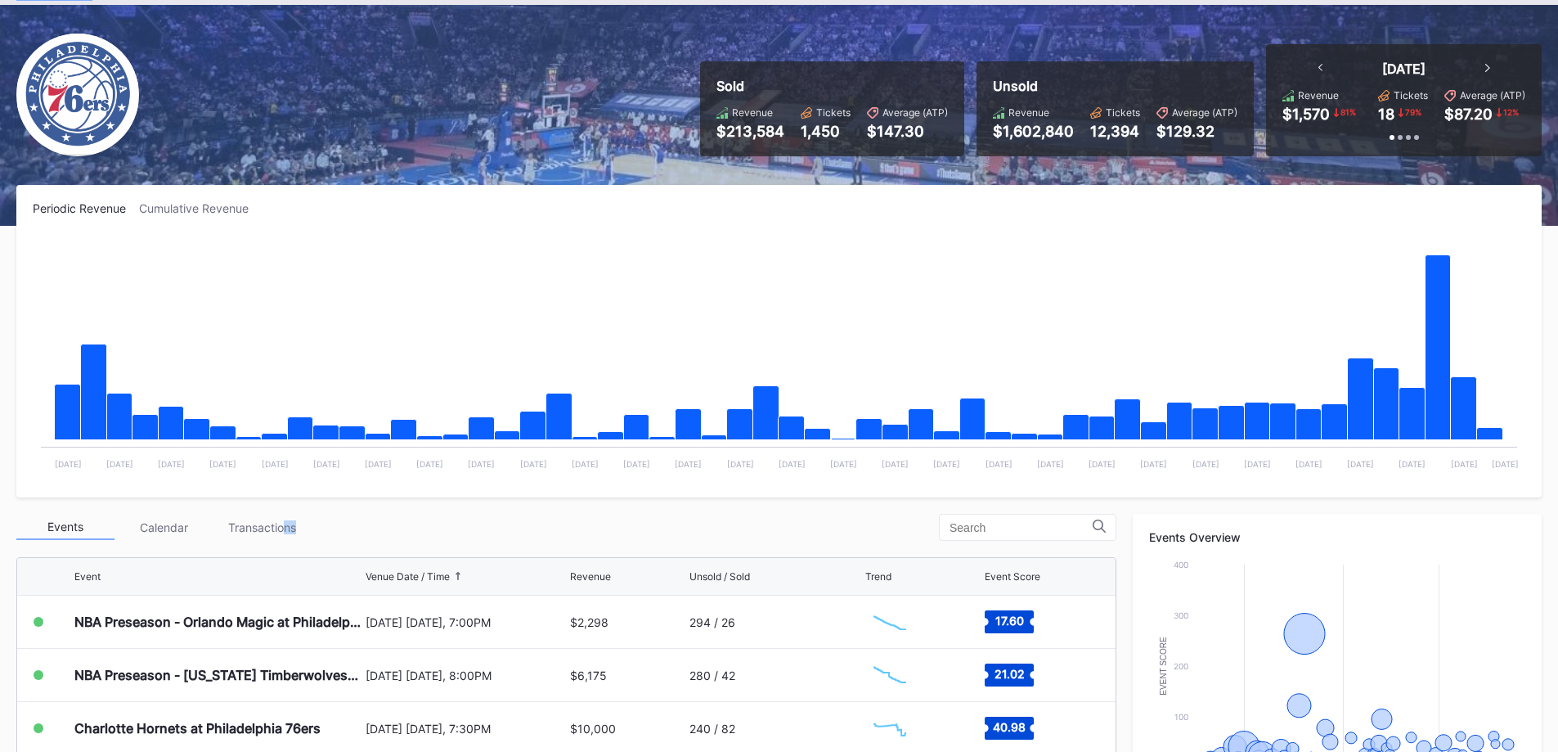
drag, startPoint x: 284, startPoint y: 529, endPoint x: 295, endPoint y: 529, distance: 11.5
click at [295, 529] on div "Transactions" at bounding box center [262, 526] width 98 height 25
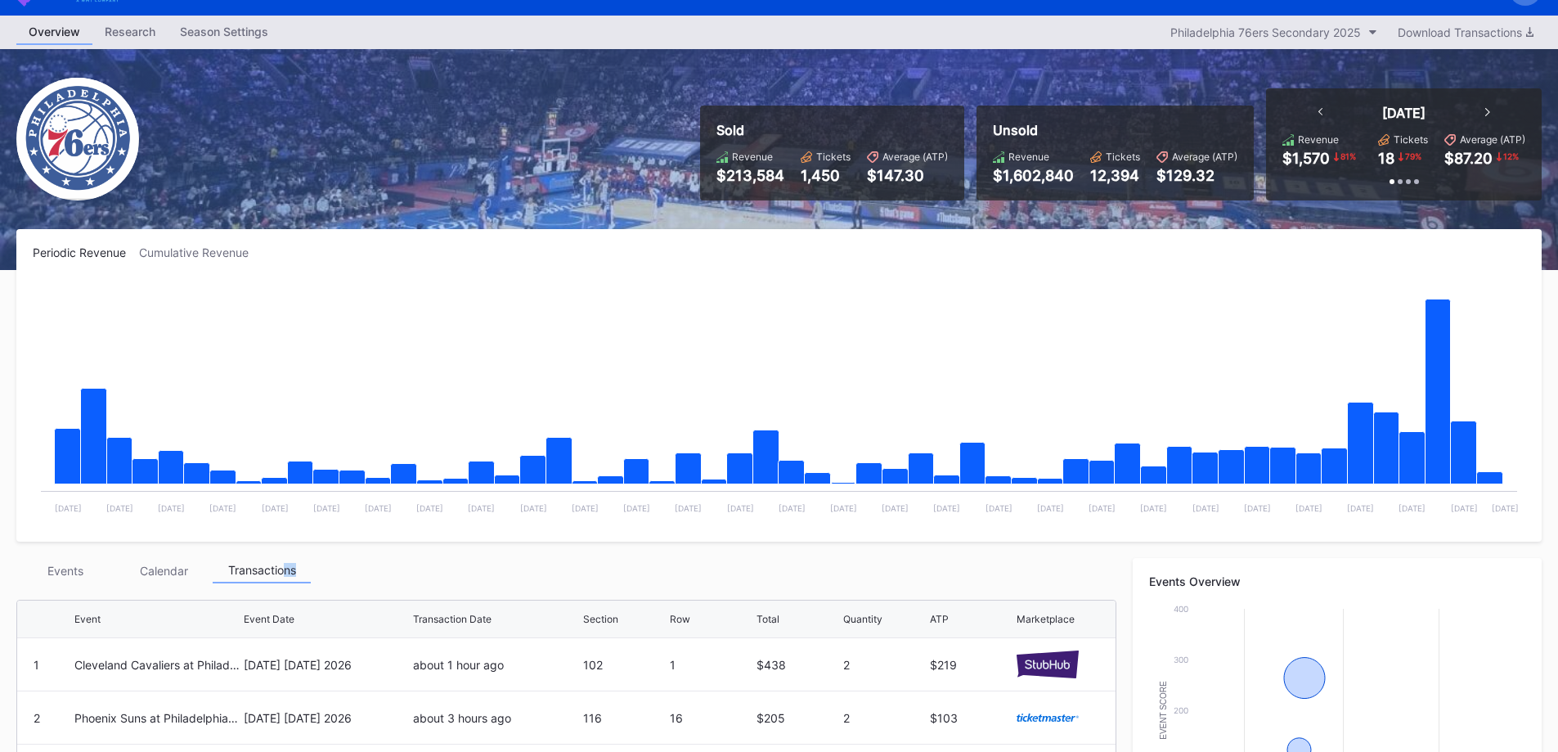
scroll to position [0, 0]
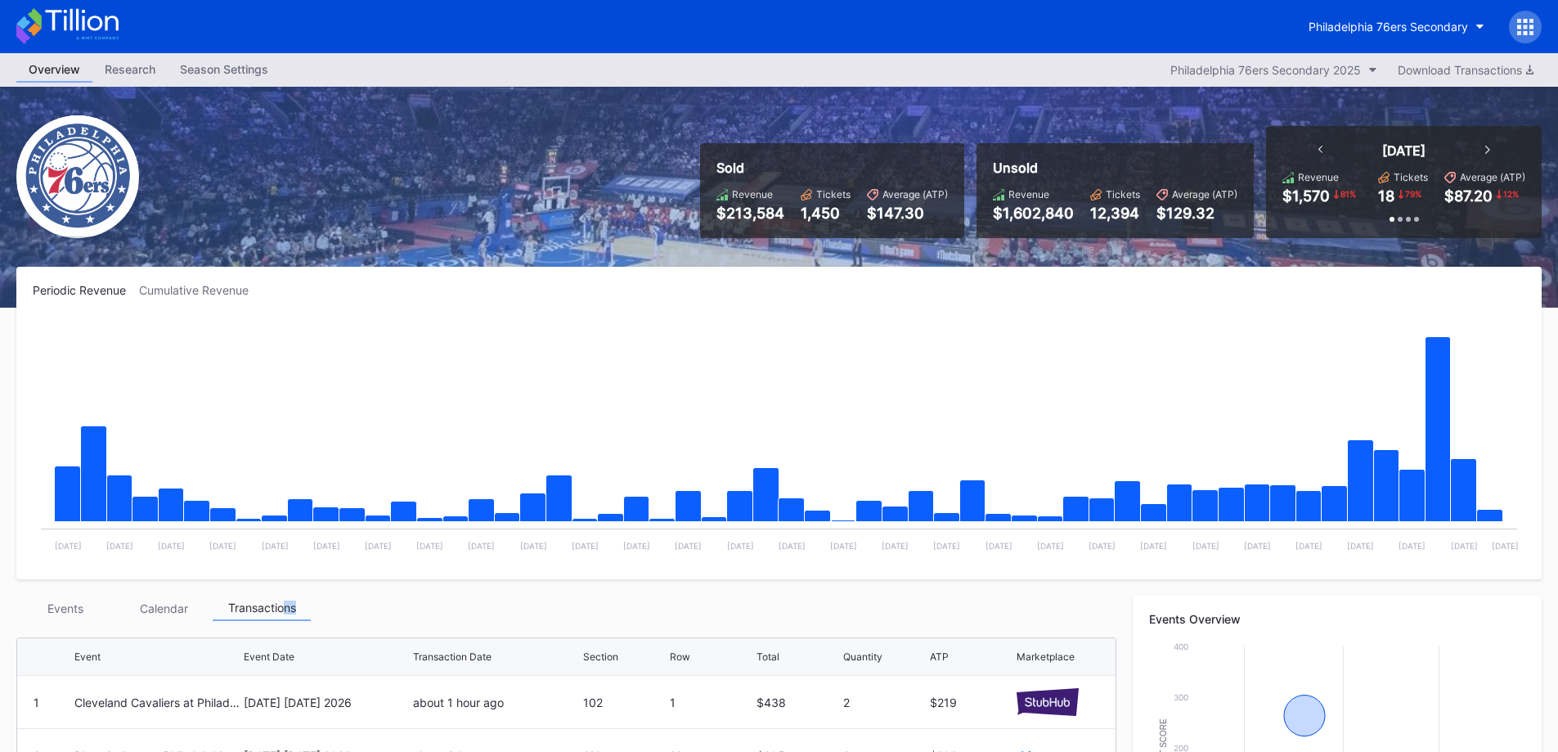
click at [1378, 30] on div "Philadelphia 76ers Secondary" at bounding box center [1388, 27] width 159 height 14
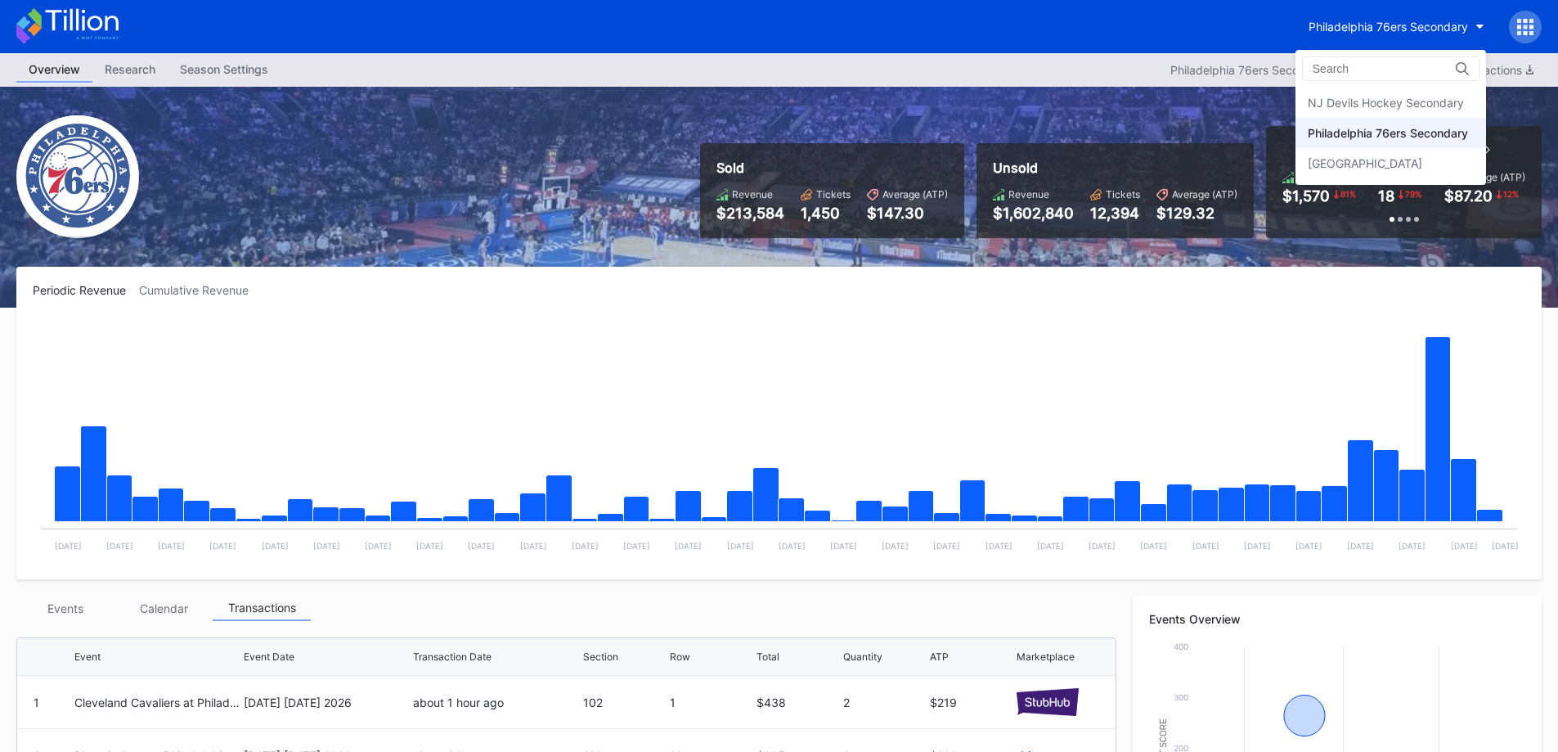
click at [1382, 106] on div "NJ Devils Hockey Secondary" at bounding box center [1386, 103] width 156 height 14
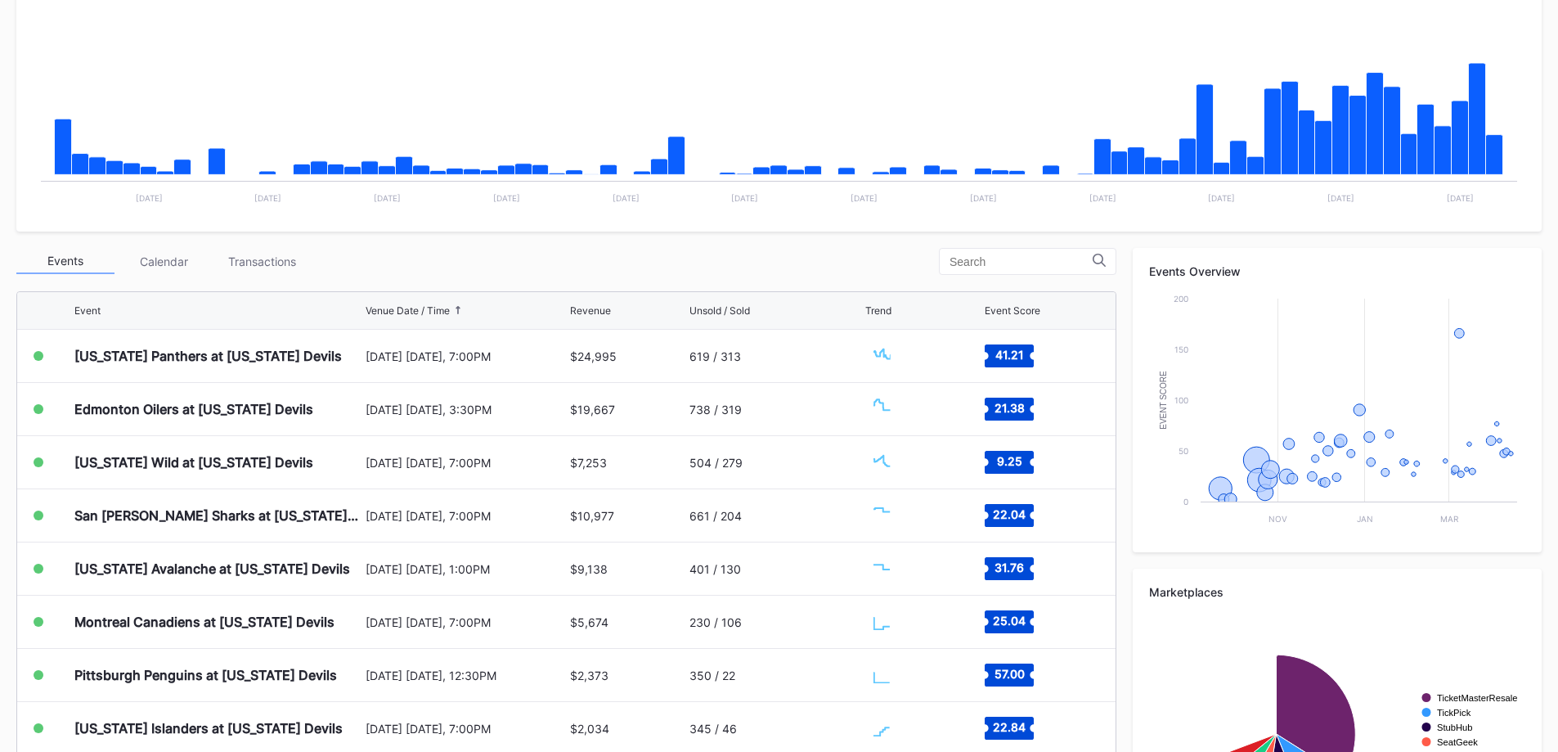
scroll to position [485, 0]
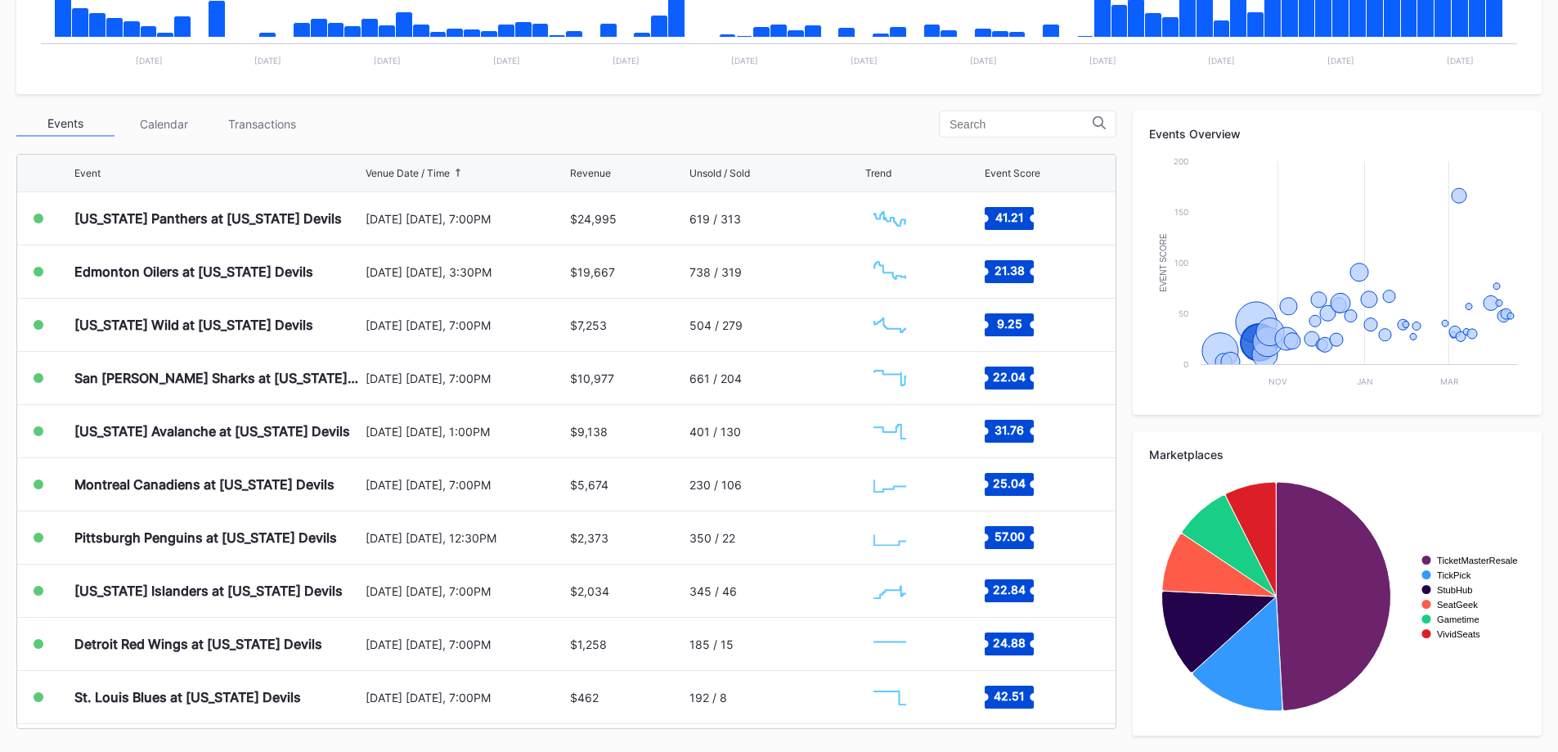
click at [283, 284] on div "Edmonton Oilers at [US_STATE] Devils" at bounding box center [217, 271] width 287 height 52
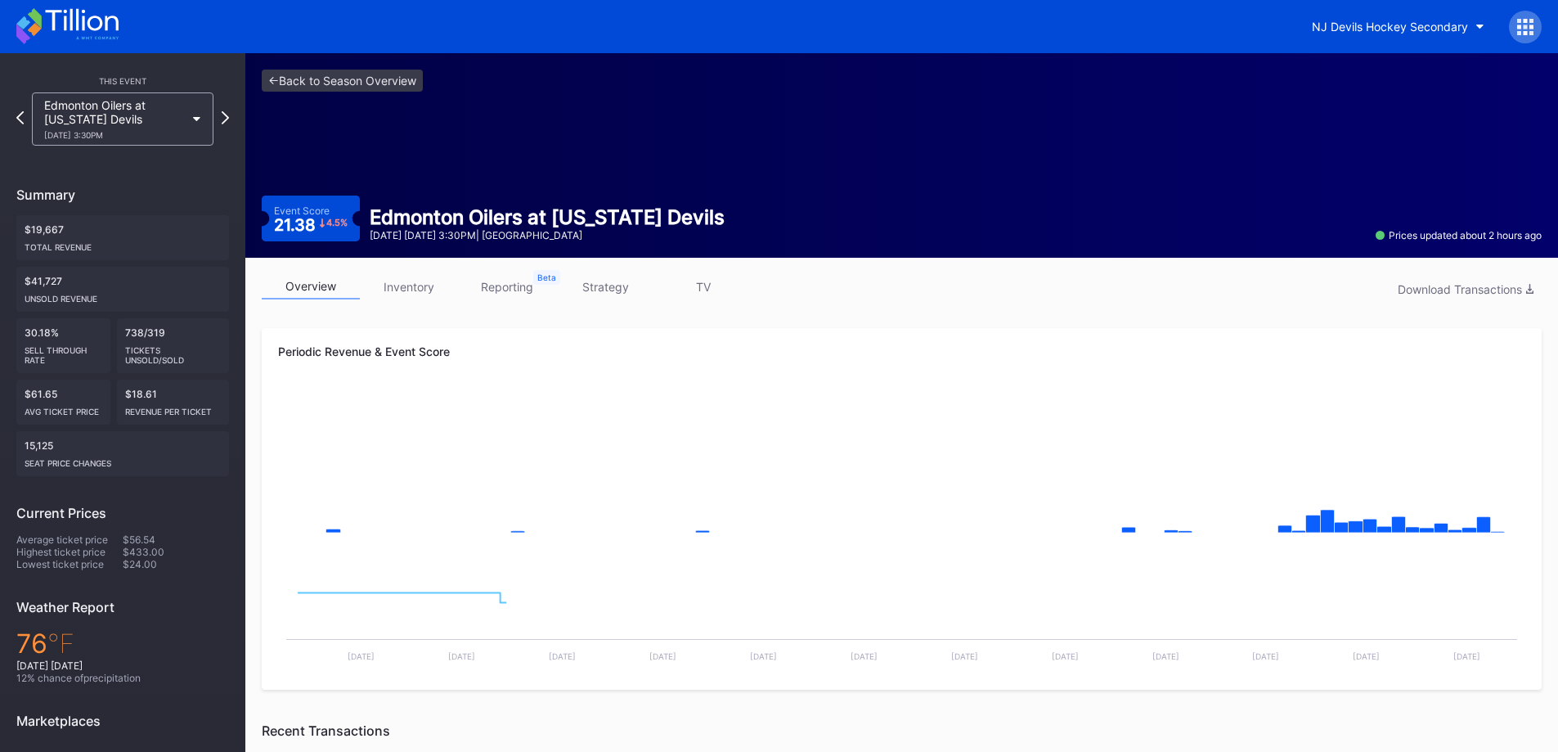
click at [424, 280] on link "inventory" at bounding box center [409, 286] width 98 height 25
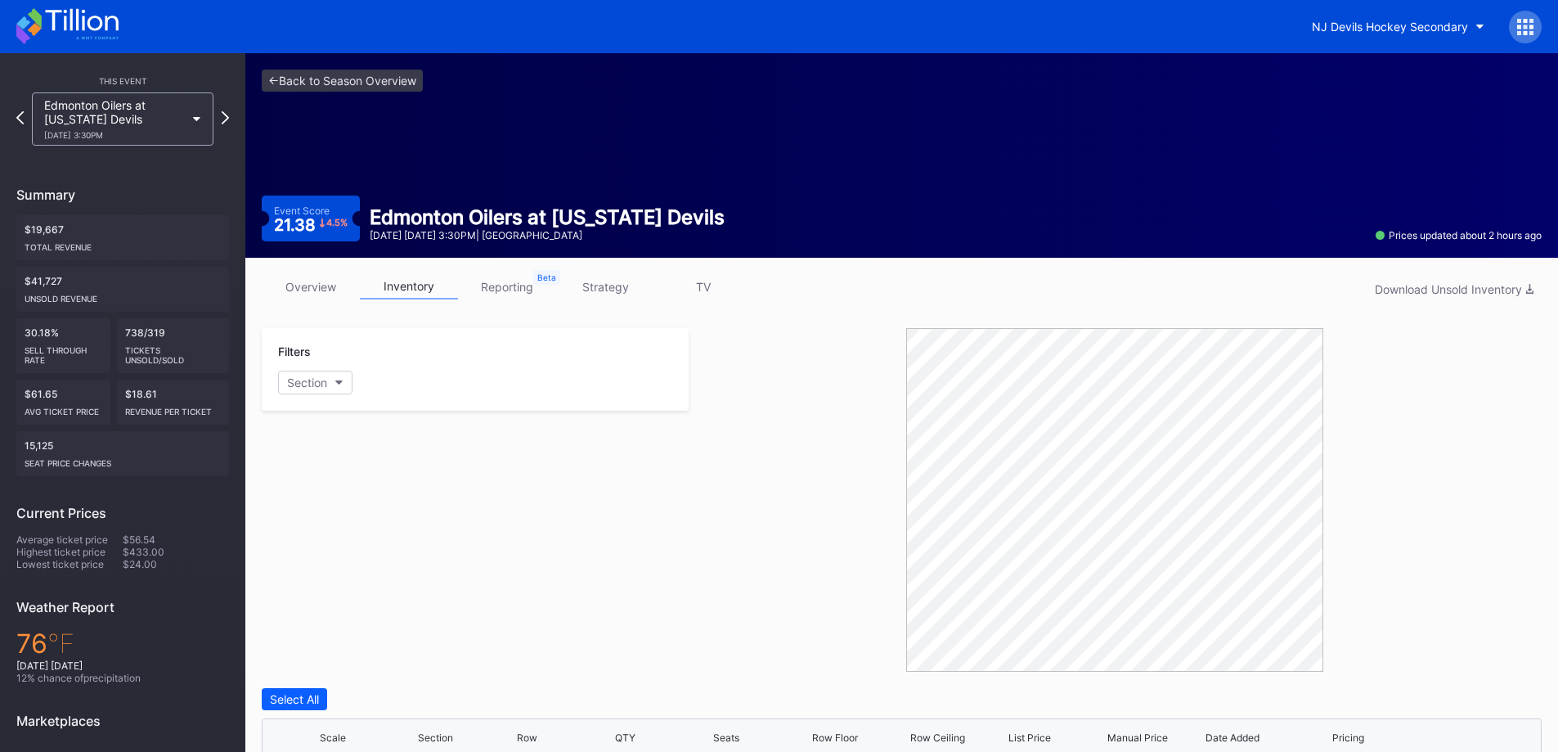
scroll to position [434, 0]
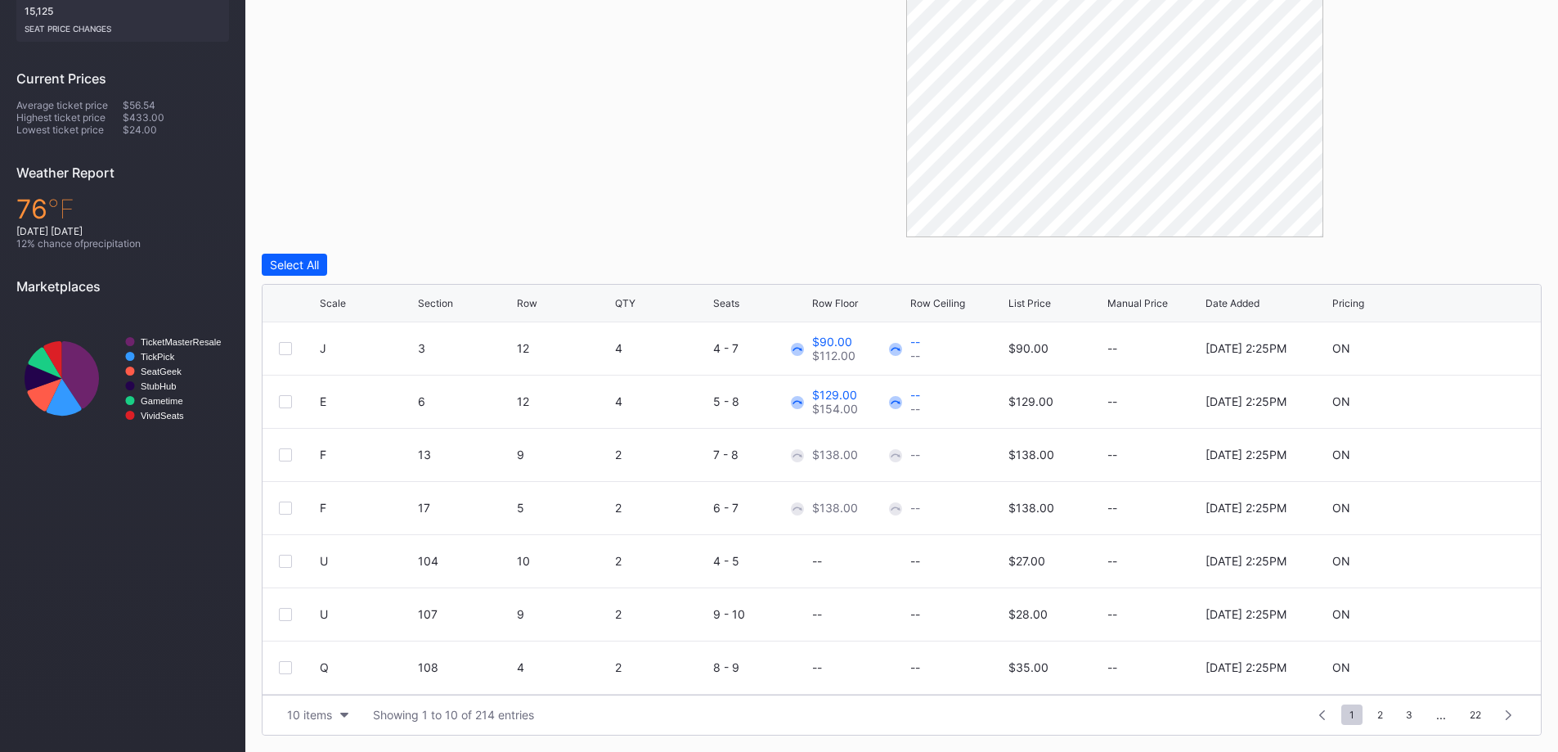
click at [328, 710] on div "10 items" at bounding box center [309, 714] width 45 height 14
click at [322, 685] on div "200 items" at bounding box center [318, 673] width 78 height 30
click at [345, 305] on div "Scale" at bounding box center [367, 303] width 94 height 12
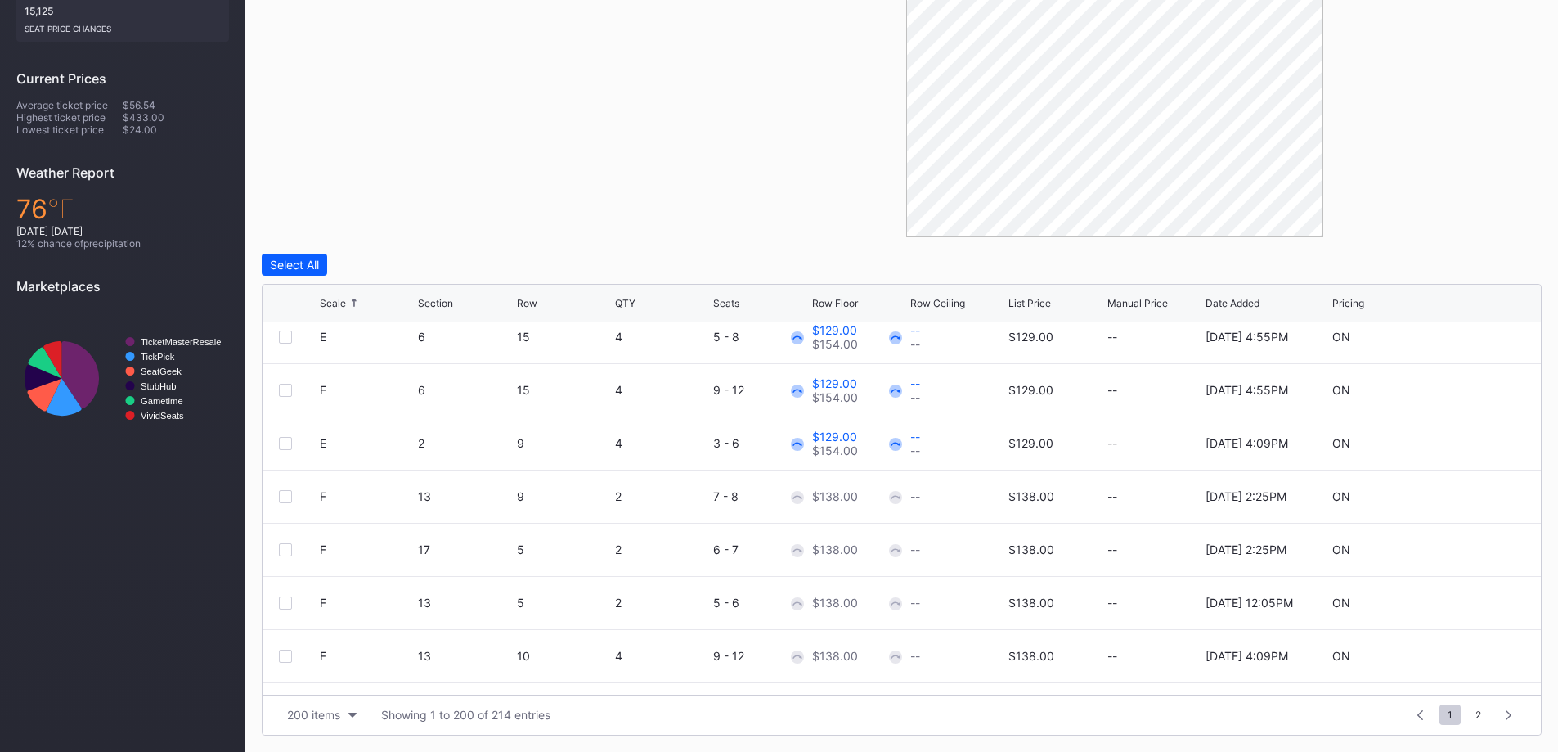
scroll to position [491, 0]
click at [294, 443] on div at bounding box center [299, 442] width 41 height 13
click at [288, 445] on div at bounding box center [285, 442] width 13 height 13
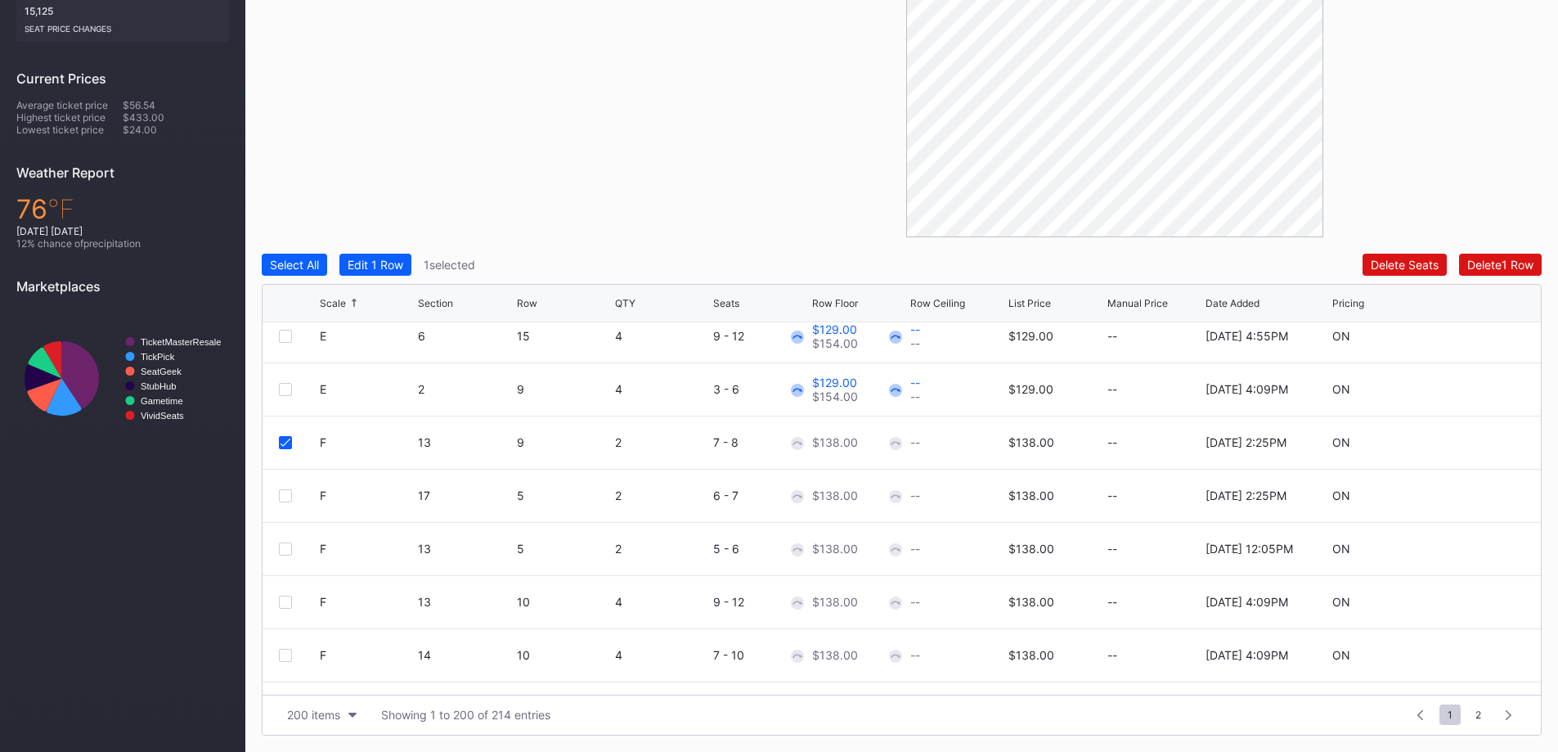
click at [289, 497] on div at bounding box center [285, 495] width 13 height 13
click at [287, 547] on div at bounding box center [285, 548] width 13 height 13
click at [287, 605] on div at bounding box center [285, 601] width 13 height 13
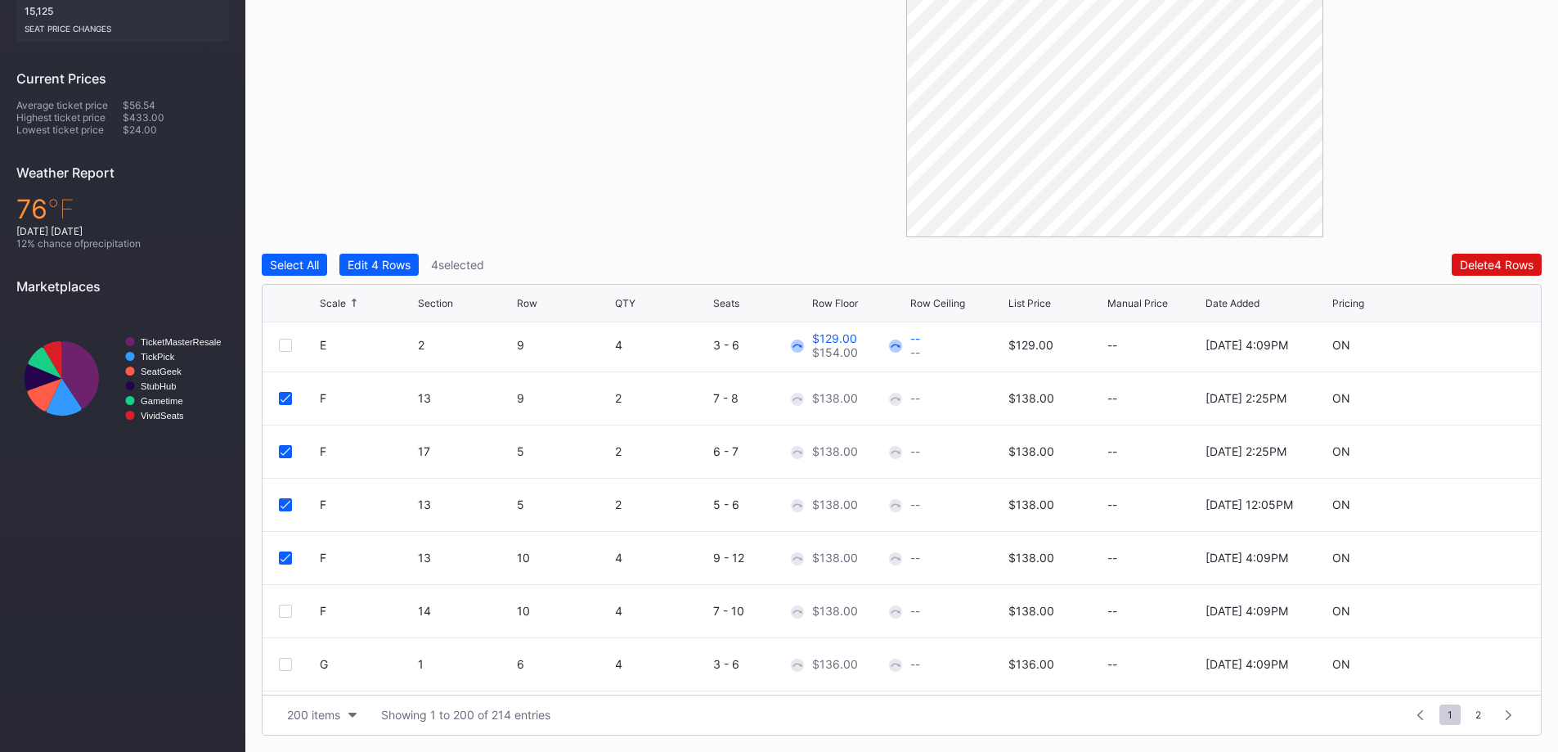
scroll to position [573, 0]
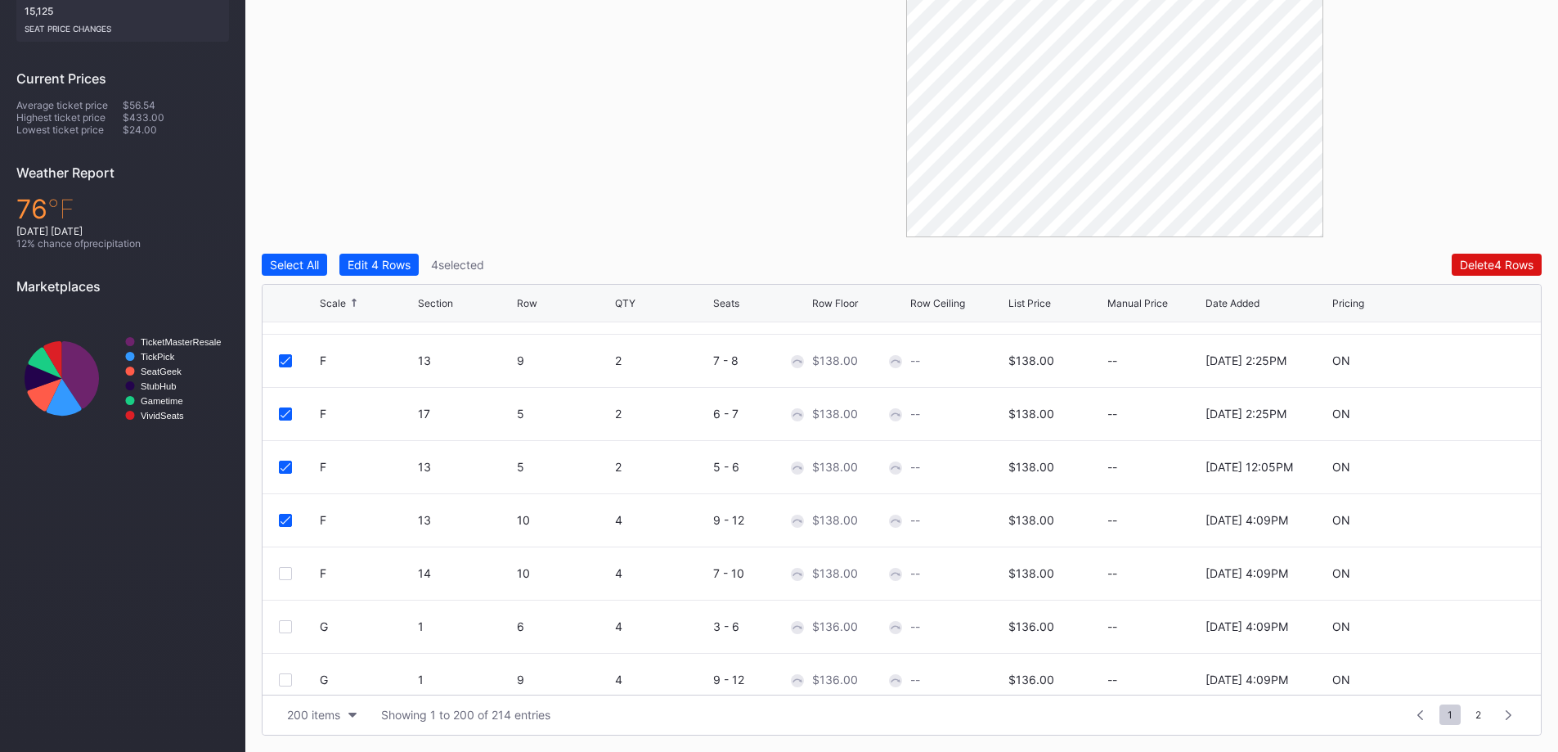
click at [287, 570] on div at bounding box center [285, 573] width 13 height 13
click at [376, 272] on button "Edit 5 Rows" at bounding box center [378, 265] width 79 height 22
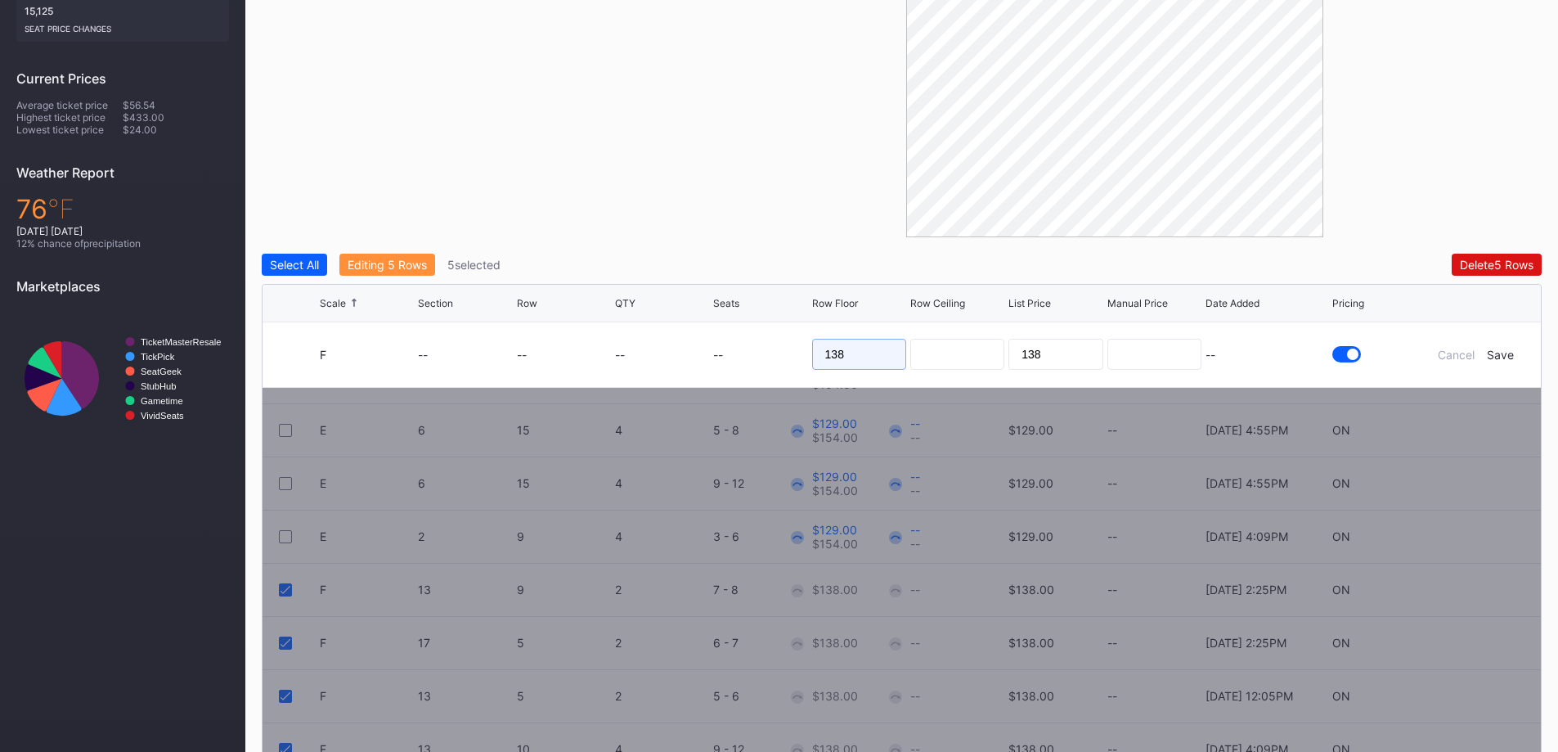
click at [883, 356] on input "138" at bounding box center [859, 354] width 94 height 31
click at [878, 357] on input "138" at bounding box center [859, 354] width 94 height 31
click at [887, 339] on input "138" at bounding box center [859, 354] width 94 height 31
click at [867, 365] on input "138" at bounding box center [859, 354] width 94 height 31
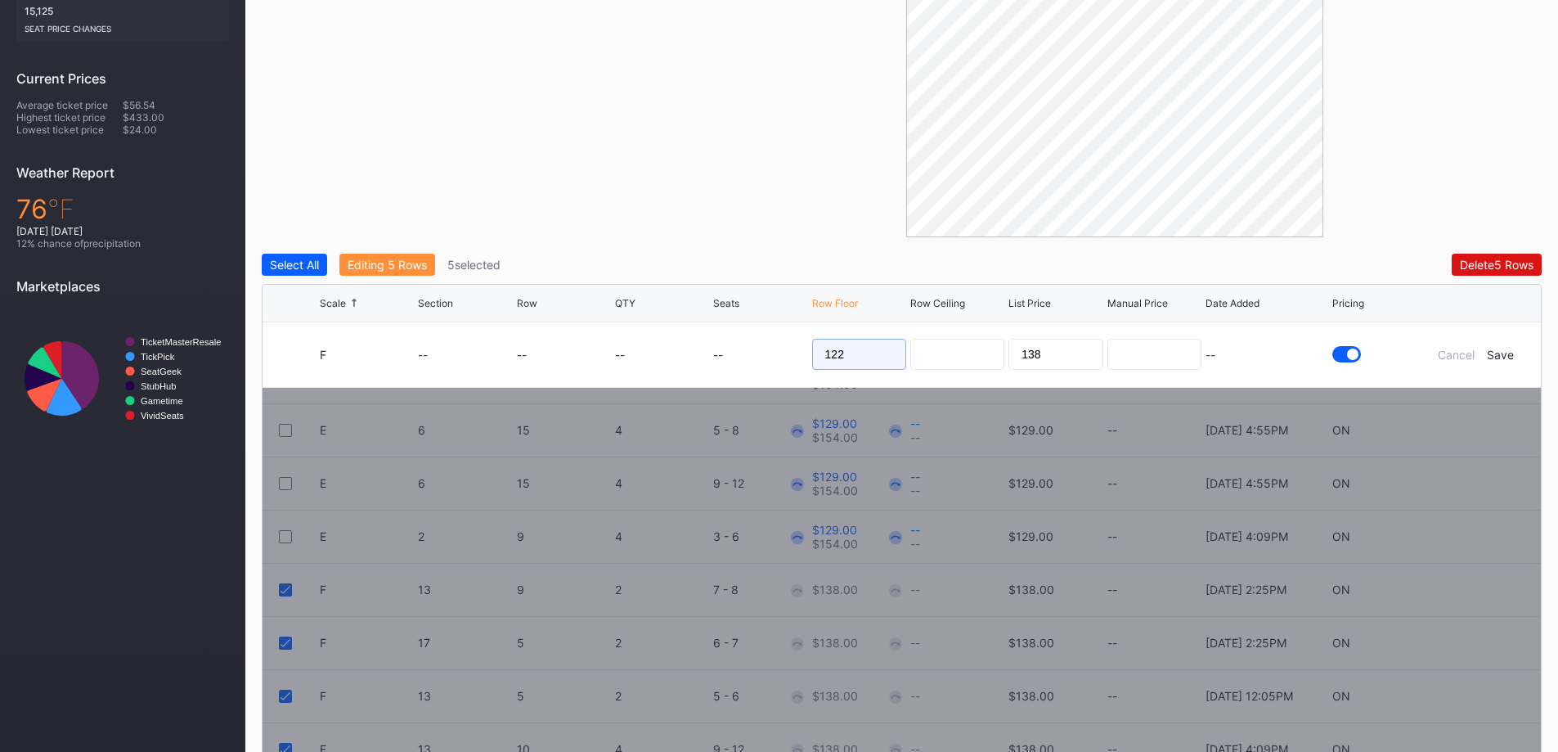
type input "122"
click at [1497, 345] on form "F -- -- -- -- 122 138 -- Cancel Save" at bounding box center [922, 354] width 1205 height 65
click at [1497, 351] on div "Save" at bounding box center [1500, 355] width 27 height 14
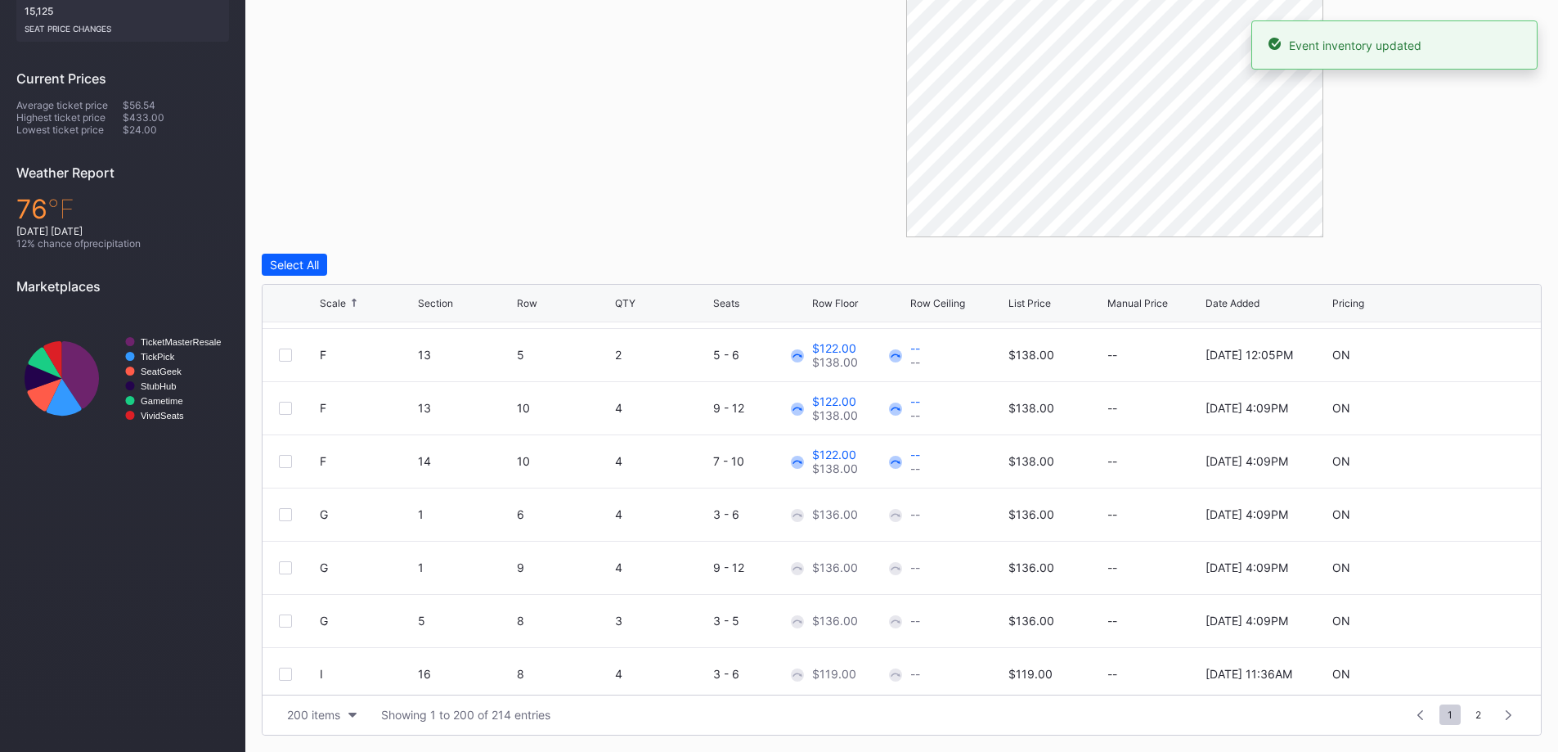
scroll to position [736, 0]
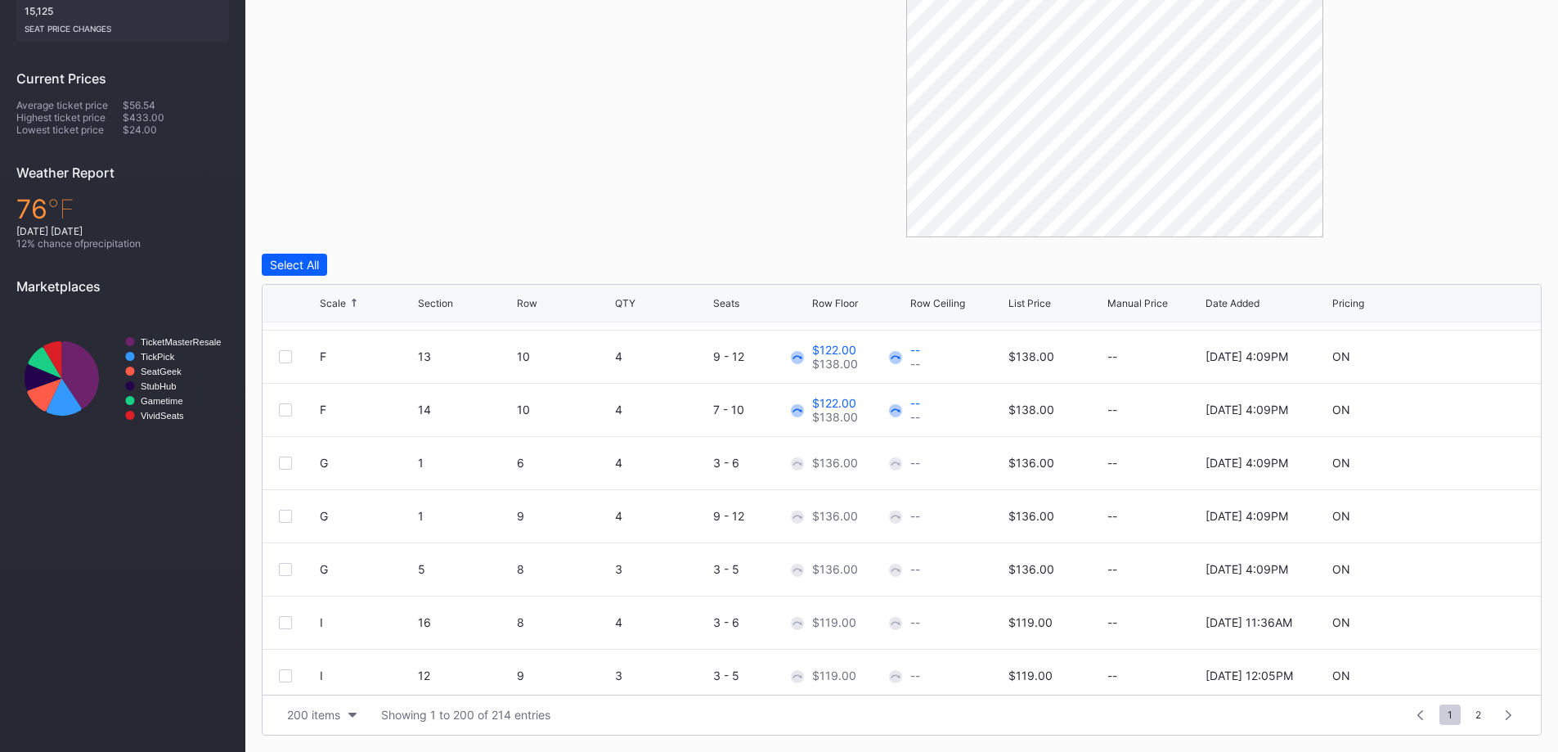
click at [287, 456] on div at bounding box center [285, 462] width 13 height 13
click at [287, 517] on div at bounding box center [285, 516] width 13 height 13
click at [287, 570] on div at bounding box center [285, 569] width 13 height 13
click at [383, 254] on button "Edit 3 Rows" at bounding box center [378, 265] width 79 height 22
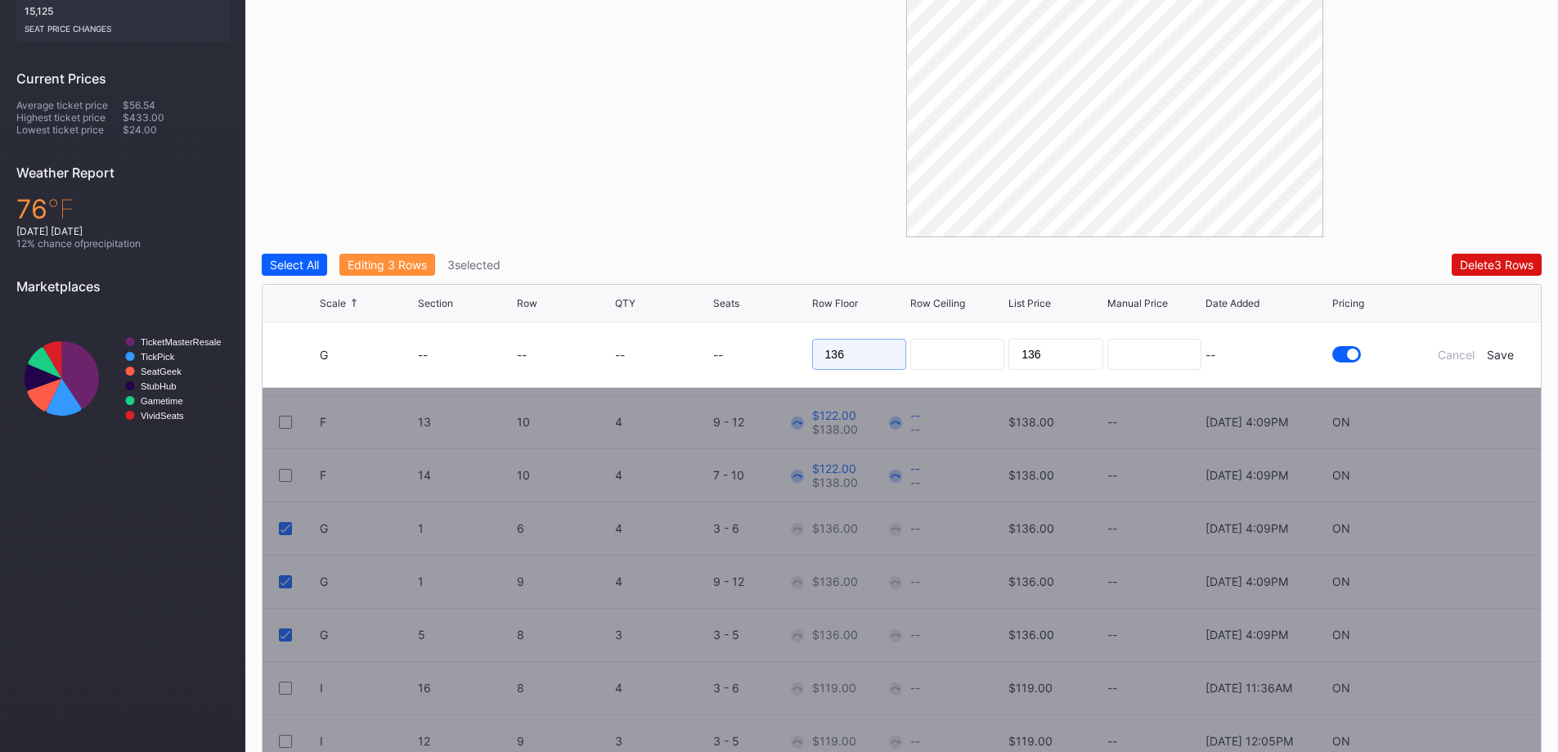
click at [855, 351] on input "136" at bounding box center [859, 354] width 94 height 31
type input "119"
click at [1498, 349] on div "Save" at bounding box center [1500, 355] width 27 height 14
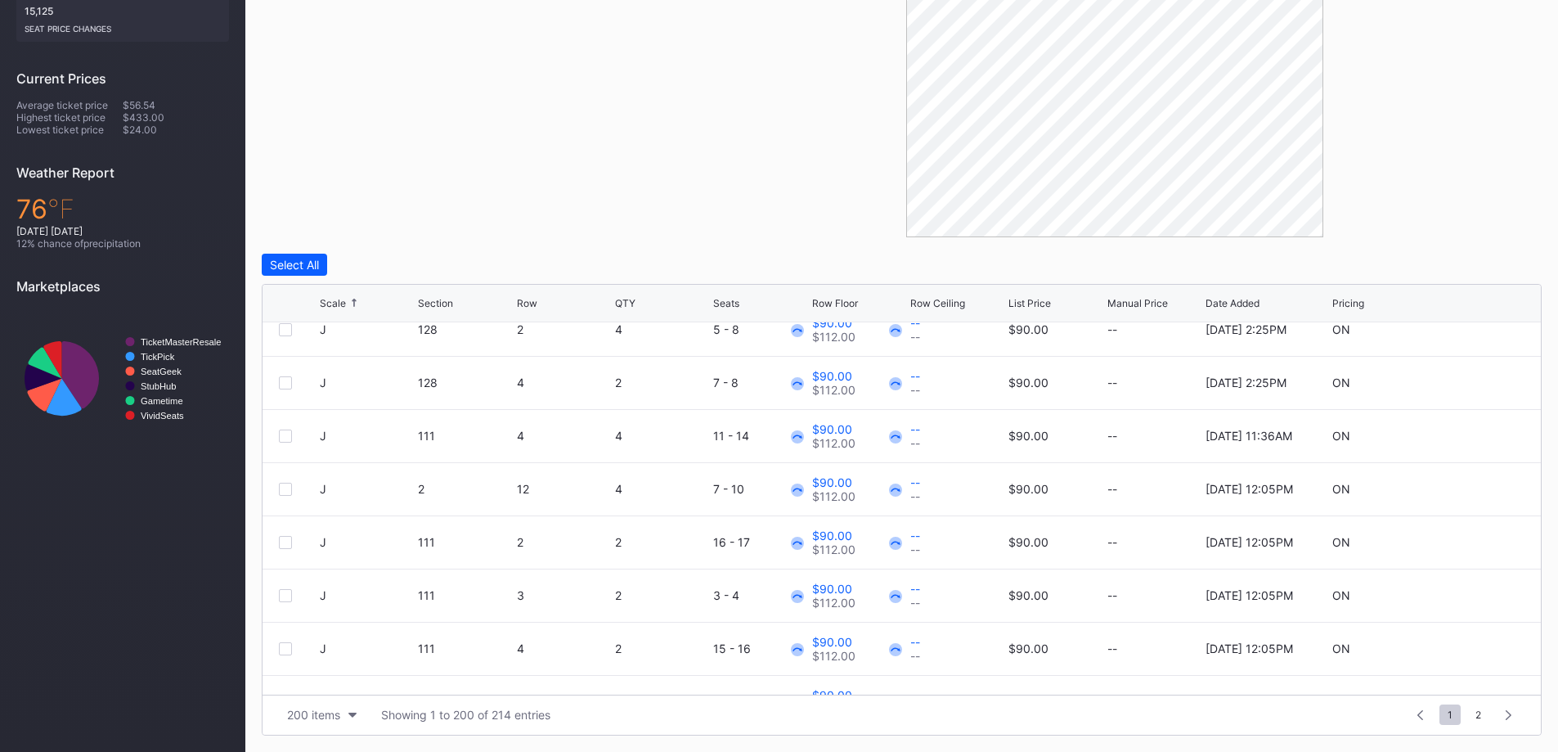
scroll to position [1554, 0]
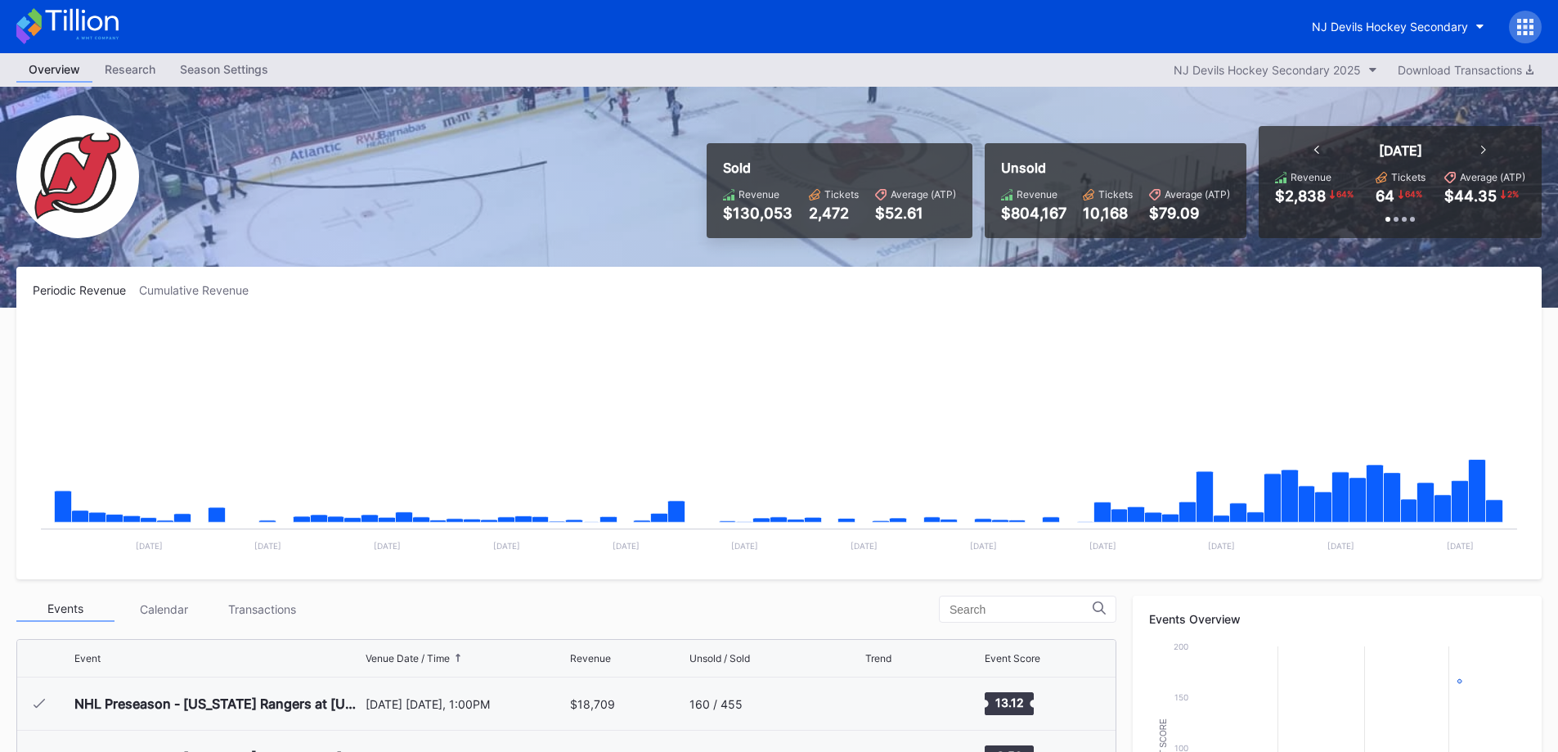
scroll to position [159, 0]
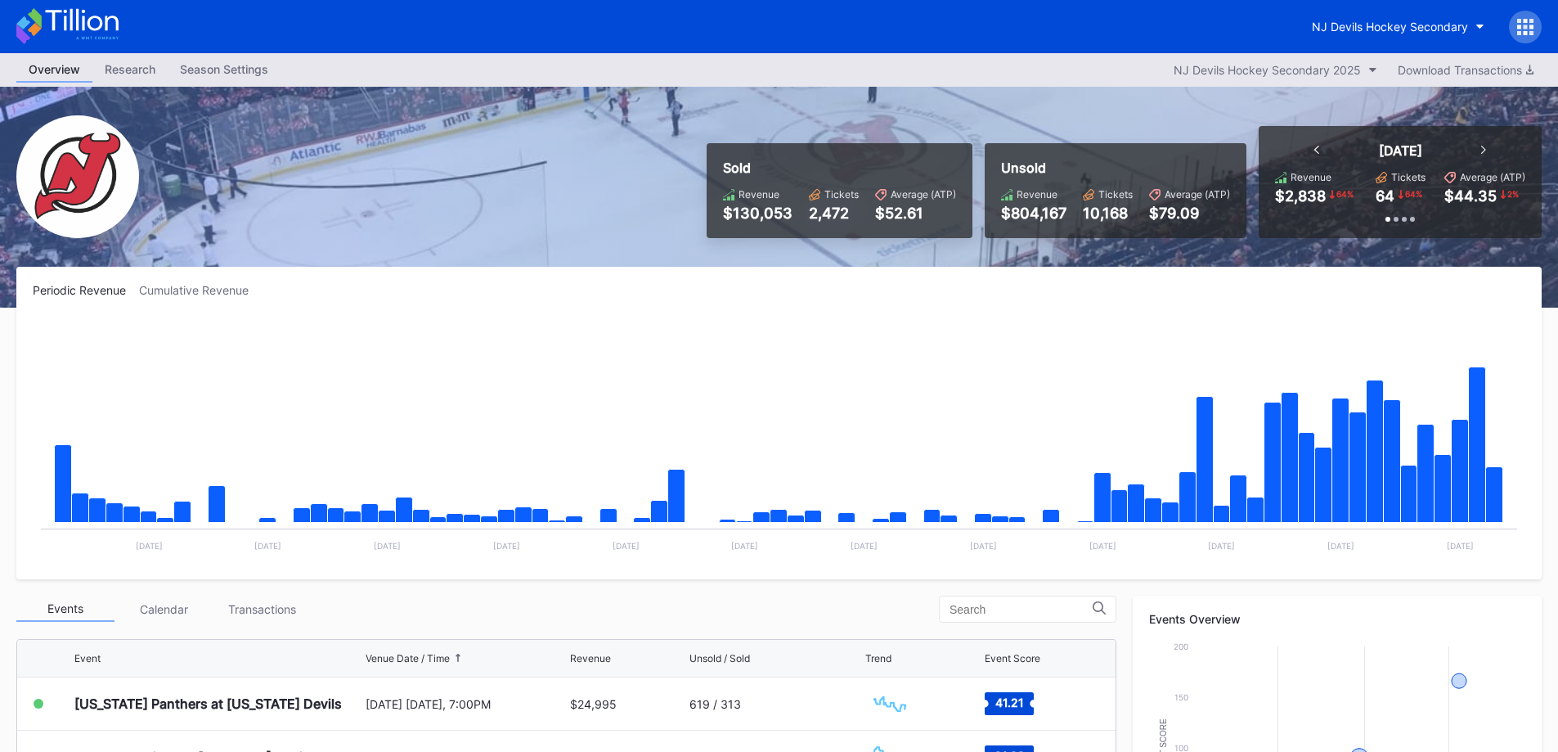
click at [275, 606] on div "Transactions" at bounding box center [262, 608] width 98 height 25
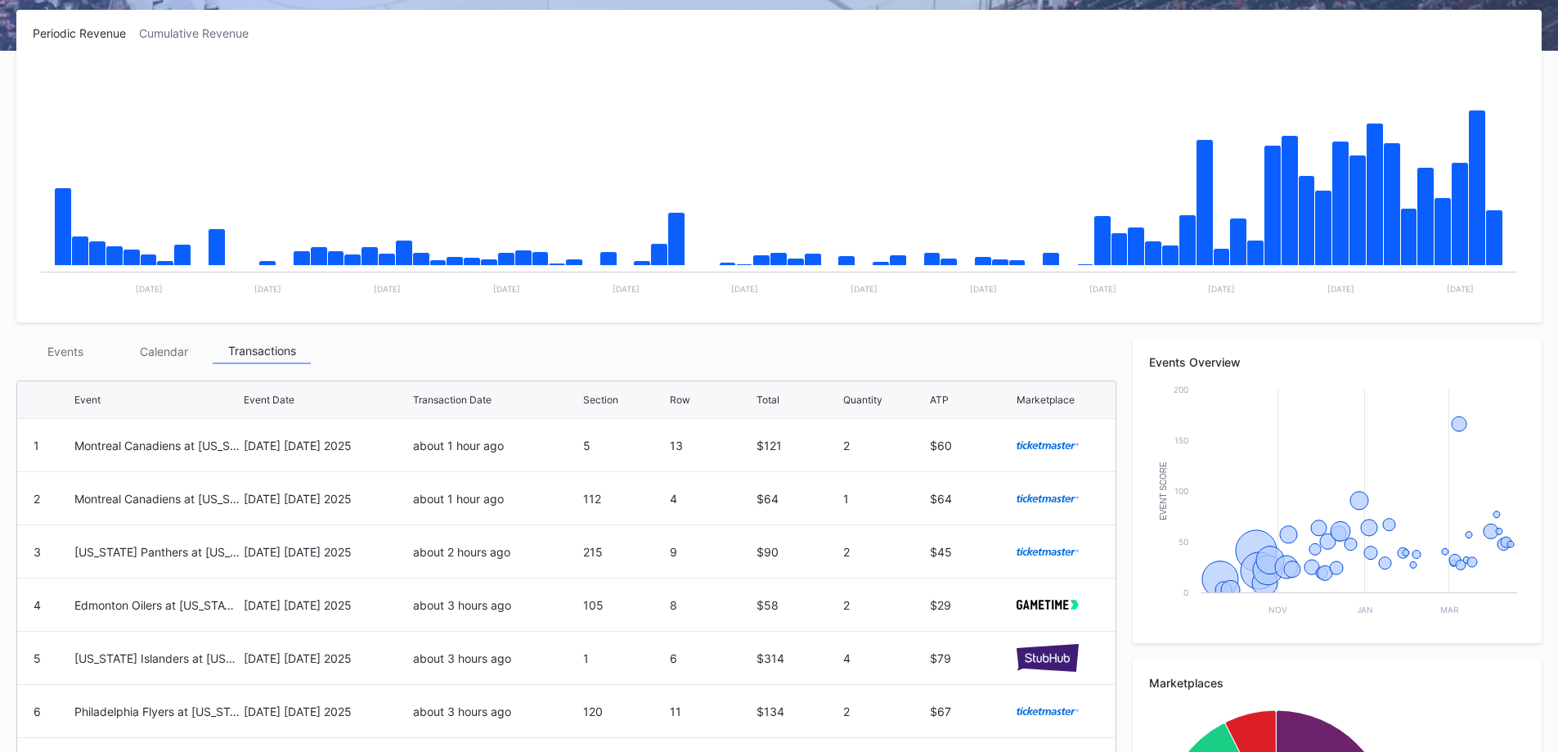
scroll to position [0, 0]
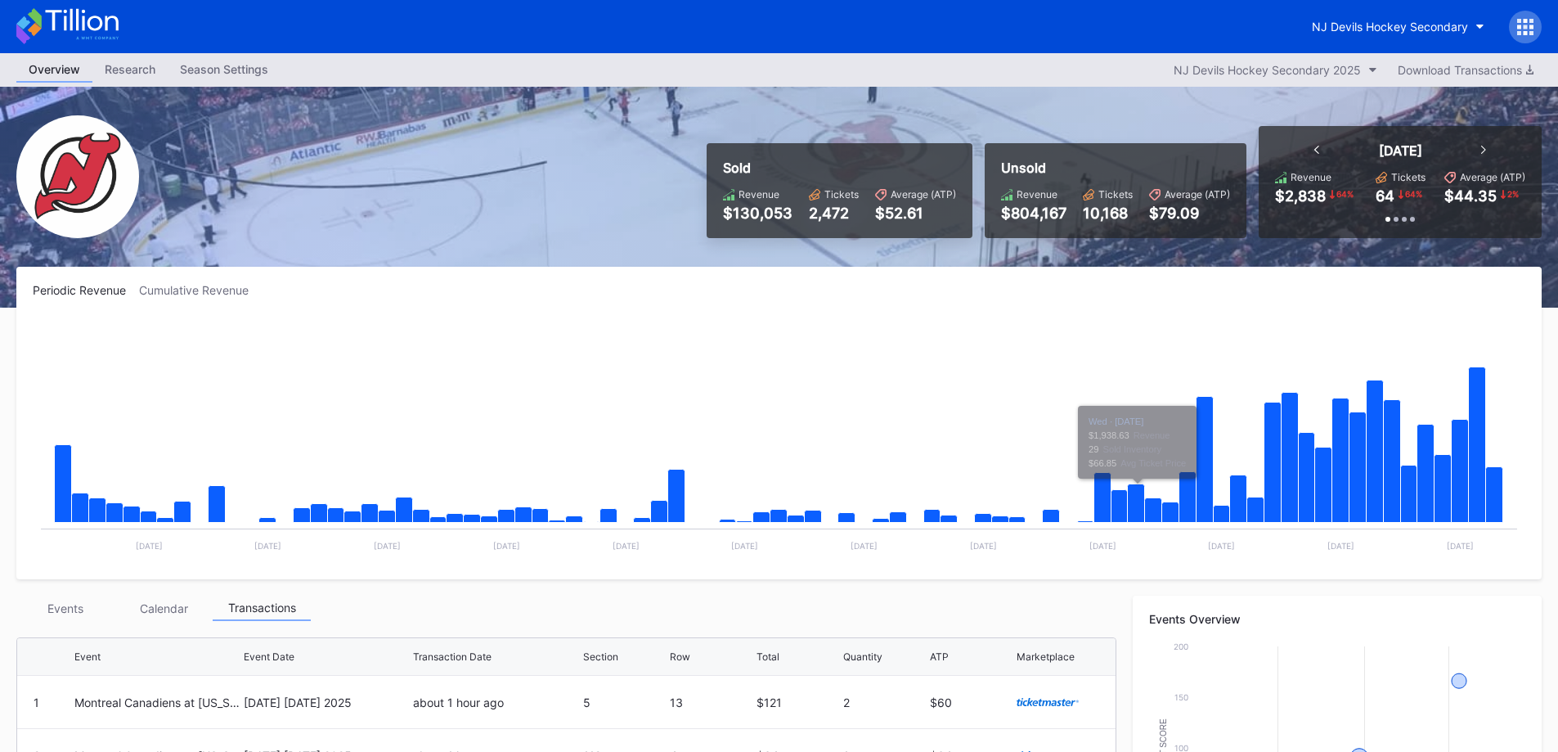
click at [1453, 23] on div "NJ Devils Hockey Secondary" at bounding box center [1390, 27] width 156 height 14
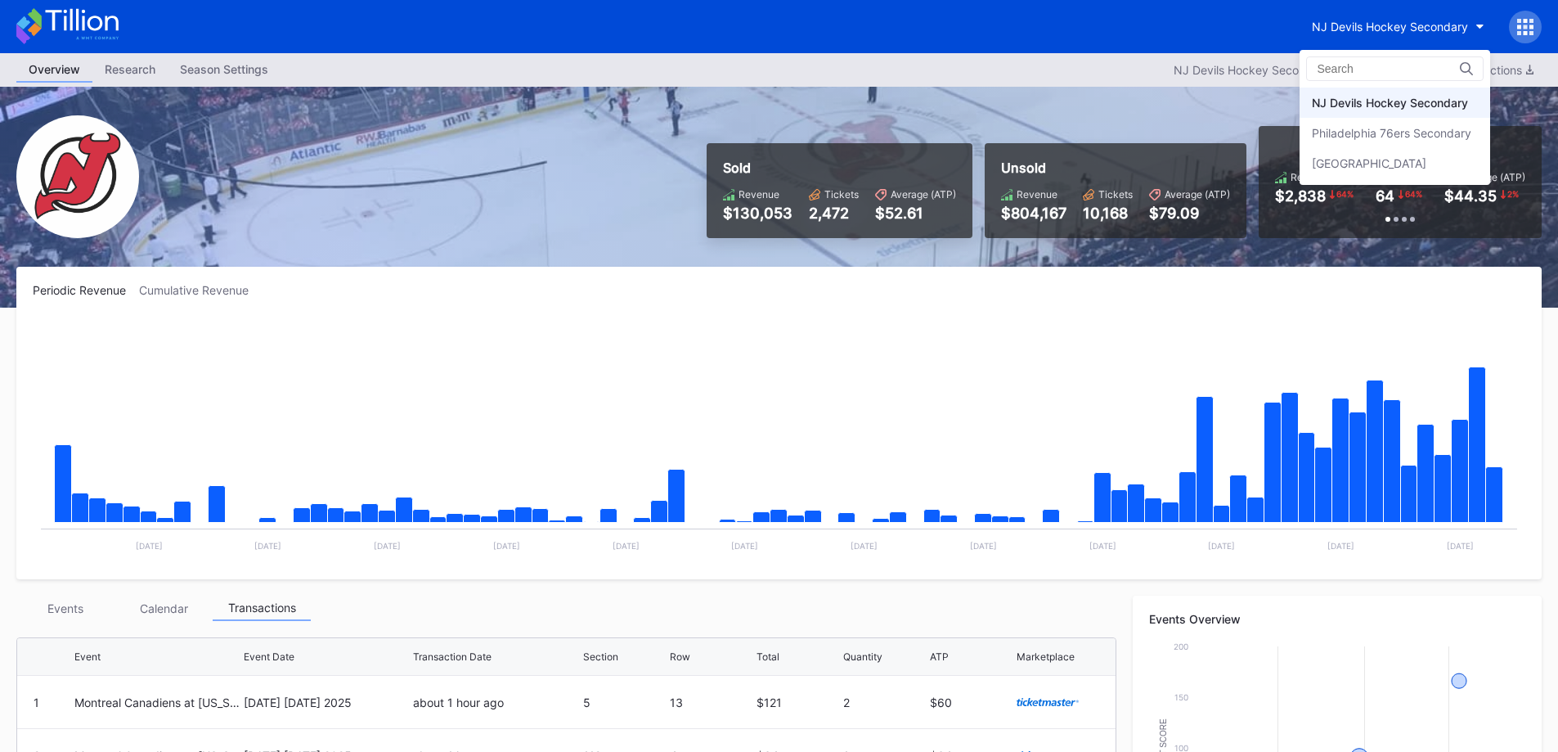
click at [1437, 141] on div "Philadelphia 76ers Secondary" at bounding box center [1395, 133] width 191 height 30
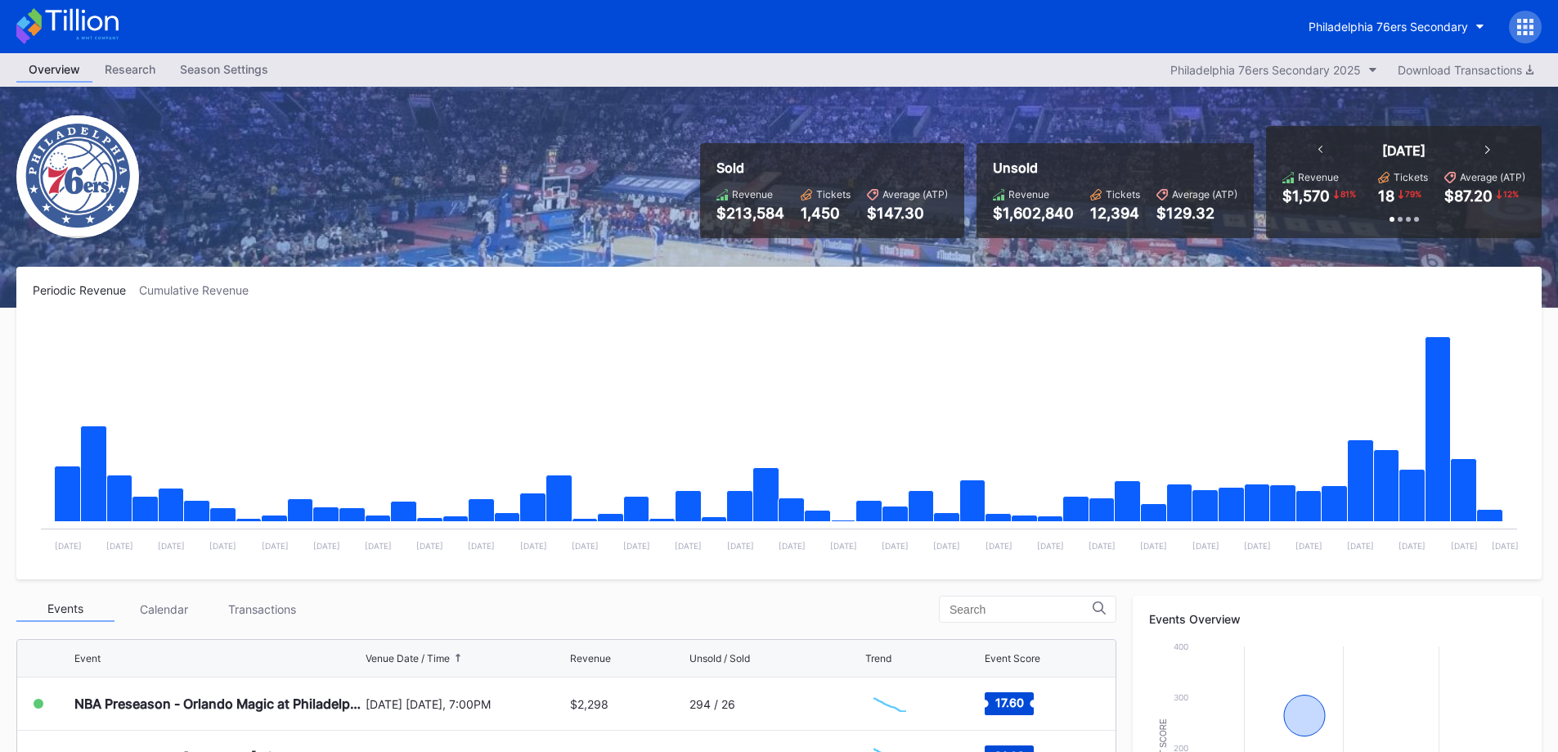
click at [83, 25] on icon at bounding box center [81, 20] width 73 height 22
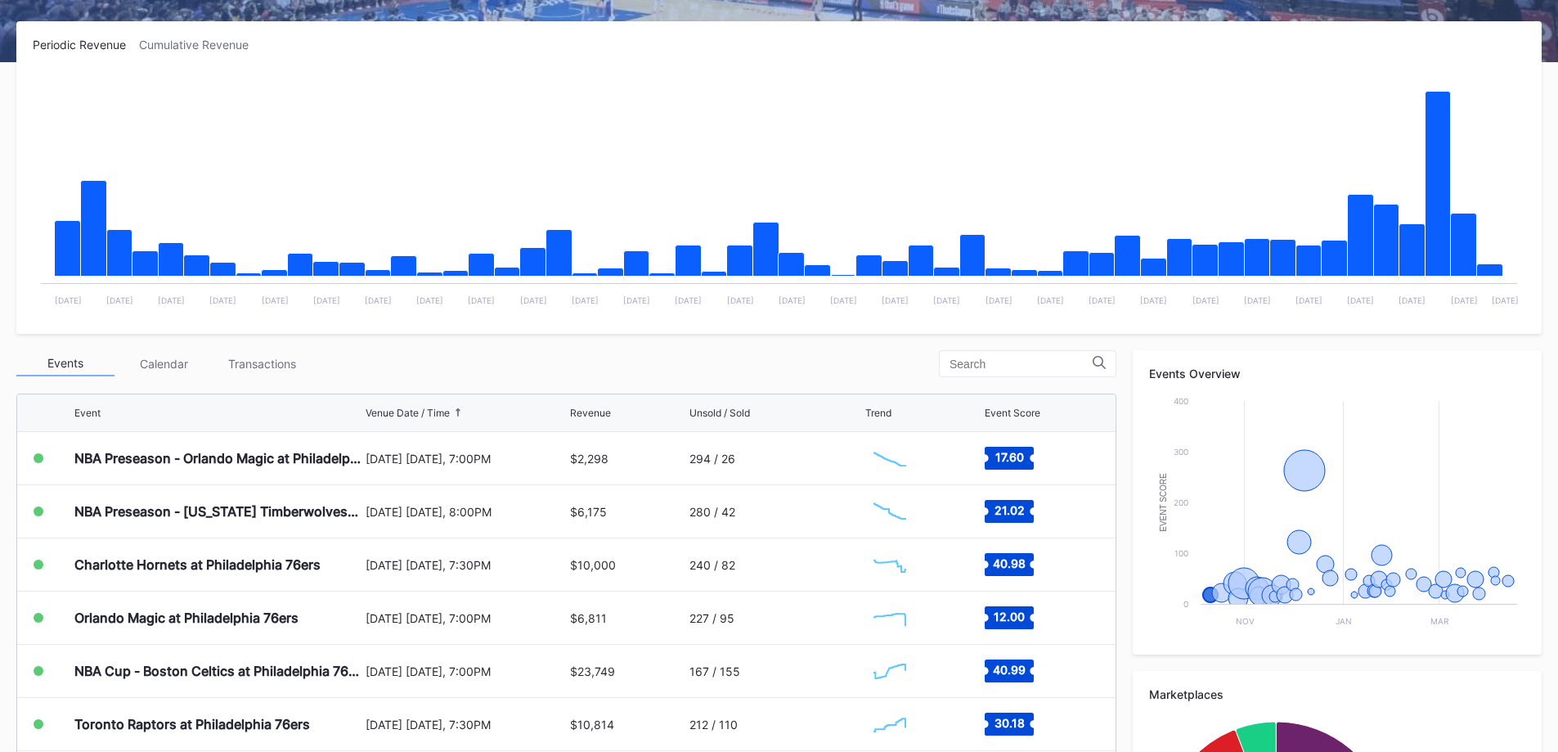
click at [285, 360] on div "Transactions" at bounding box center [262, 363] width 98 height 25
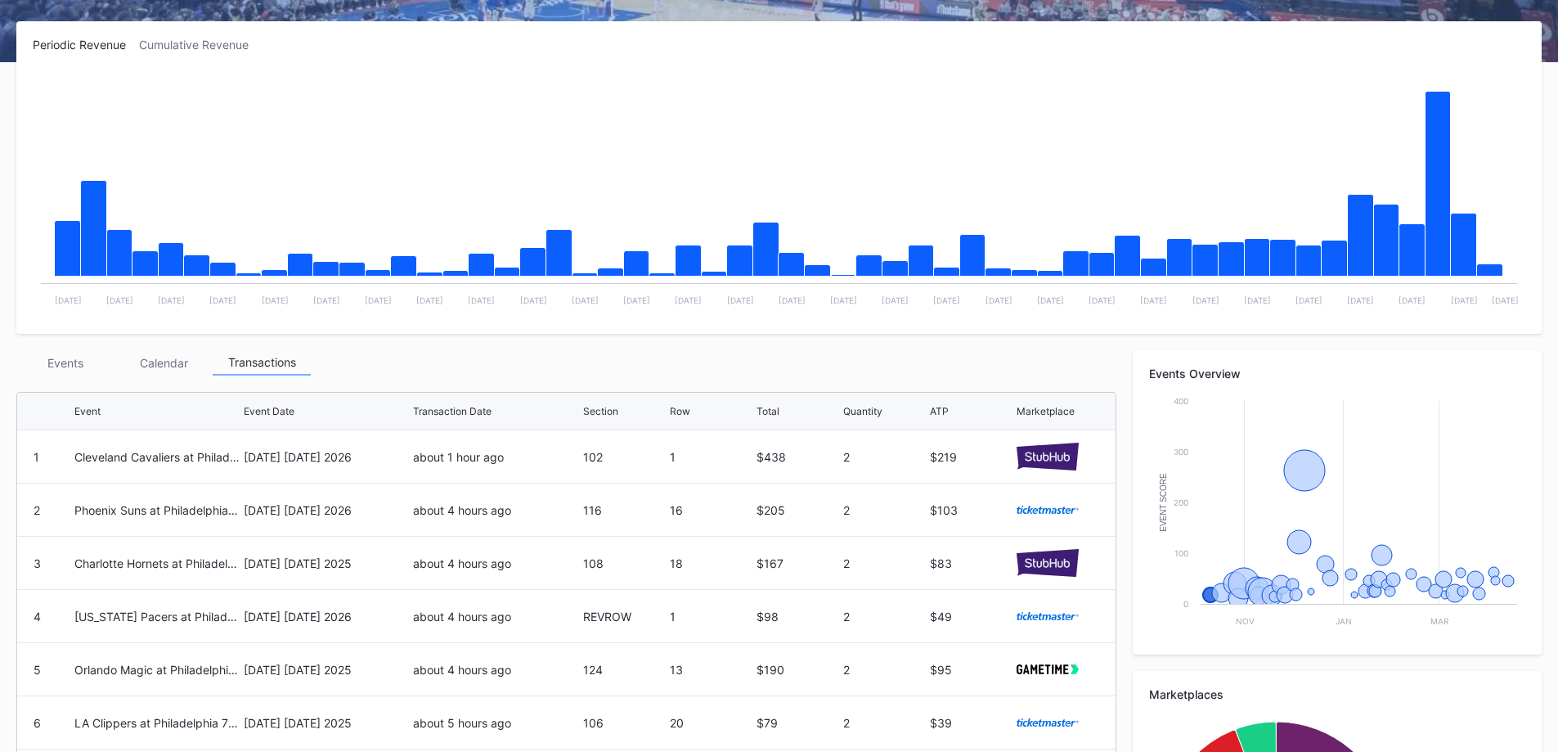
scroll to position [0, 0]
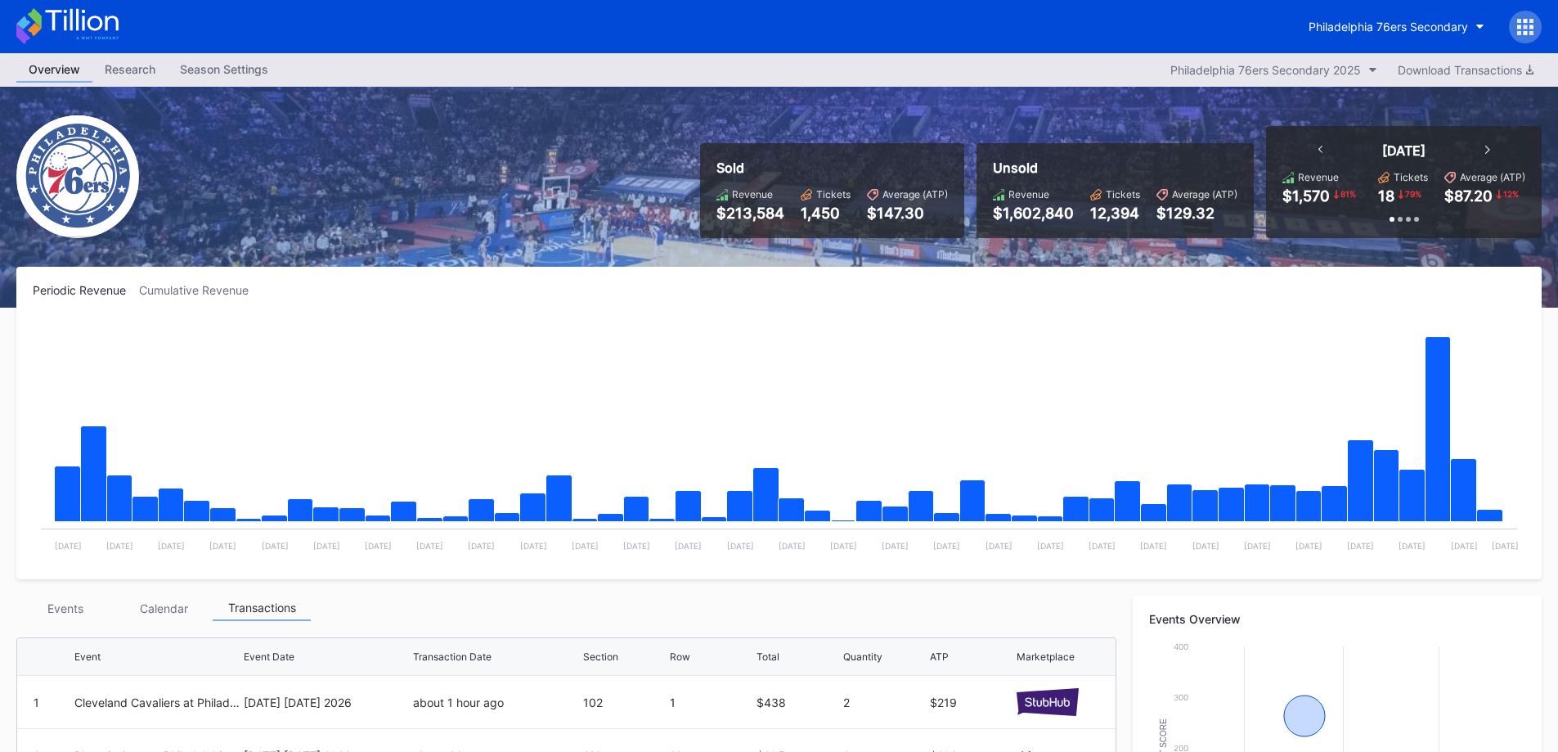
click at [1424, 33] on div "Philadelphia 76ers Secondary" at bounding box center [1388, 27] width 159 height 14
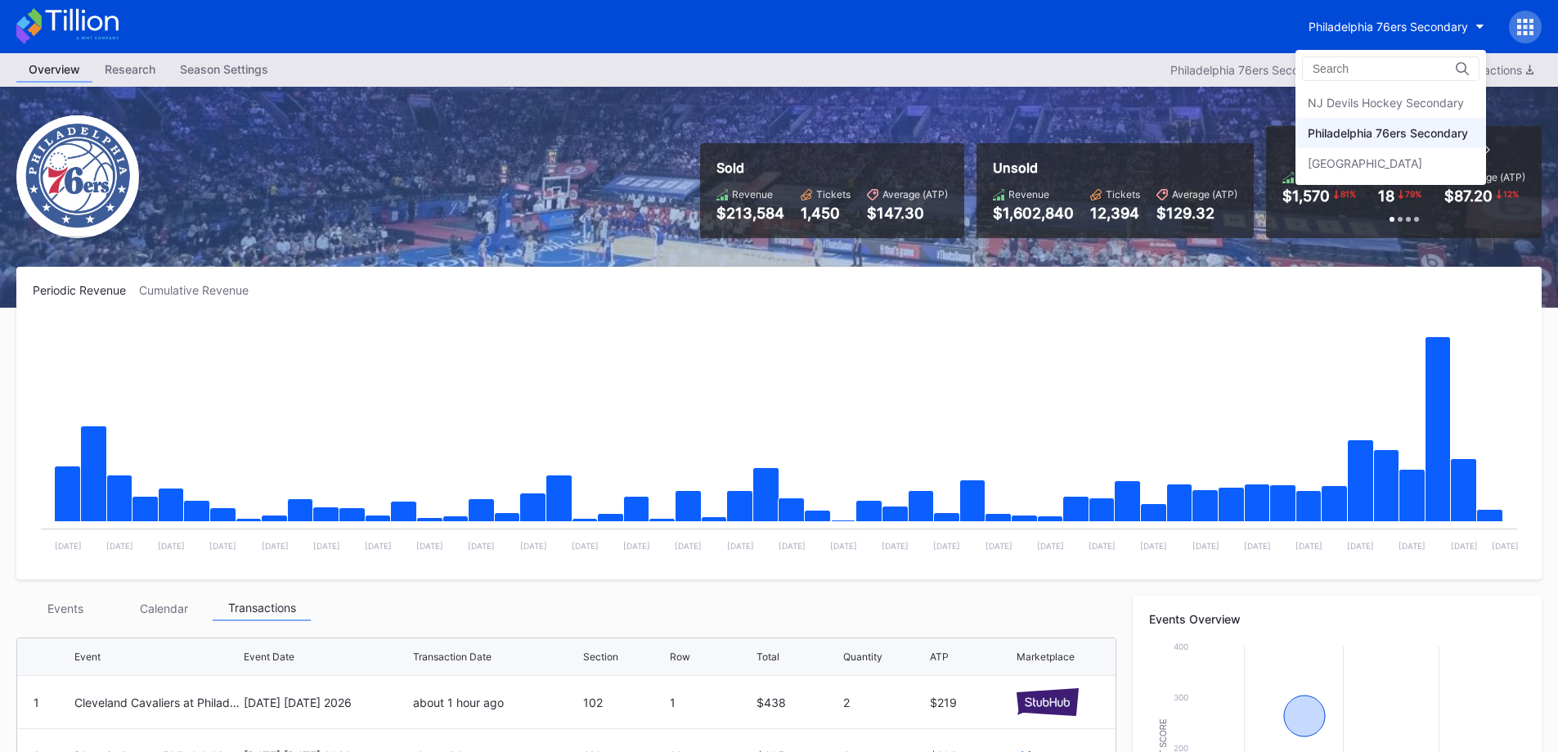
click at [1372, 107] on div "NJ Devils Hockey Secondary" at bounding box center [1386, 103] width 156 height 14
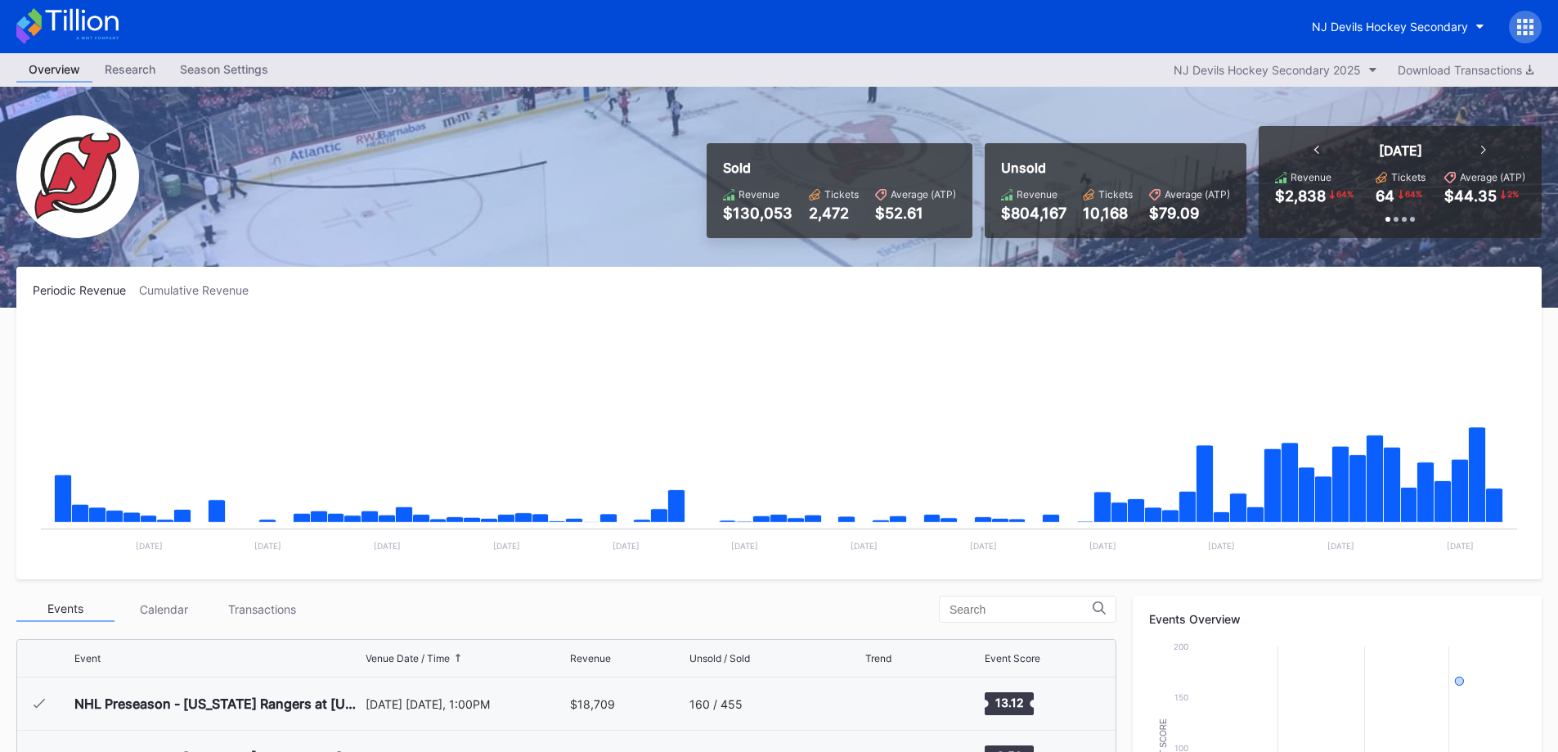
scroll to position [159, 0]
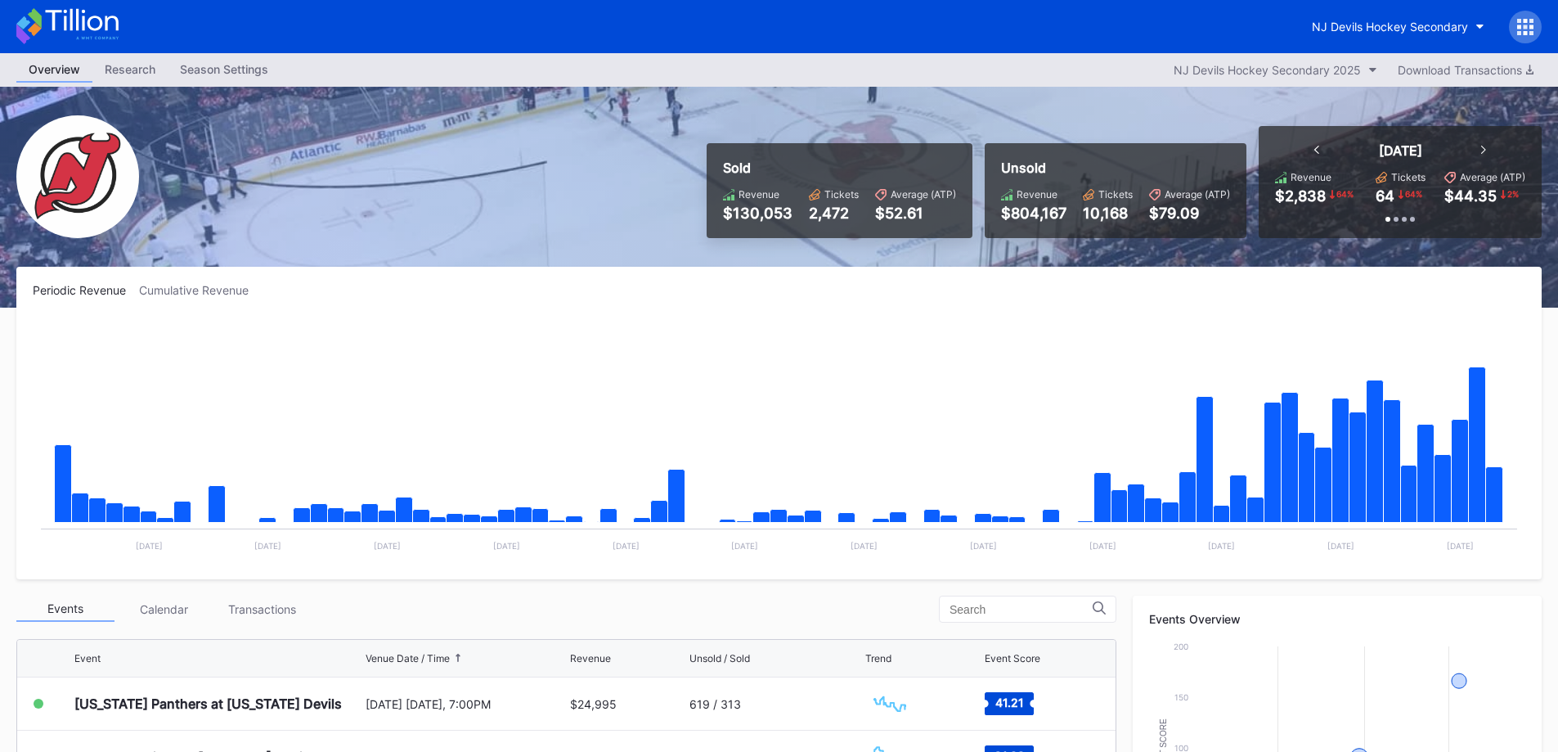
click at [285, 622] on div "Events Calendar Transactions" at bounding box center [566, 608] width 1100 height 27
click at [281, 615] on div "Transactions" at bounding box center [262, 608] width 98 height 25
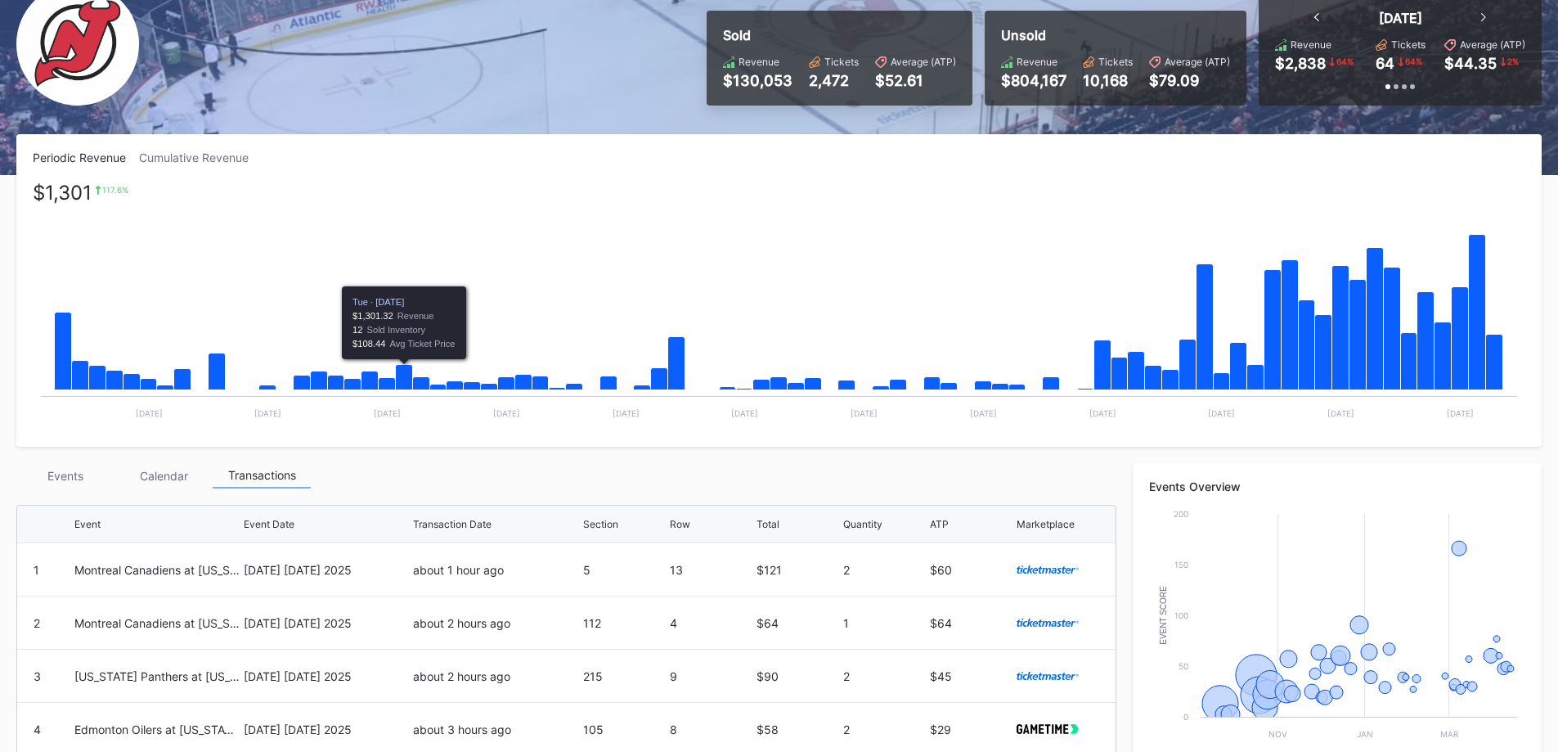
scroll to position [327, 0]
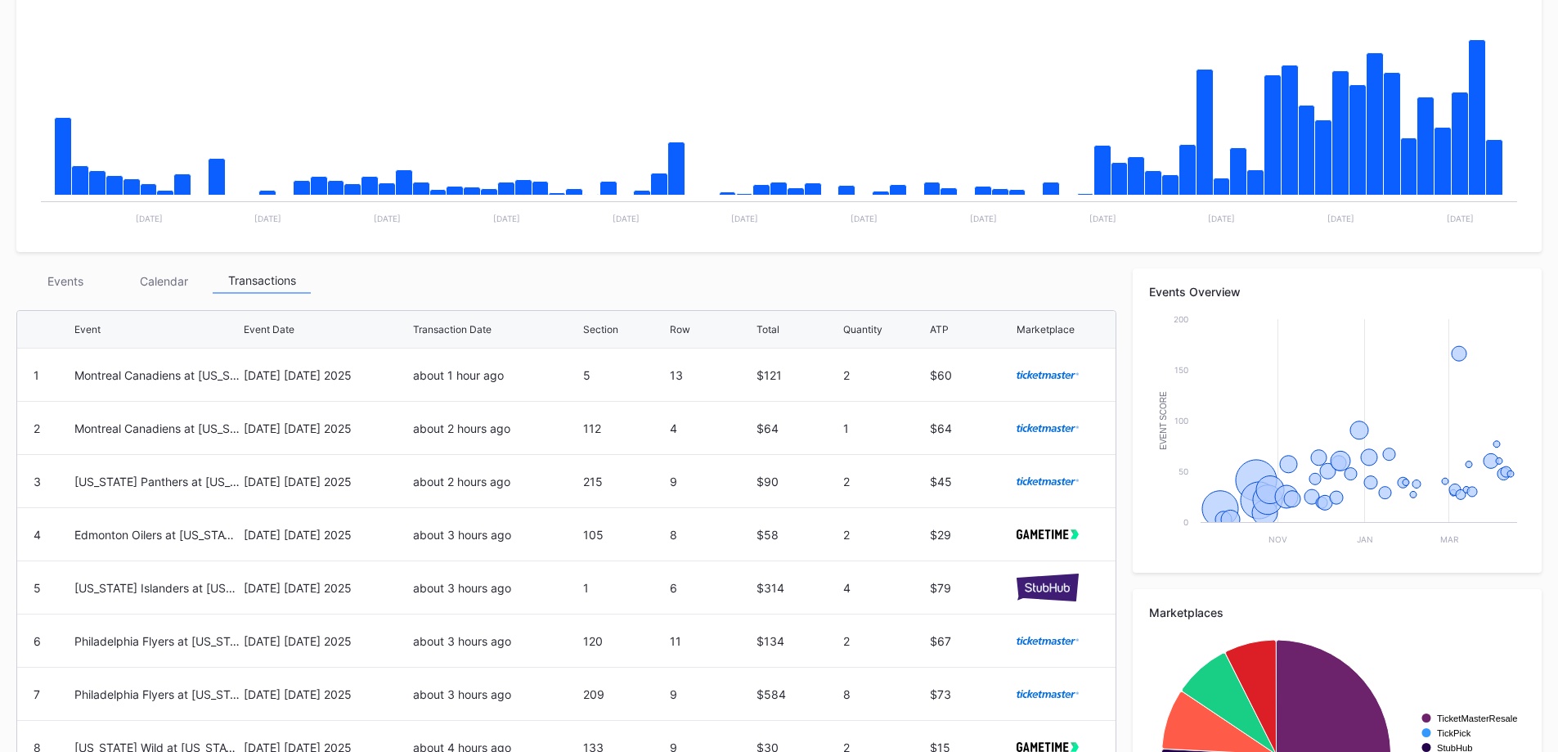
click at [81, 293] on div "Events" at bounding box center [65, 280] width 98 height 25
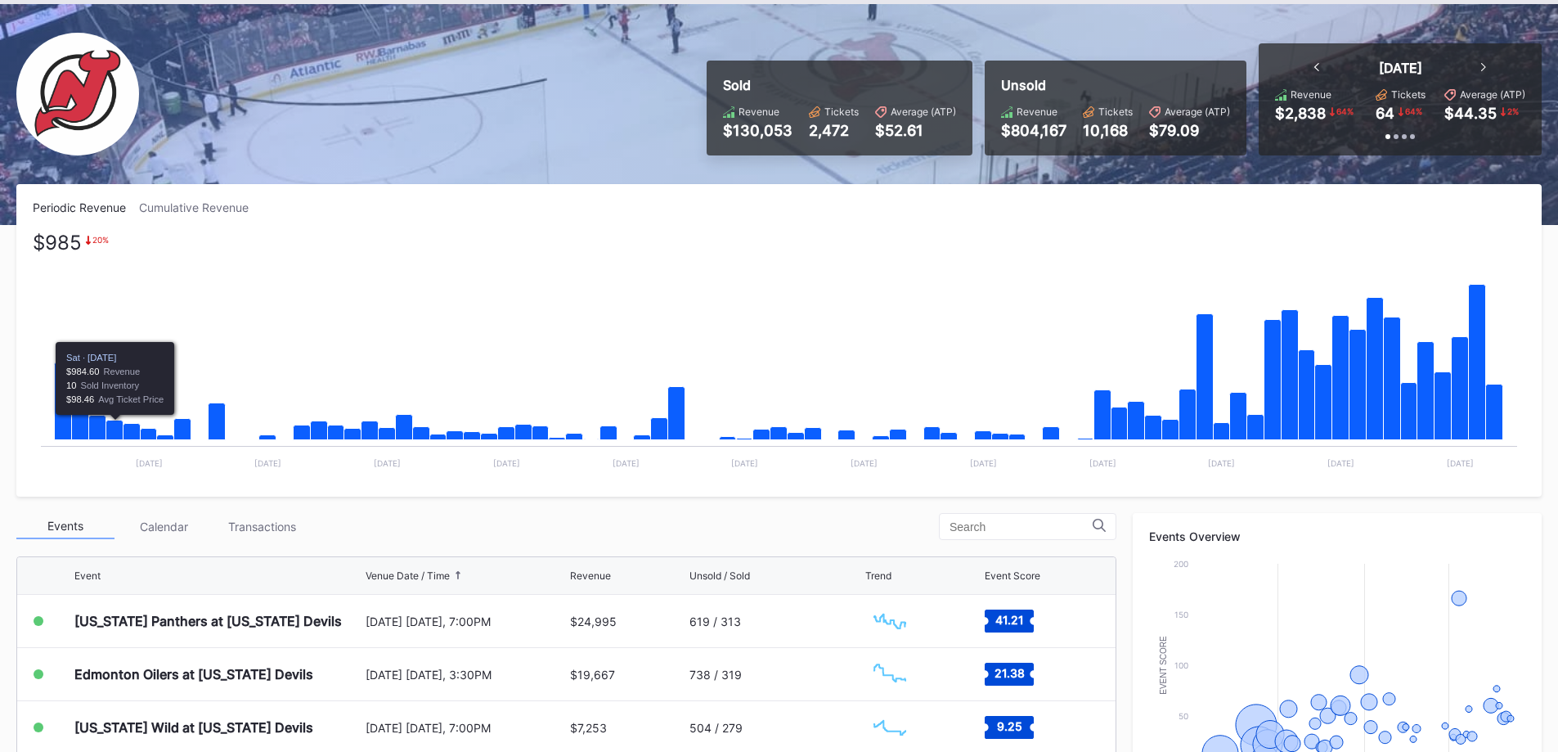
scroll to position [0, 0]
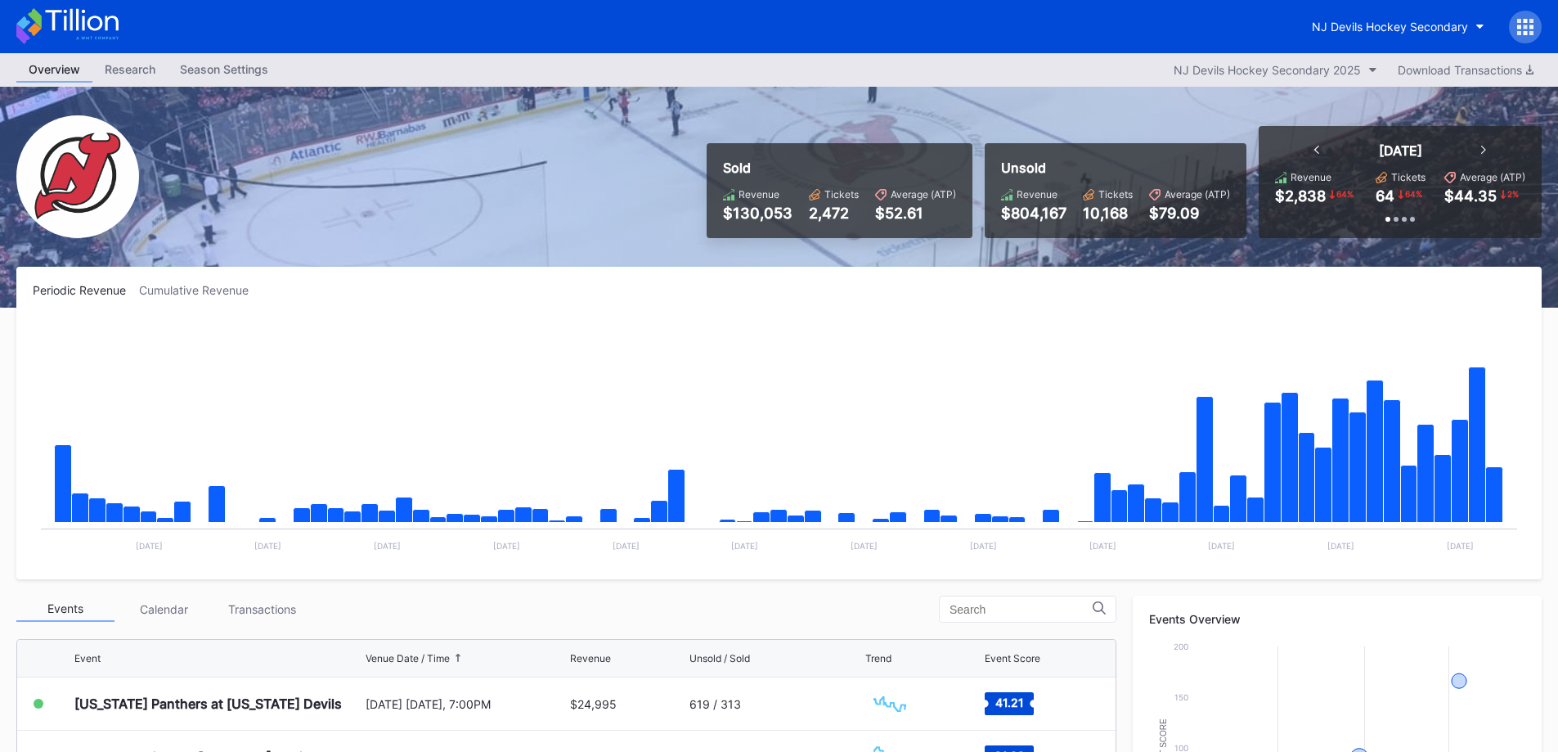
click at [94, 36] on icon at bounding box center [67, 26] width 102 height 36
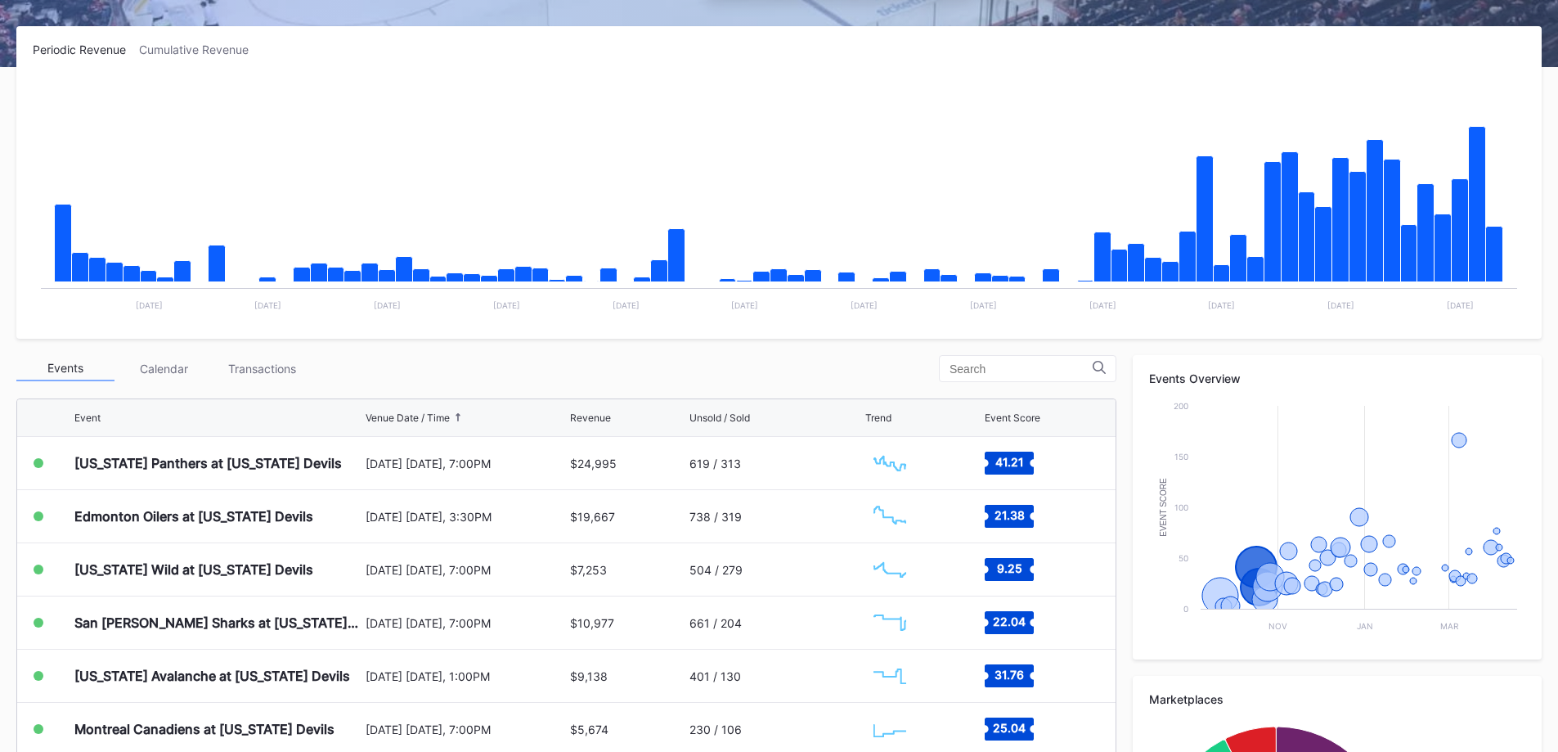
scroll to position [245, 0]
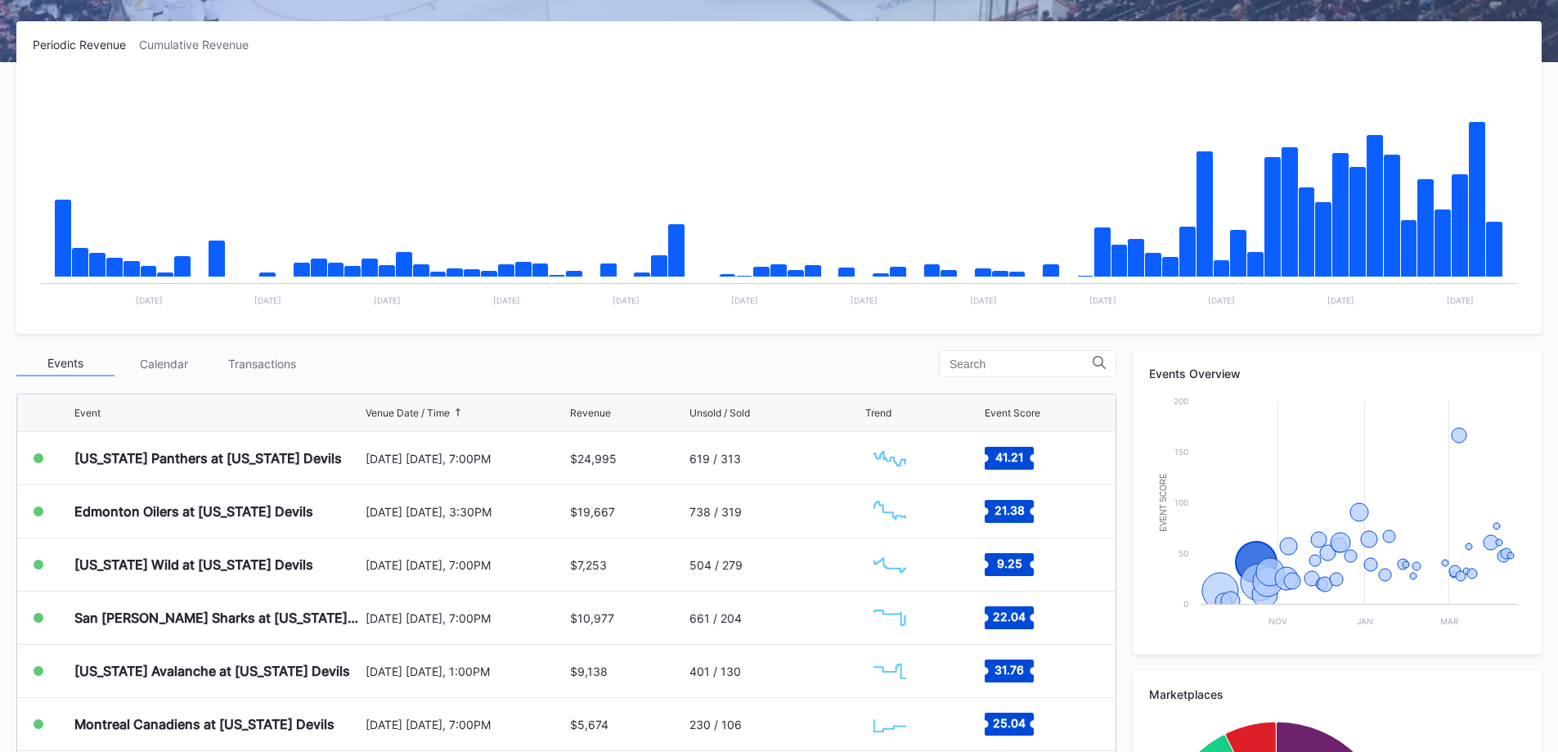
click at [275, 354] on div "Transactions" at bounding box center [262, 363] width 98 height 25
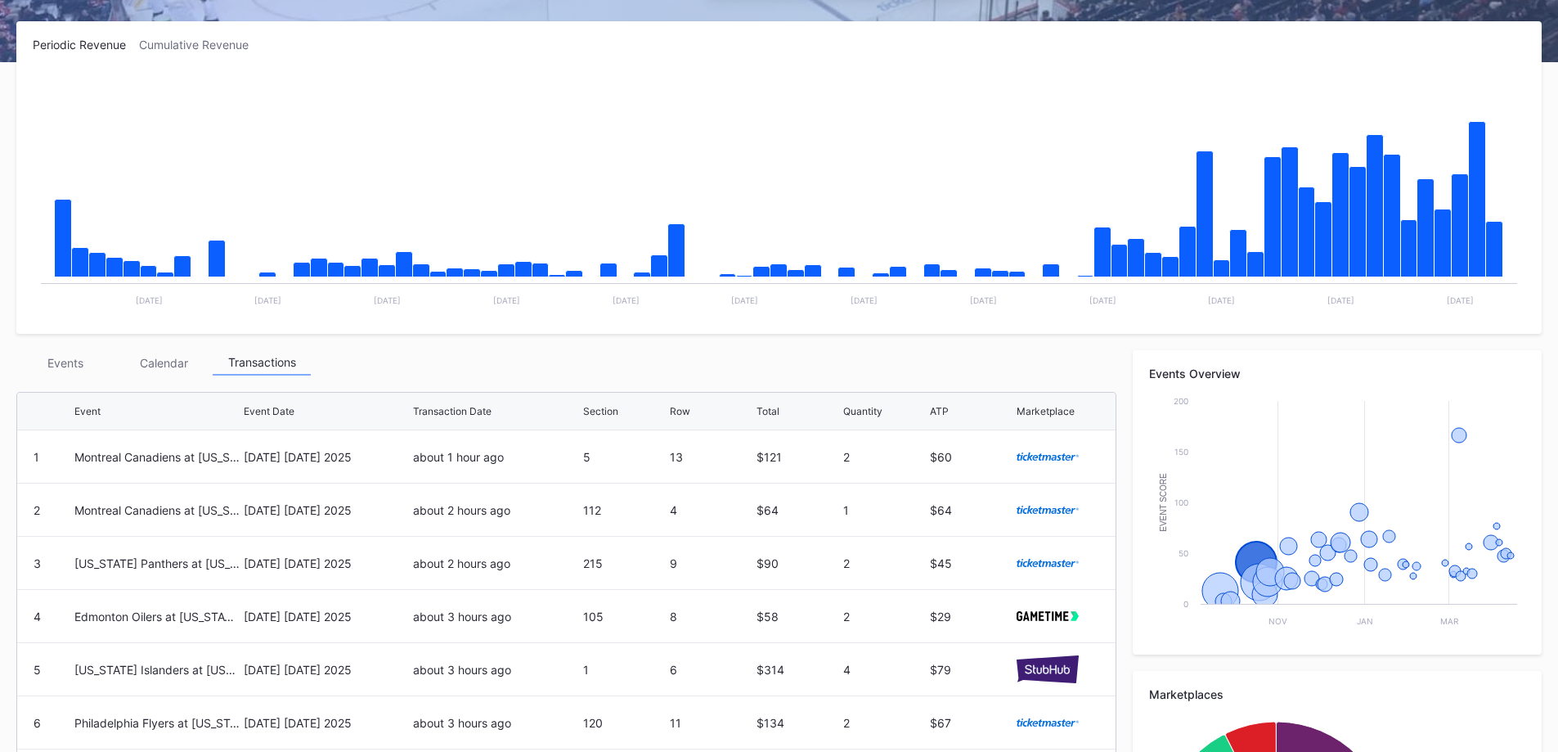
click at [83, 349] on div "Periodic Revenue Cumulative Revenue Created with Highcharts 11.2.0 Chart title …" at bounding box center [779, 520] width 1558 height 998
click at [84, 367] on div "Events" at bounding box center [65, 362] width 98 height 25
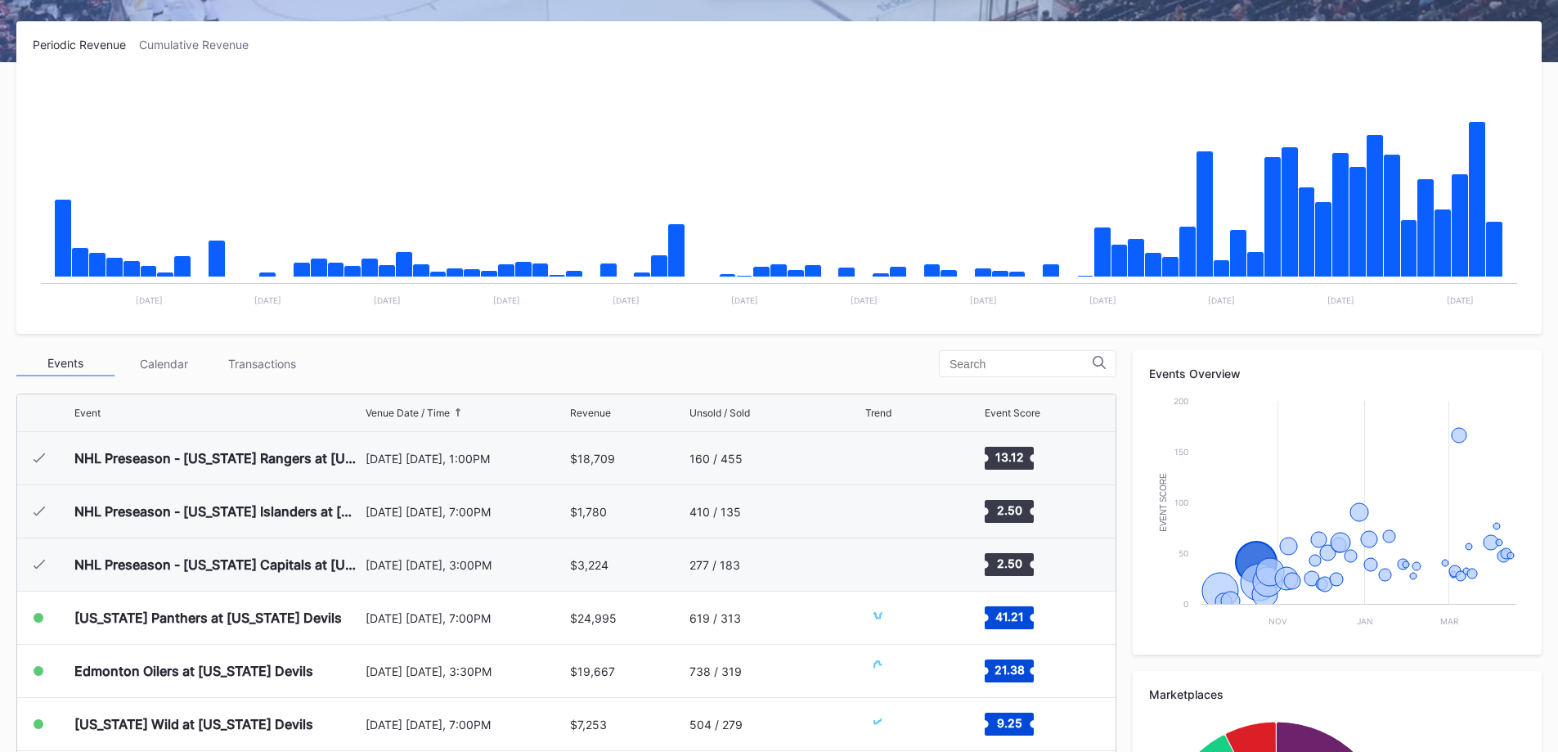
scroll to position [159, 0]
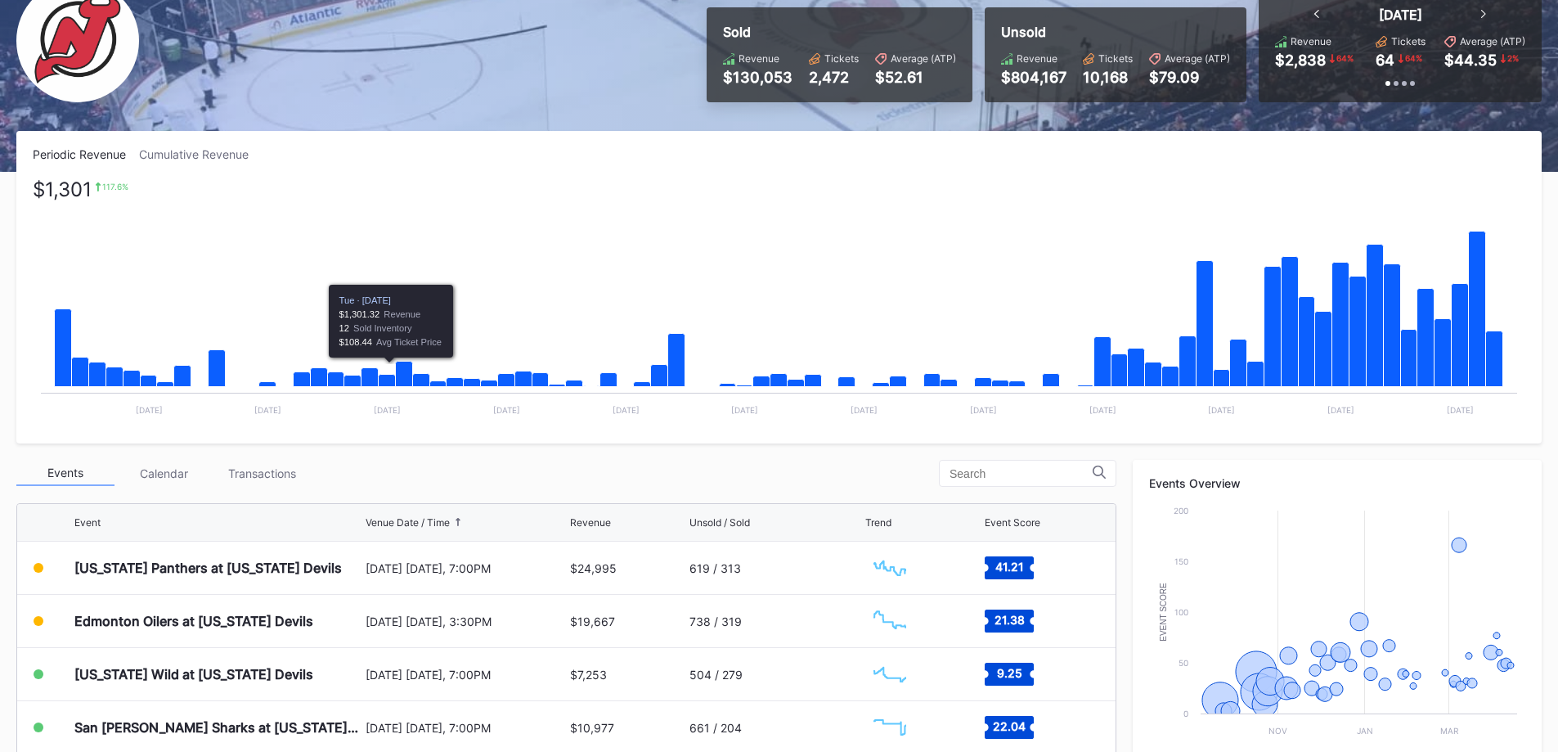
scroll to position [327, 0]
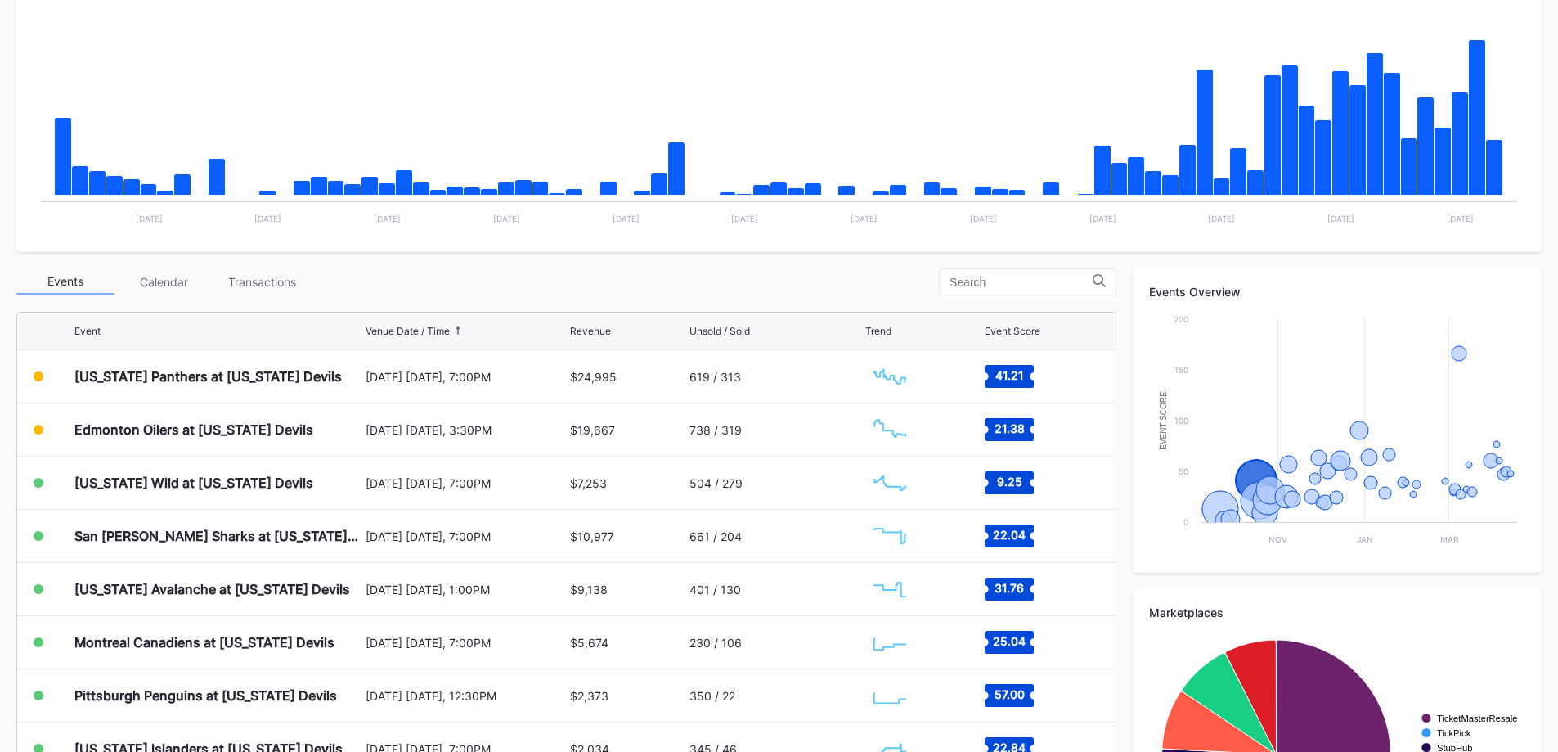
click at [300, 285] on div "Transactions" at bounding box center [262, 281] width 98 height 25
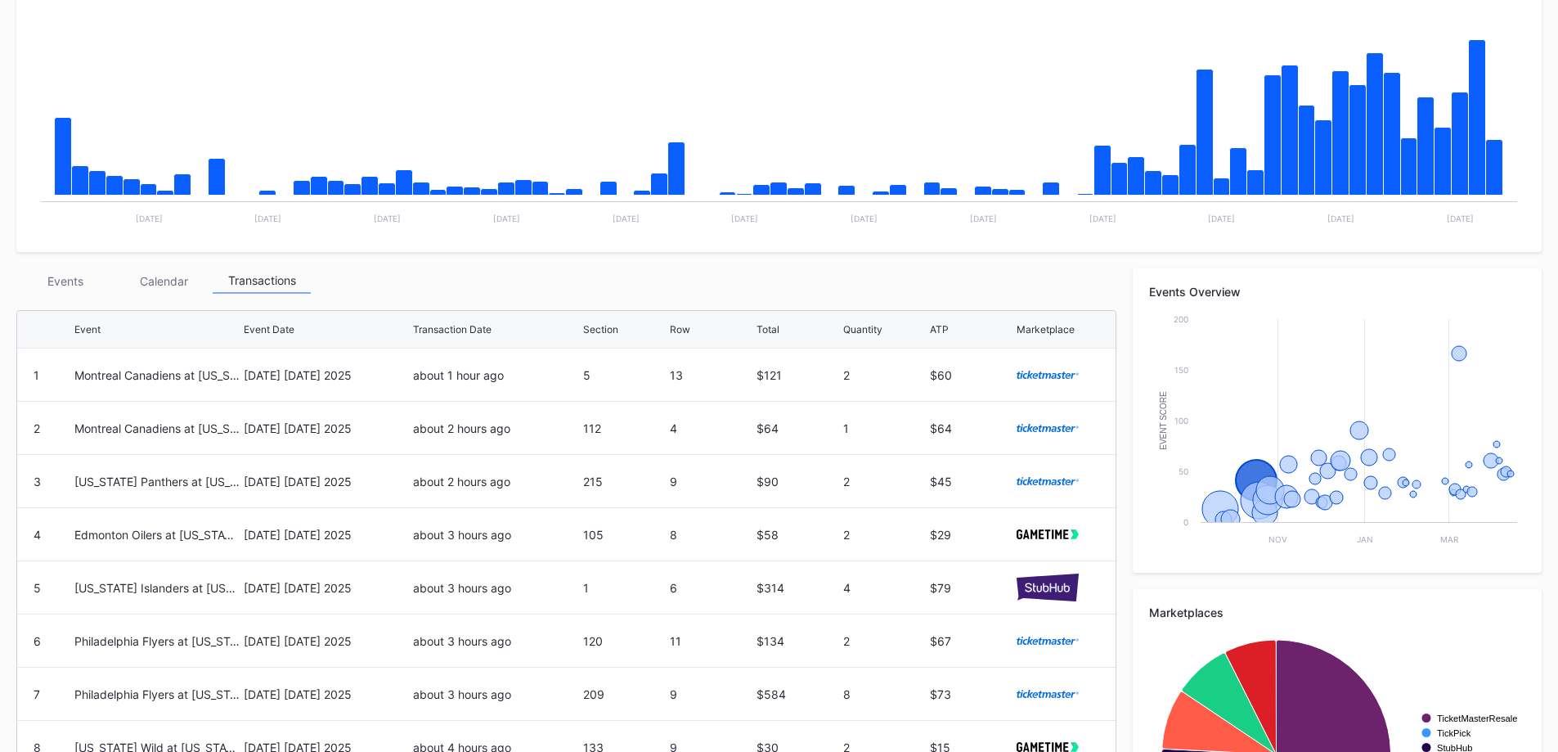
click at [33, 283] on div "Events" at bounding box center [65, 280] width 98 height 25
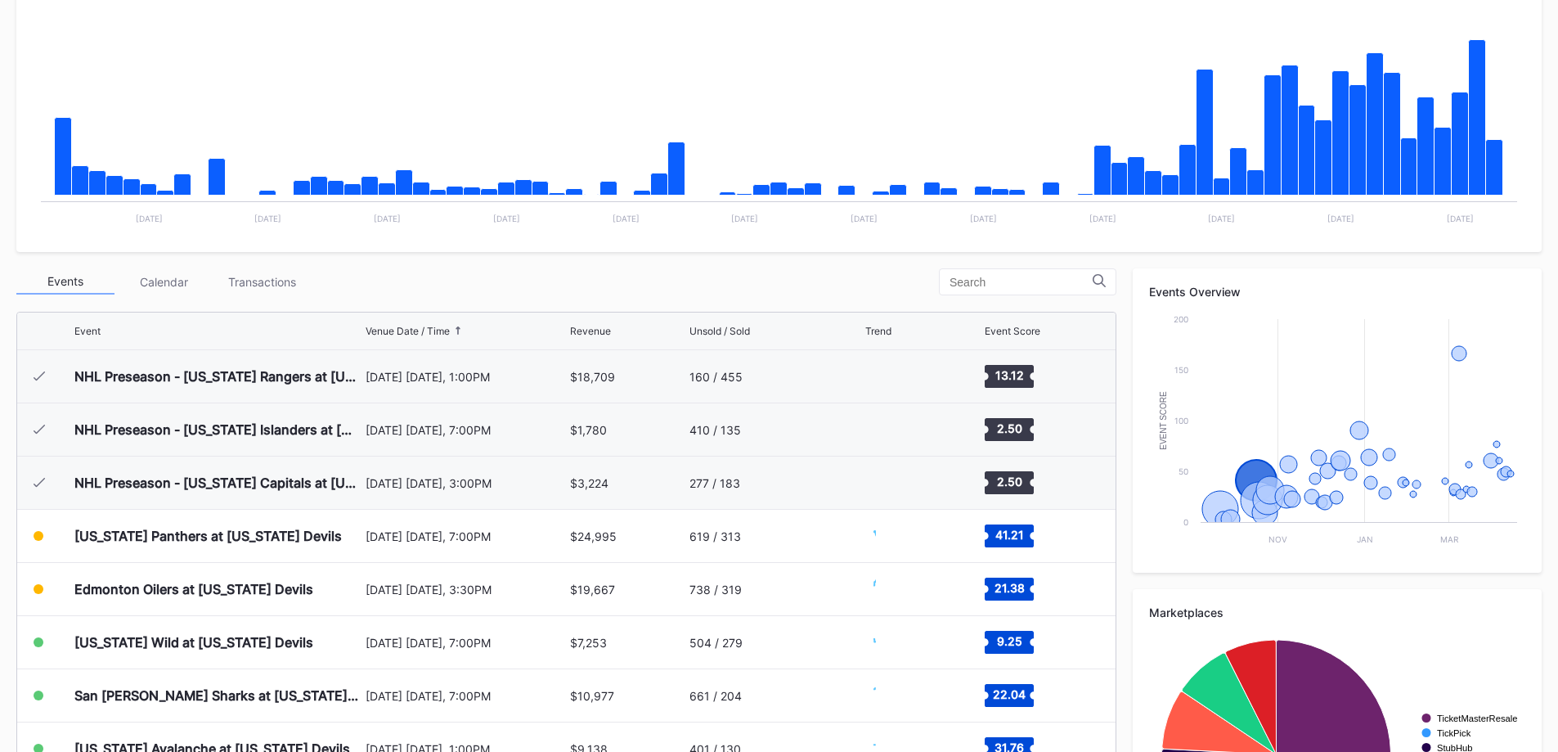
scroll to position [159, 0]
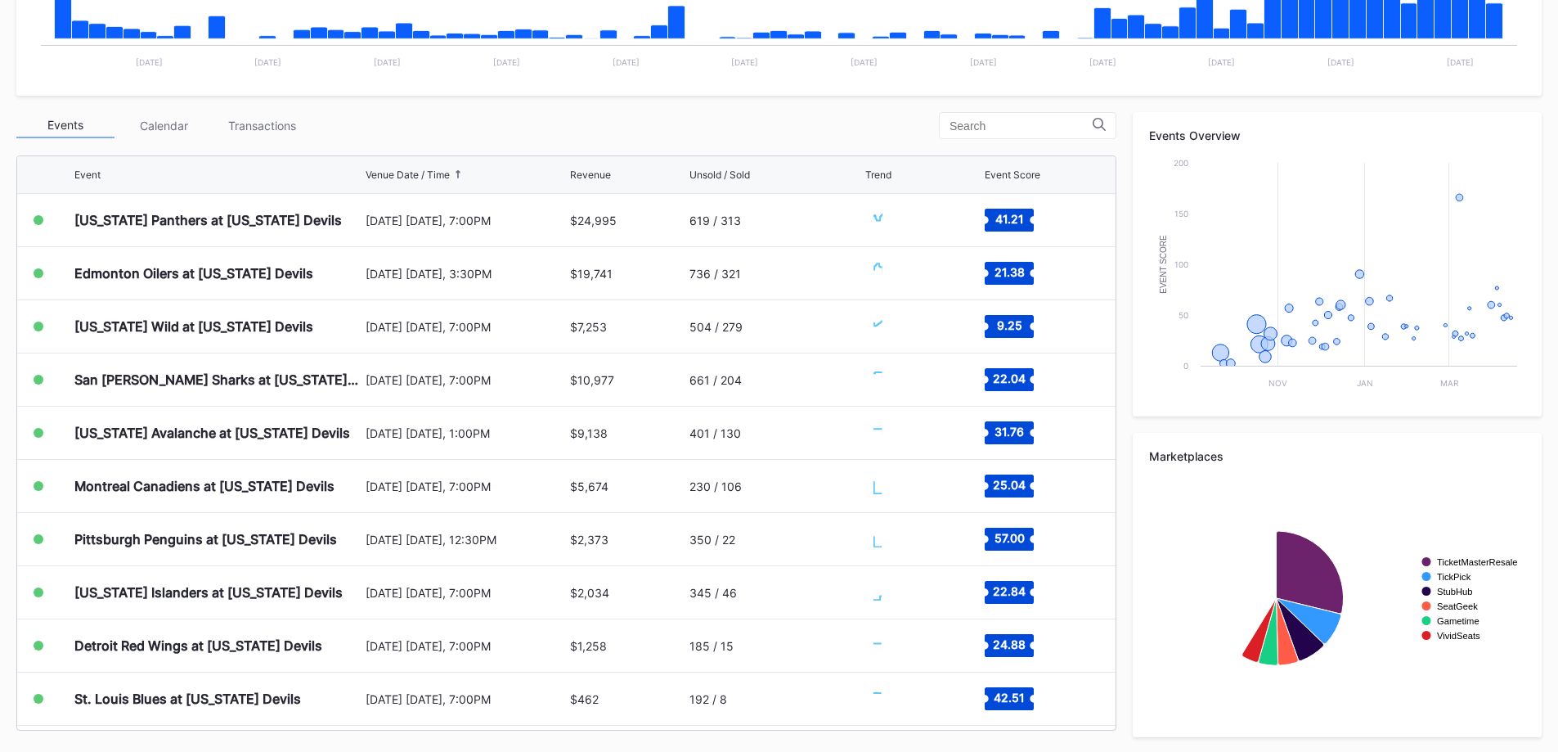
scroll to position [485, 0]
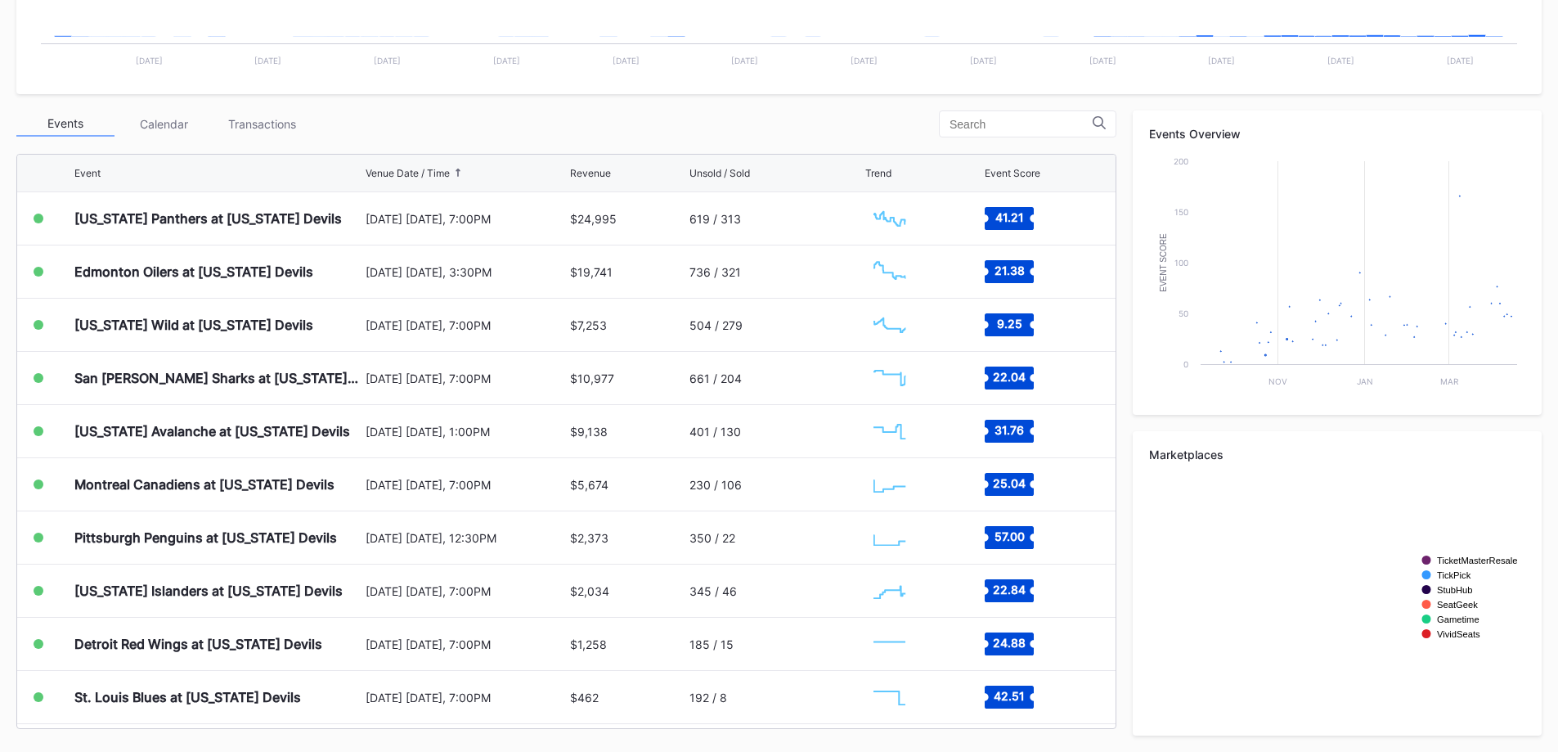
click at [276, 123] on div "Transactions" at bounding box center [262, 123] width 98 height 25
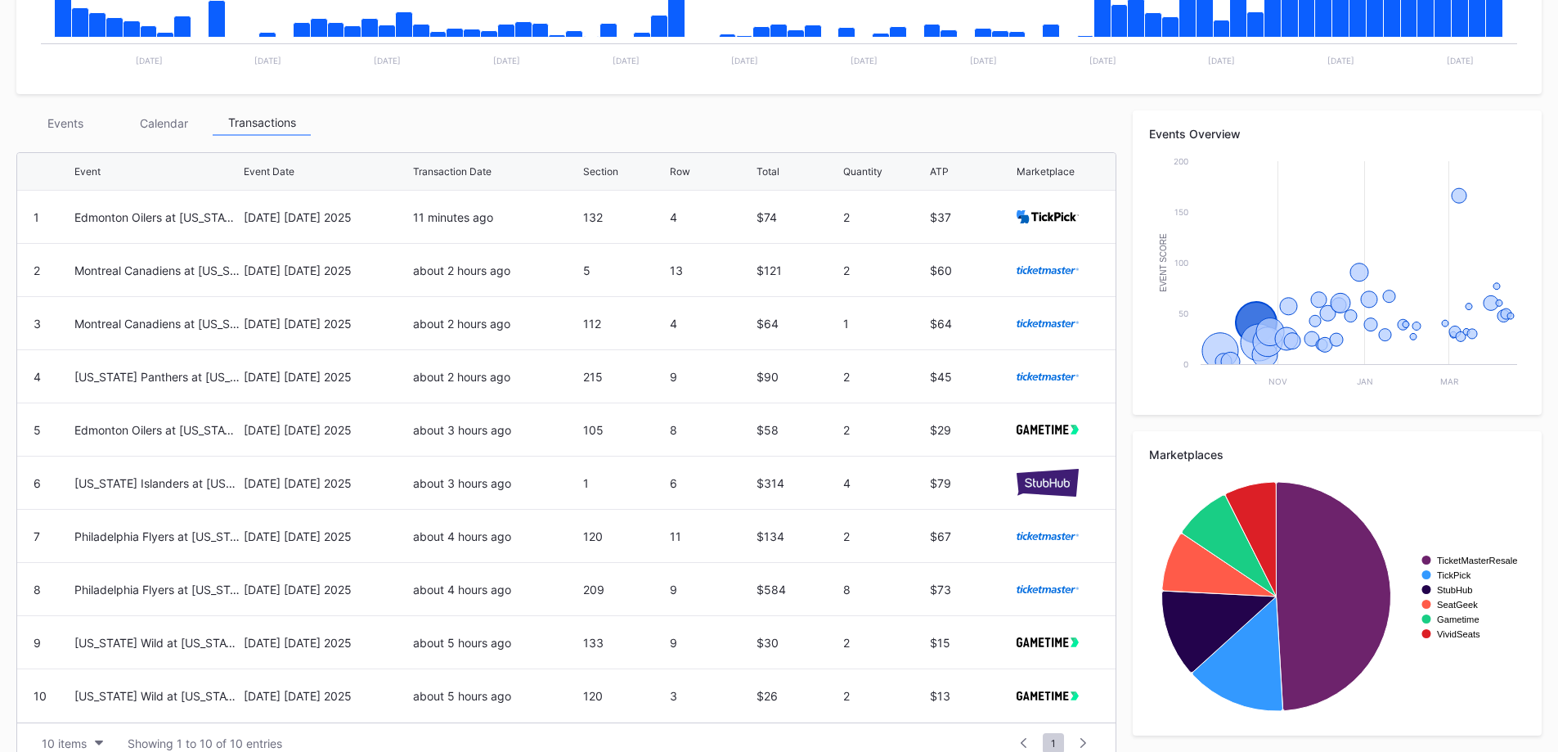
click at [112, 233] on div "Edmonton Oilers at [US_STATE] Devils" at bounding box center [156, 217] width 165 height 52
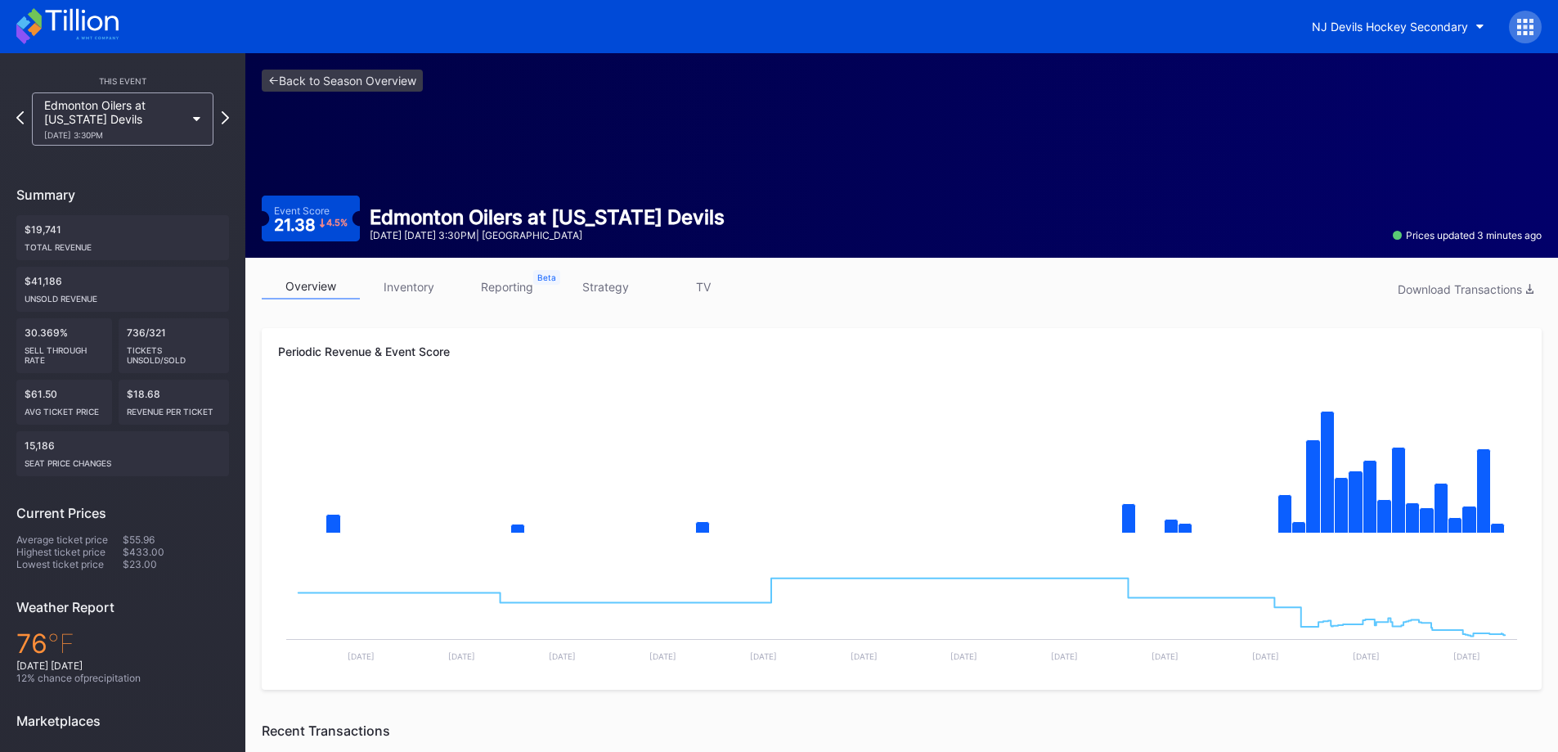
click at [406, 275] on link "inventory" at bounding box center [409, 286] width 98 height 25
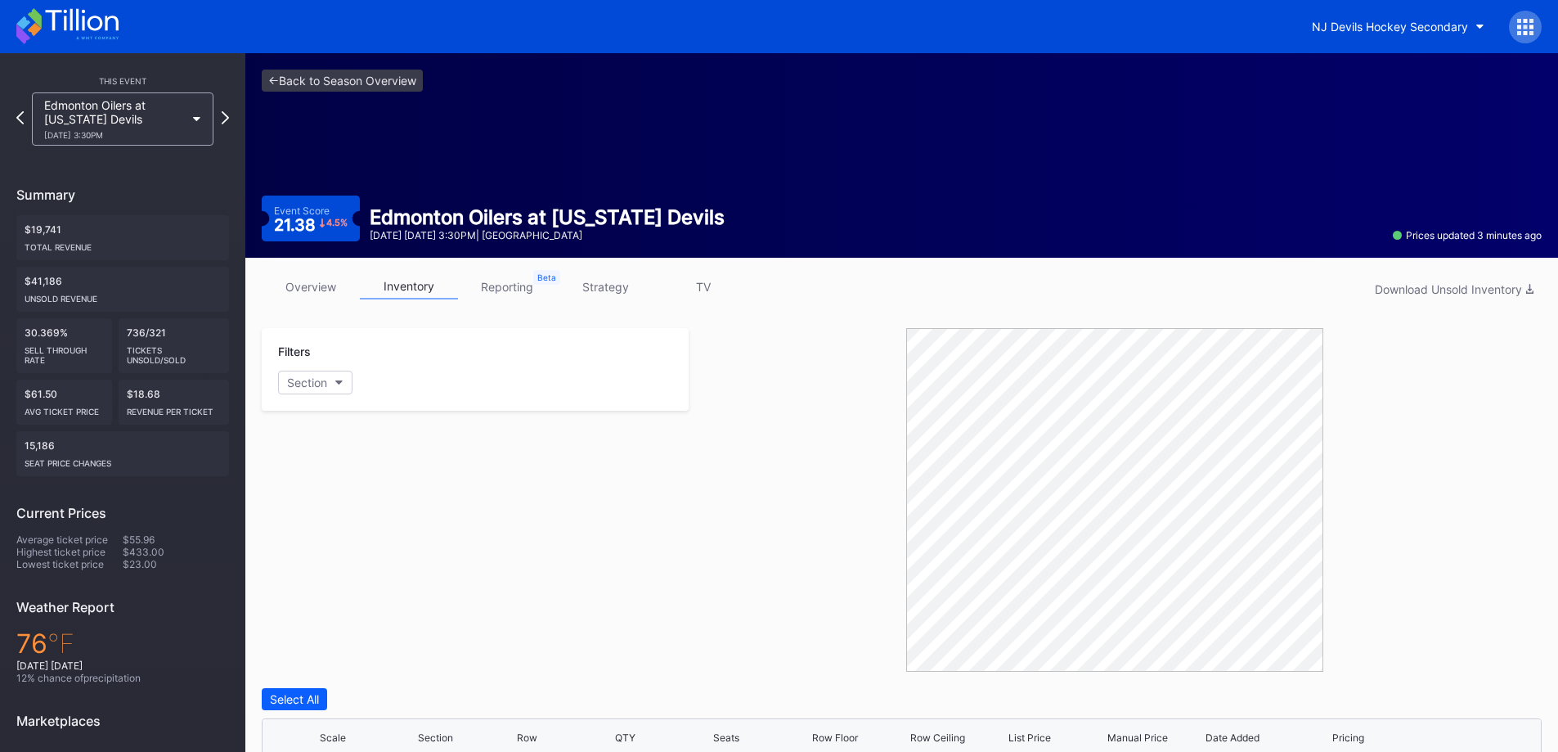
click at [1376, 27] on div "NJ Devils Hockey Secondary" at bounding box center [1390, 27] width 156 height 14
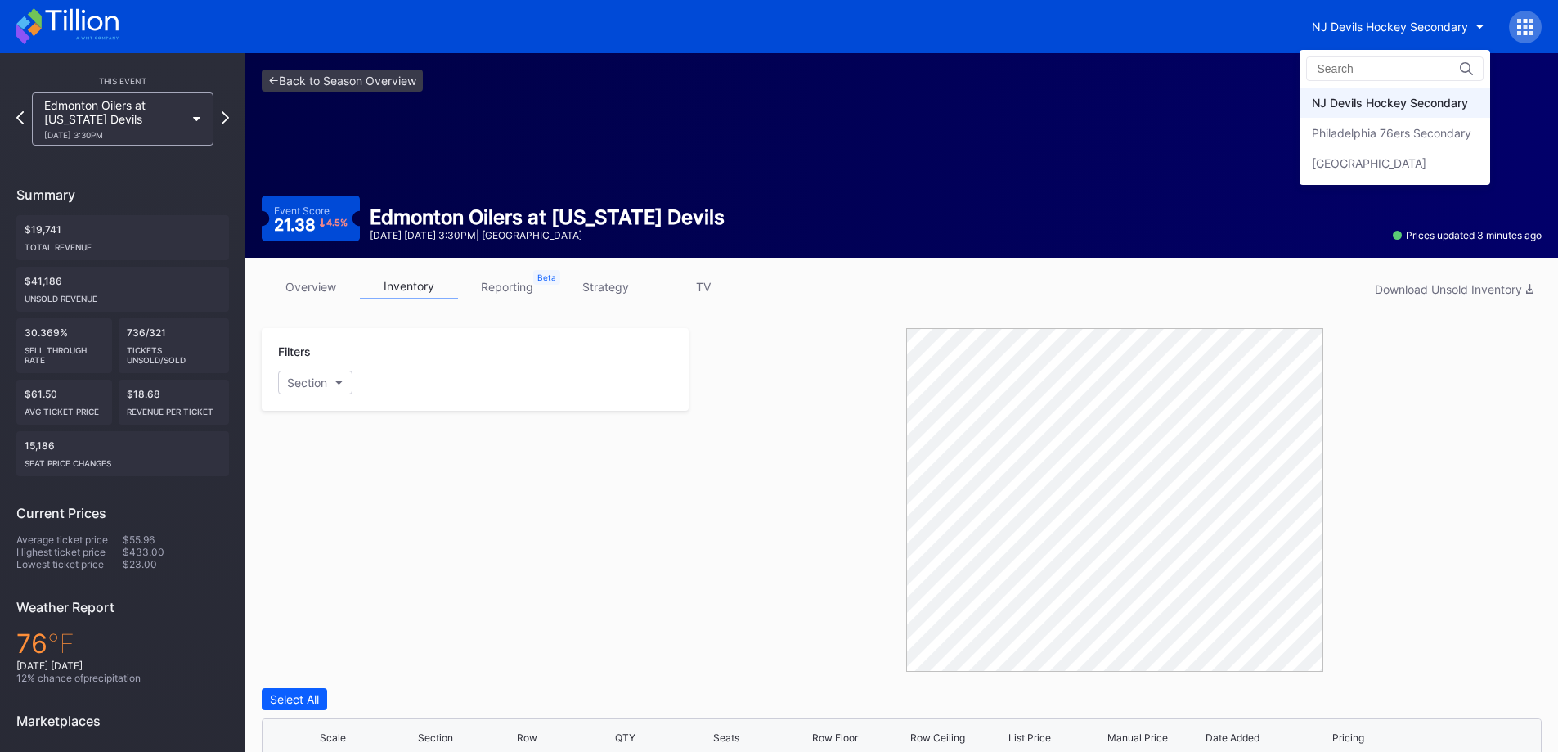
click at [1348, 128] on div "Philadelphia 76ers Secondary" at bounding box center [1391, 133] width 159 height 14
